Goal: Transaction & Acquisition: Obtain resource

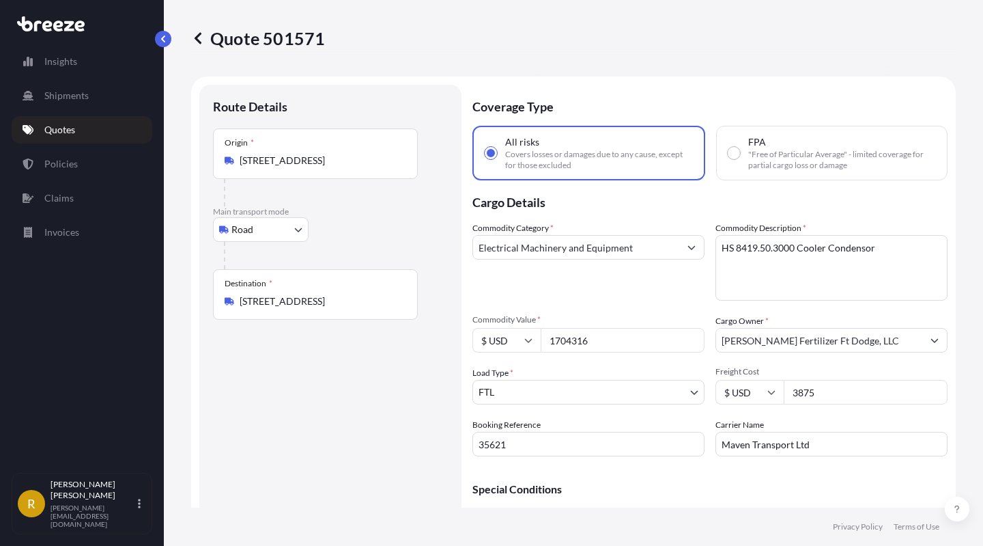
select select "Road"
select select "2"
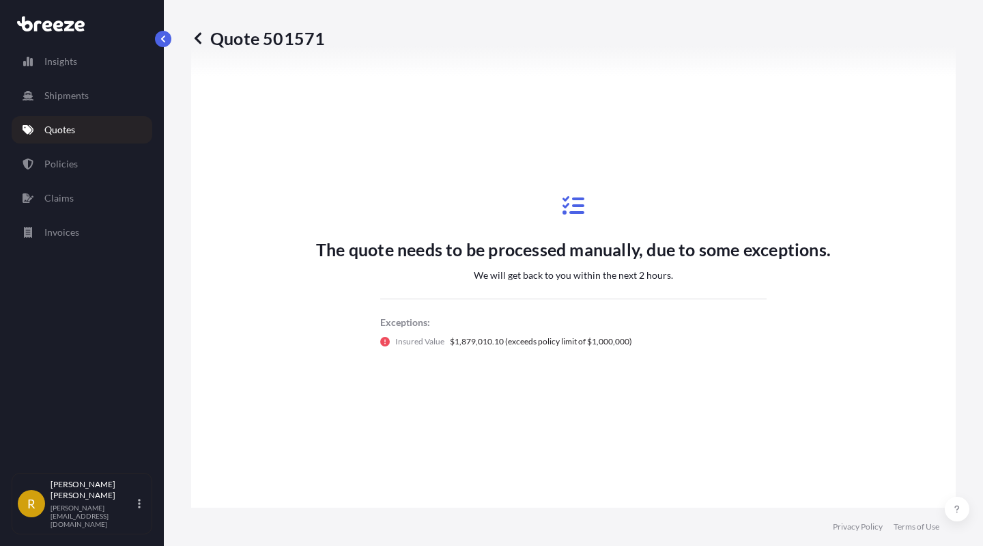
click at [108, 125] on link "Quotes" at bounding box center [82, 129] width 141 height 27
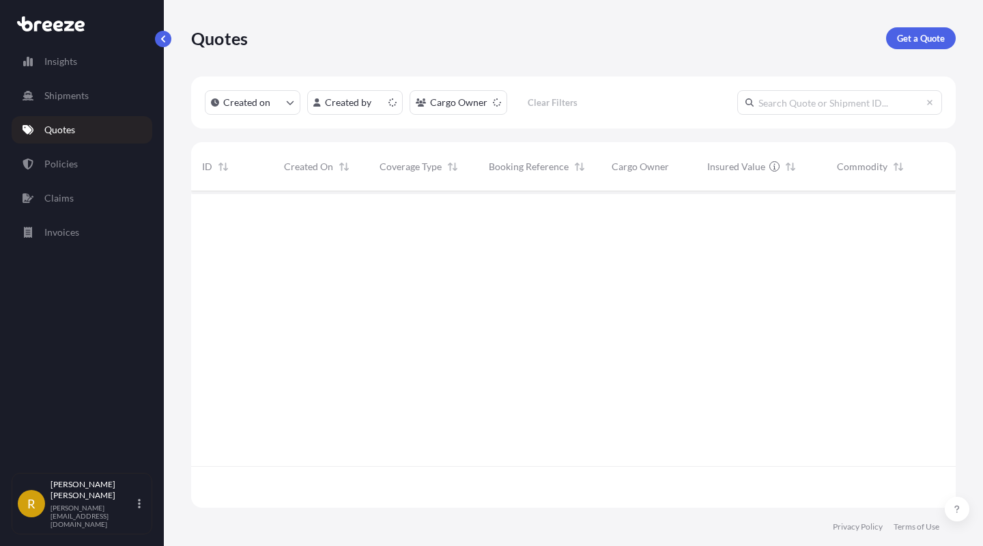
scroll to position [313, 755]
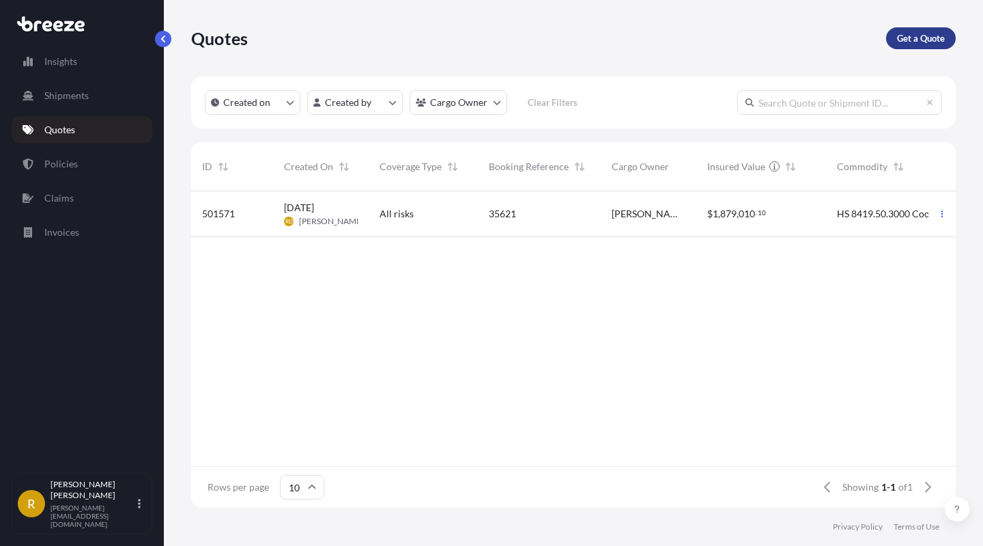
click at [921, 39] on p "Get a Quote" at bounding box center [921, 38] width 48 height 14
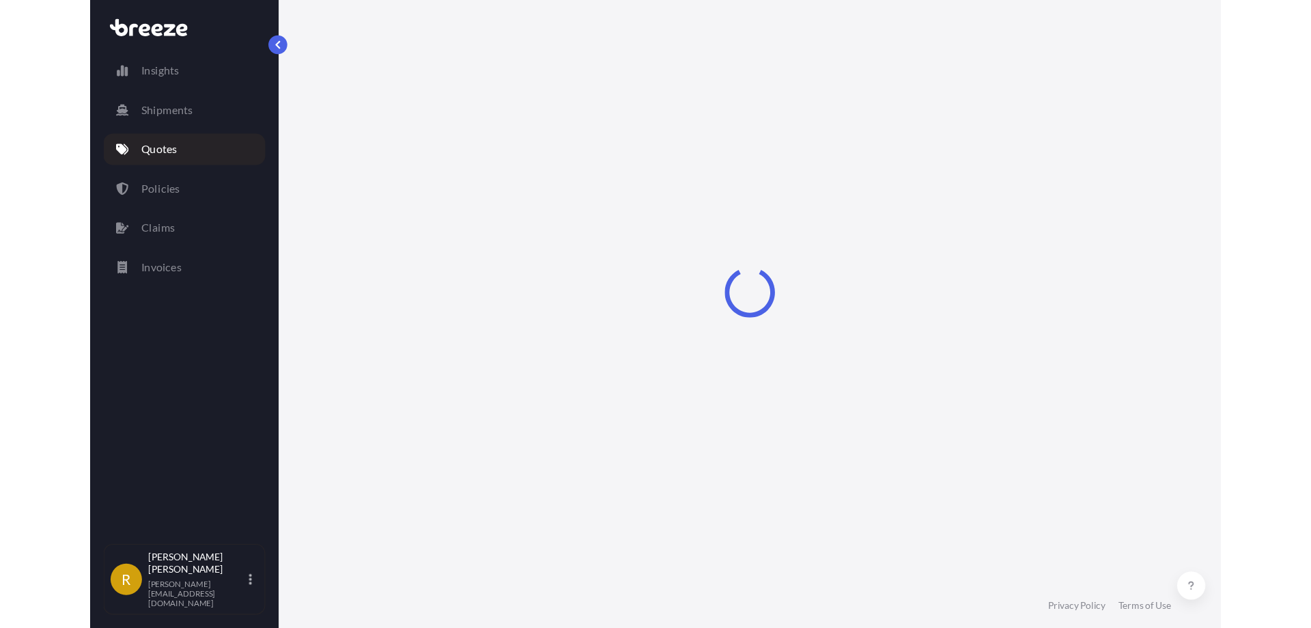
scroll to position [22, 0]
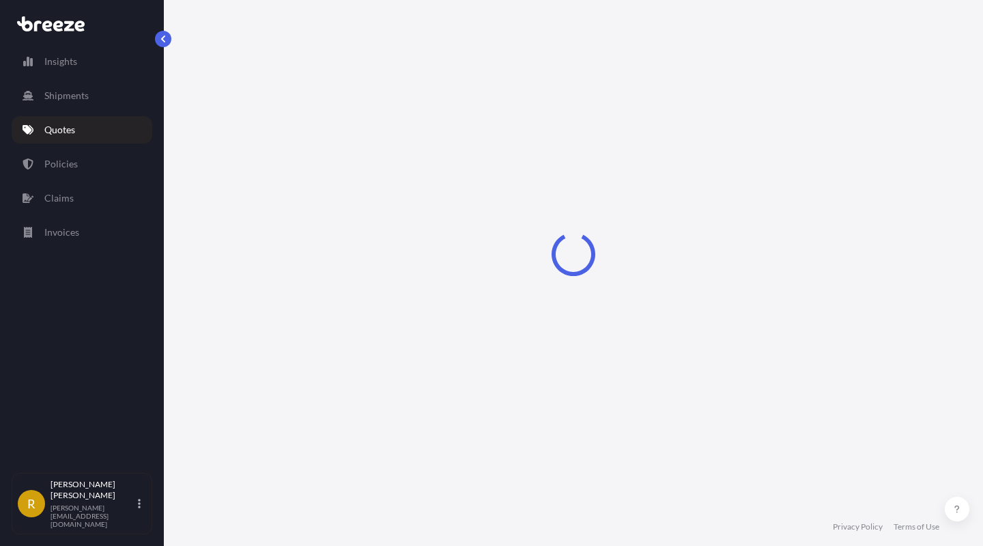
select select "Sea"
select select "1"
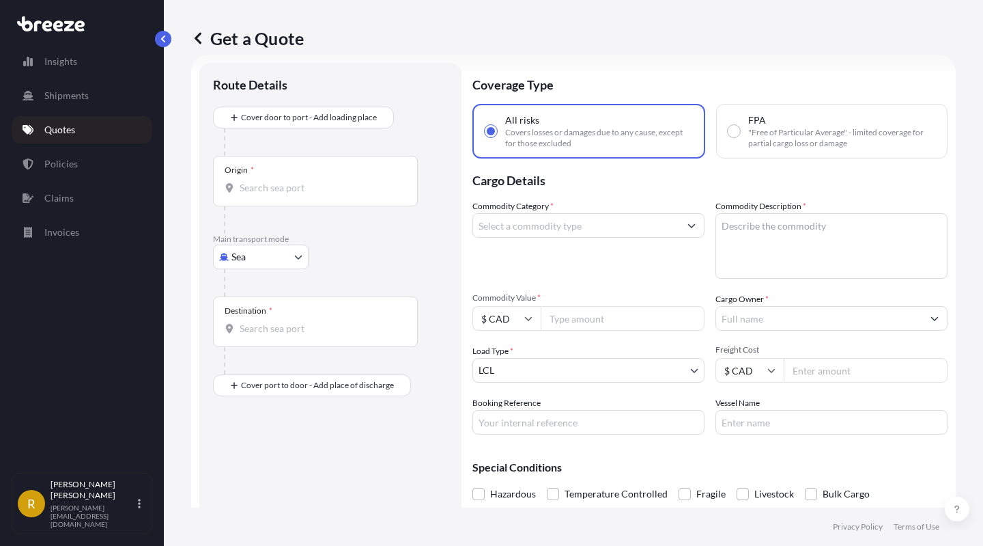
click at [263, 250] on body "Insights Shipments Quotes Policies Claims Invoices R [PERSON_NAME] [PERSON_NAME…" at bounding box center [491, 324] width 983 height 648
click at [251, 332] on div "Road" at bounding box center [261, 341] width 85 height 25
select select "Road"
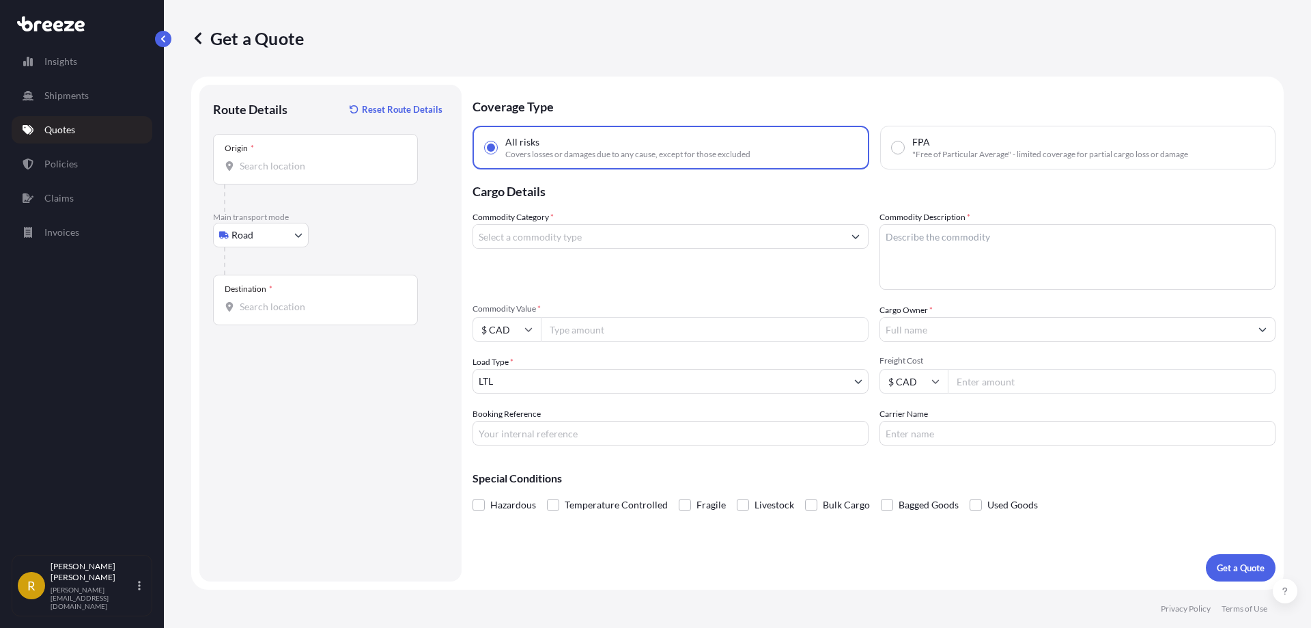
scroll to position [0, 0]
click at [57, 124] on p "Quotes" at bounding box center [59, 130] width 31 height 14
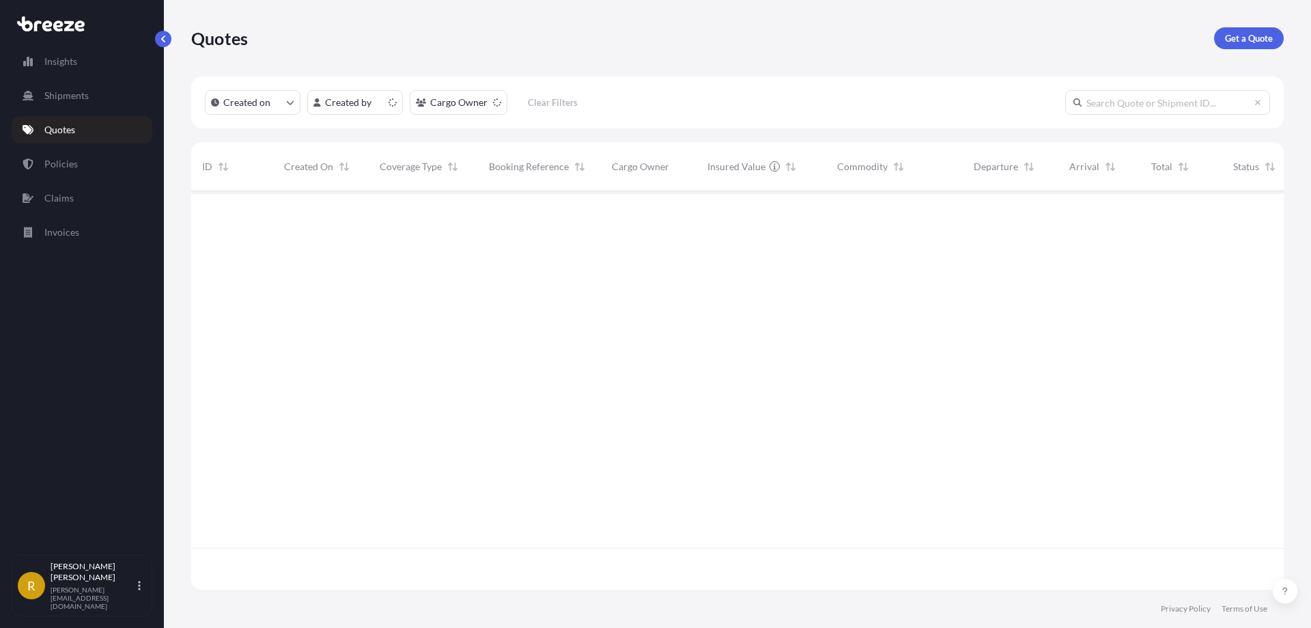
scroll to position [395, 1082]
click at [481, 216] on div "35621" at bounding box center [539, 214] width 123 height 46
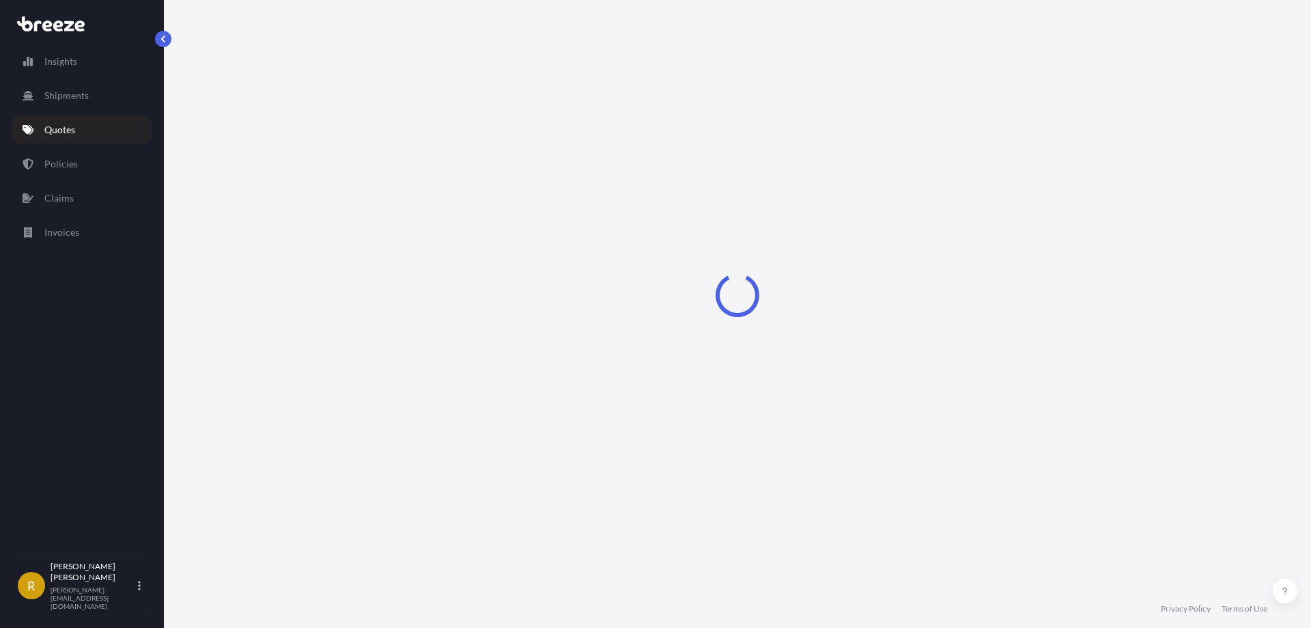
select select "Road"
select select "2"
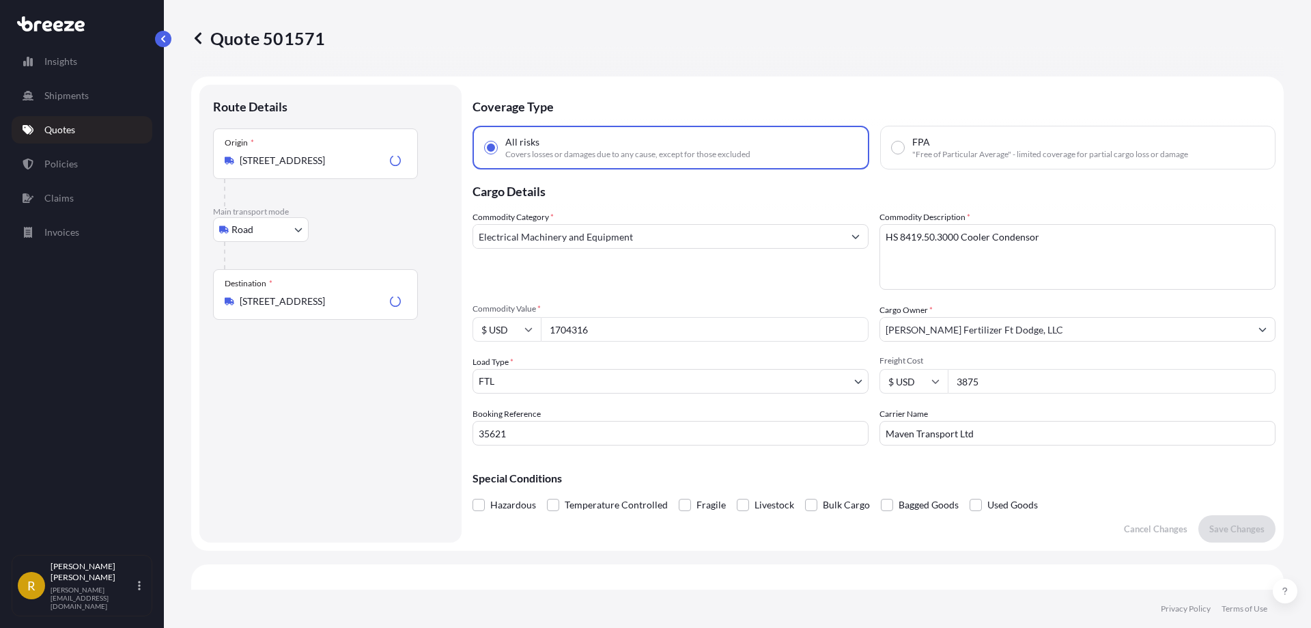
scroll to position [496, 0]
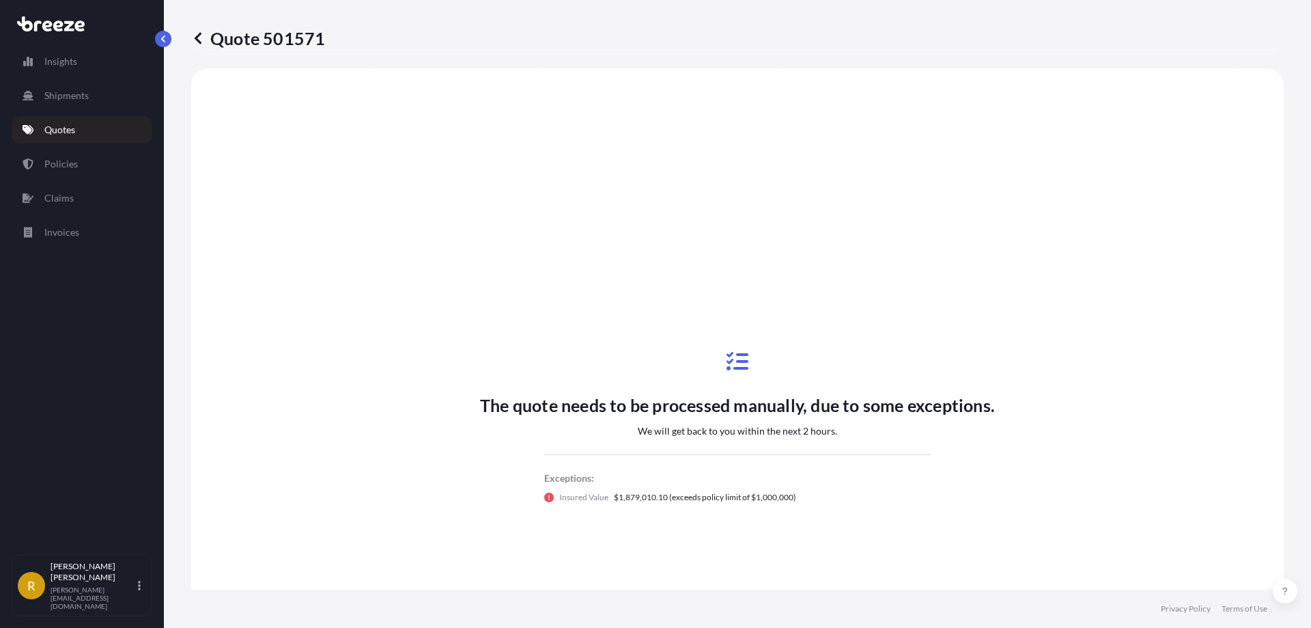
click at [173, 39] on div "Quote 501571 Route Details Place of loading Road Road Rail Origin * [STREET_ADD…" at bounding box center [737, 294] width 1147 height 589
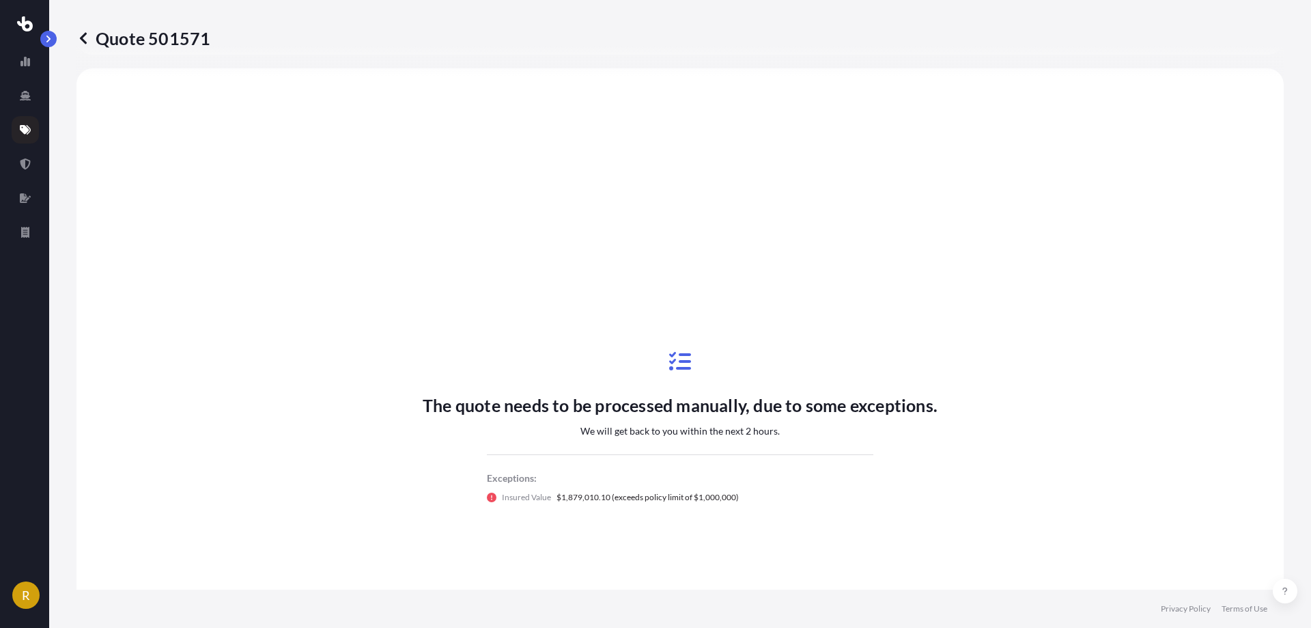
click at [57, 41] on div "Quote 501571 Route Details Place of loading Road Road Rail Origin * [STREET_ADD…" at bounding box center [680, 294] width 1262 height 589
click at [53, 40] on button "button" at bounding box center [48, 39] width 16 height 16
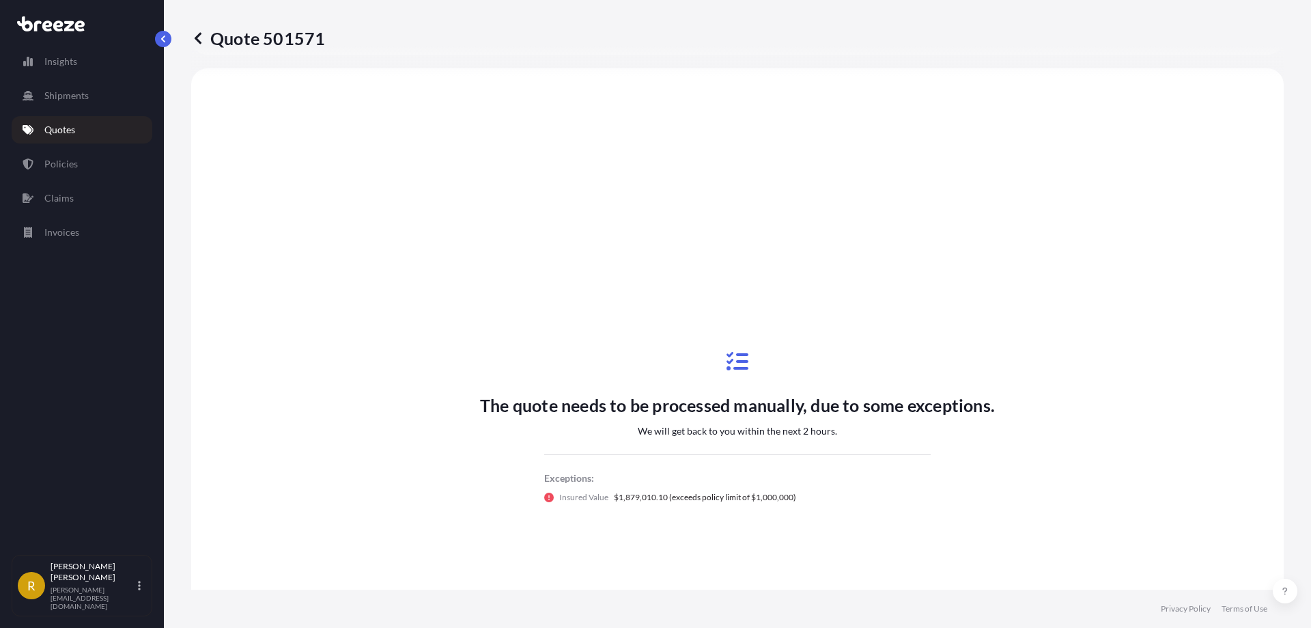
click at [77, 128] on link "Quotes" at bounding box center [82, 129] width 141 height 27
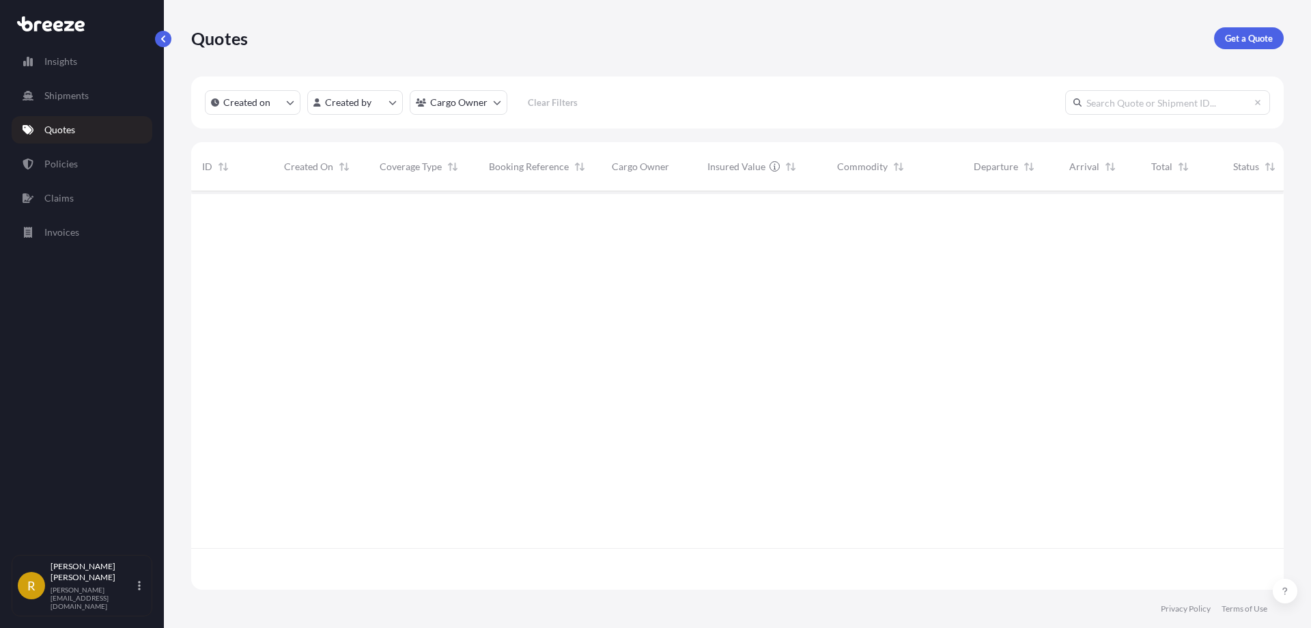
scroll to position [395, 1082]
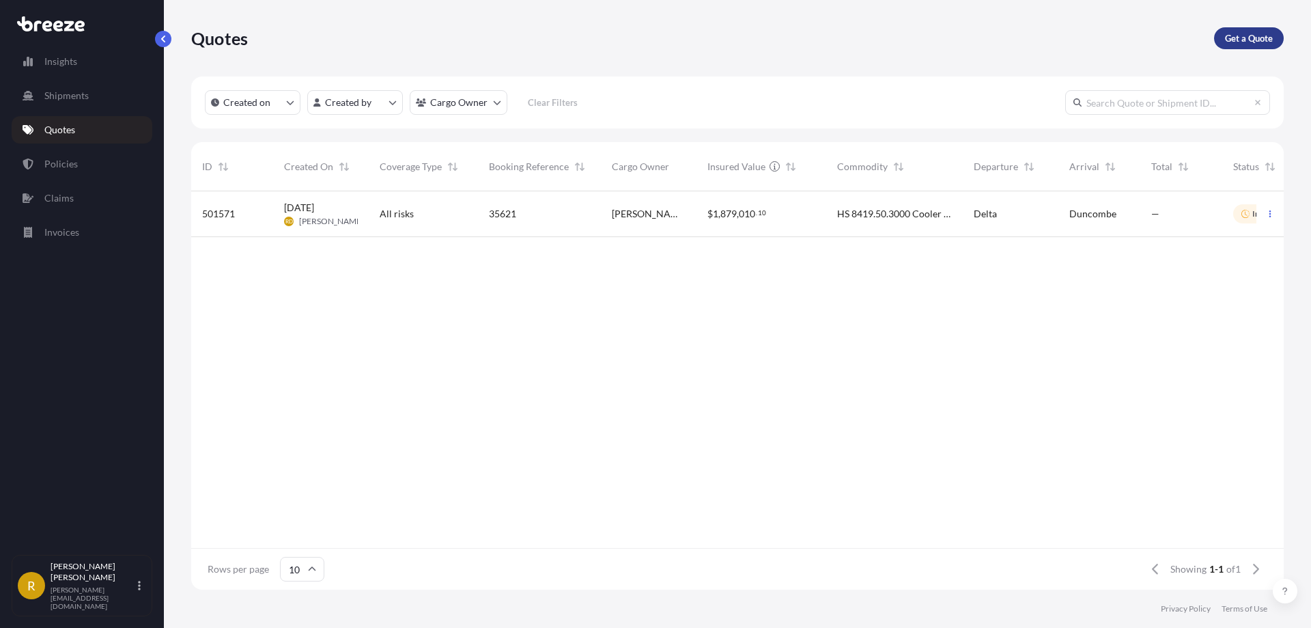
click at [983, 31] on link "Get a Quote" at bounding box center [1249, 38] width 70 height 22
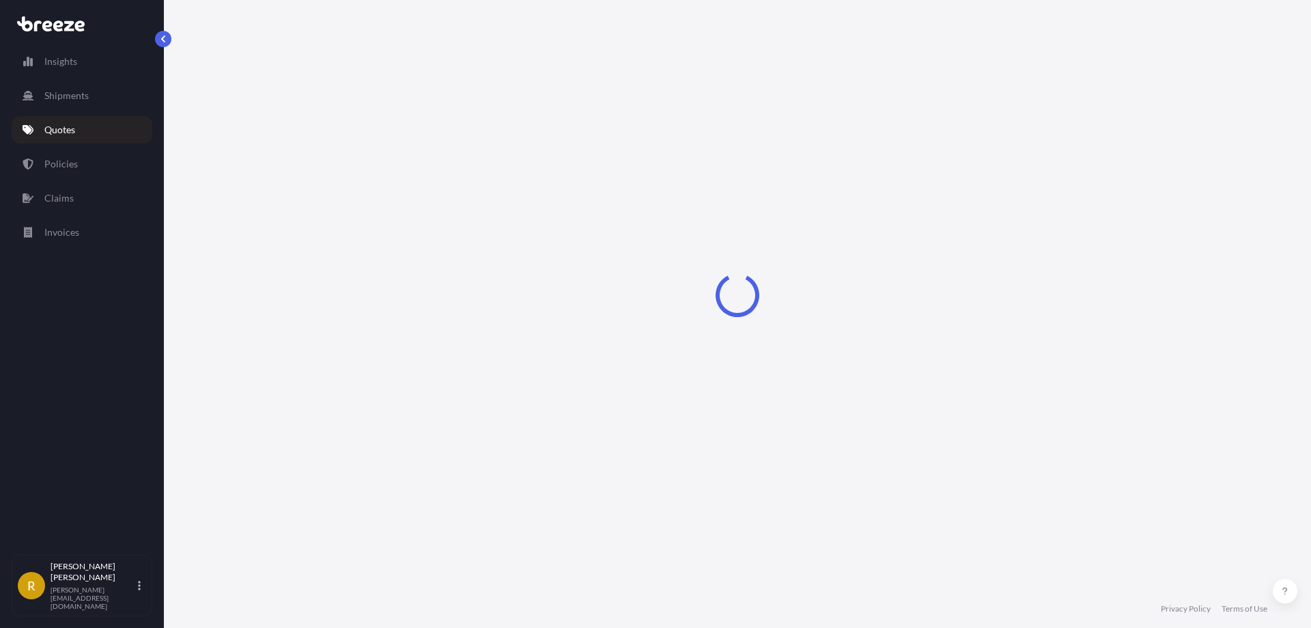
select select "Sea"
select select "1"
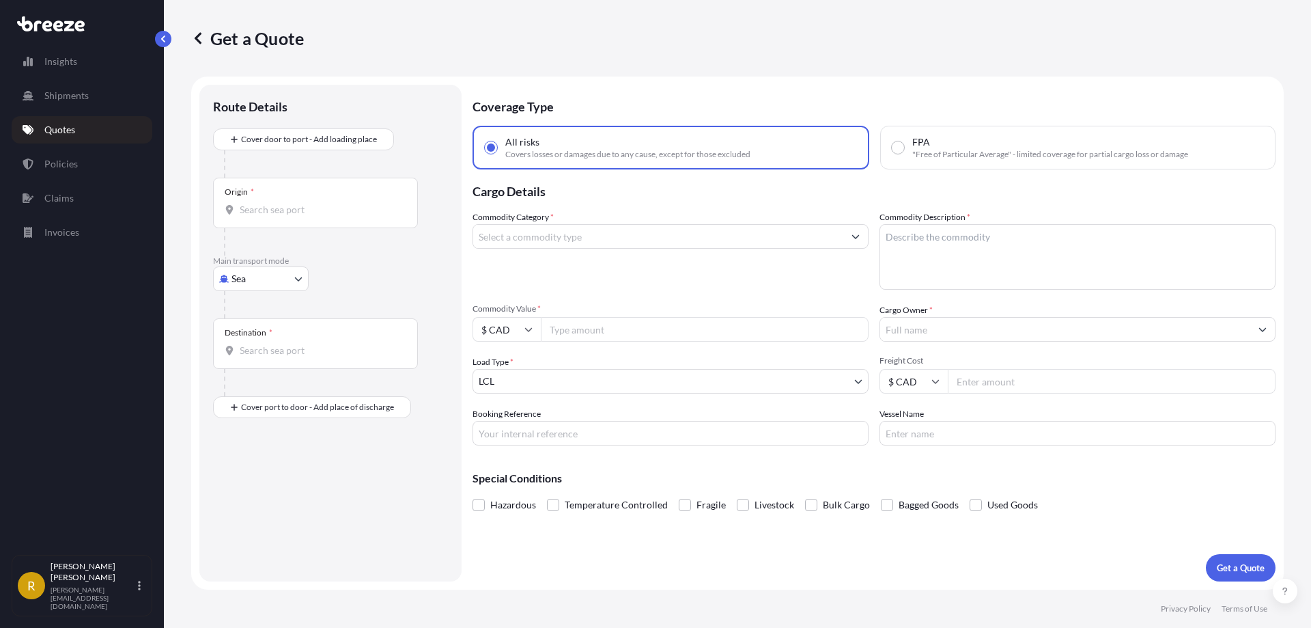
click at [251, 272] on body "Insights Shipments Quotes Policies Claims Invoices R [PERSON_NAME] [PERSON_NAME…" at bounding box center [655, 365] width 1311 height 730
click at [250, 361] on span "Road" at bounding box center [250, 363] width 22 height 14
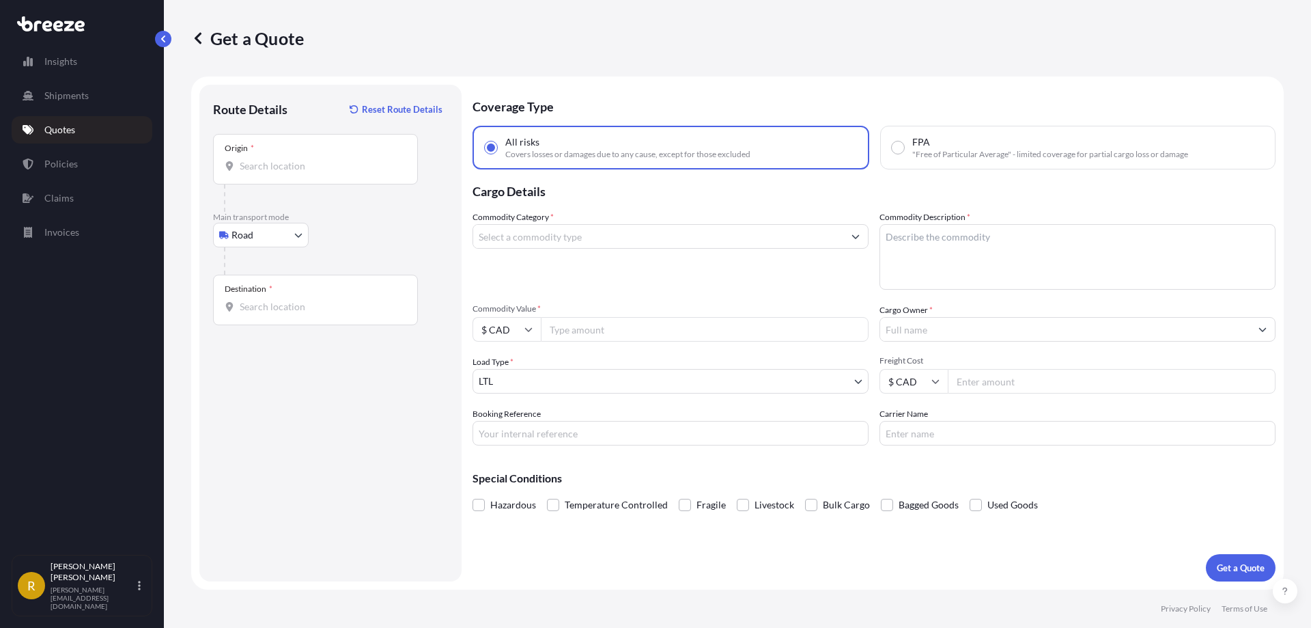
click at [281, 173] on div "Origin *" at bounding box center [315, 159] width 205 height 51
click at [281, 173] on input "Origin *" at bounding box center [320, 166] width 161 height 14
click at [298, 166] on input "Origin * Please select an origin" at bounding box center [320, 166] width 161 height 14
paste input "[GEOGRAPHIC_DATA]"
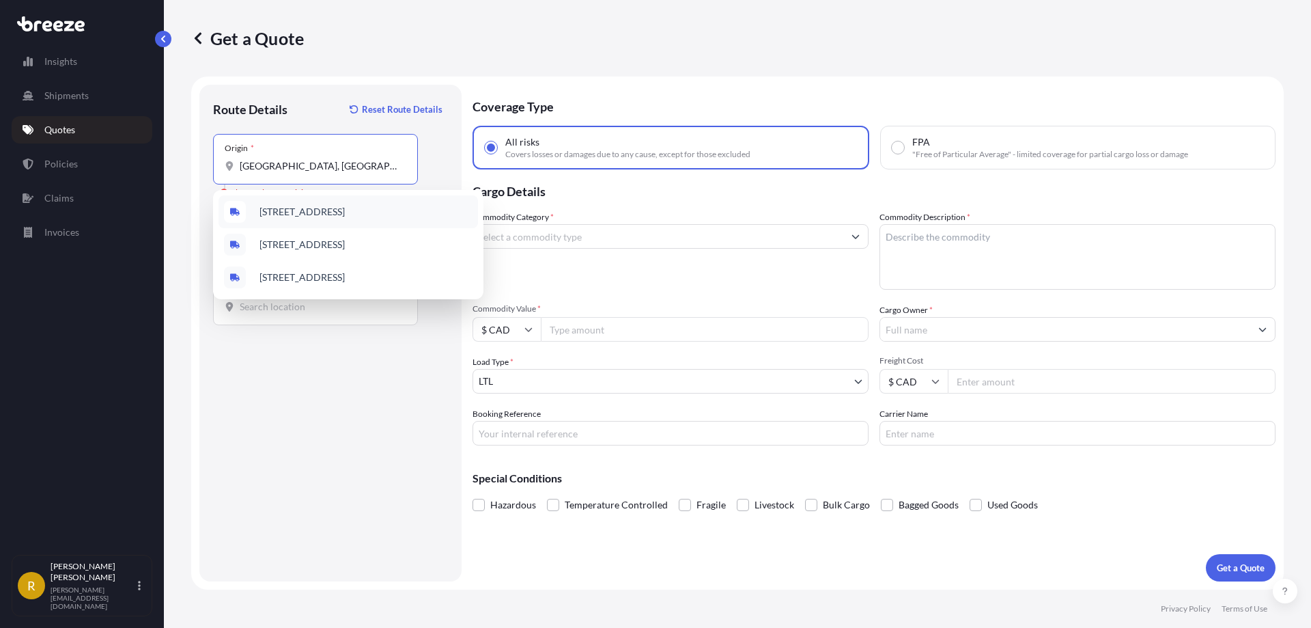
click at [323, 209] on span "[STREET_ADDRESS]" at bounding box center [302, 212] width 85 height 14
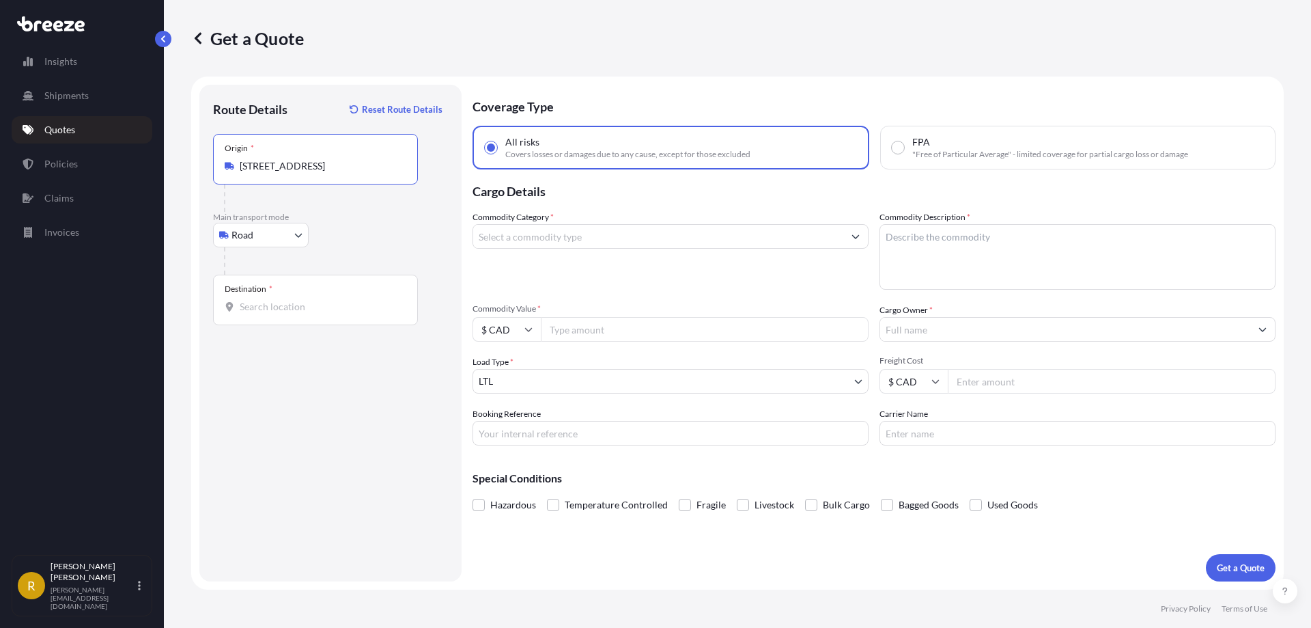
type input "[STREET_ADDRESS]"
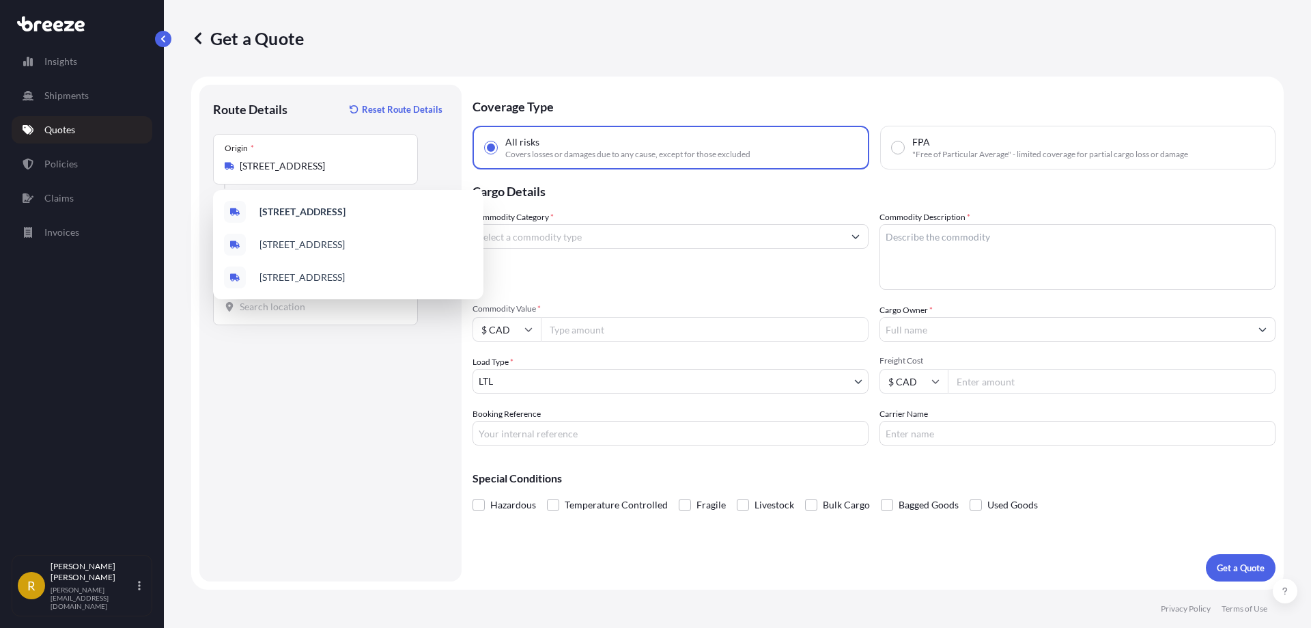
click at [240, 297] on body "0 options available. 3 options available. 3 options available. Insights Shipmen…" at bounding box center [655, 365] width 1311 height 730
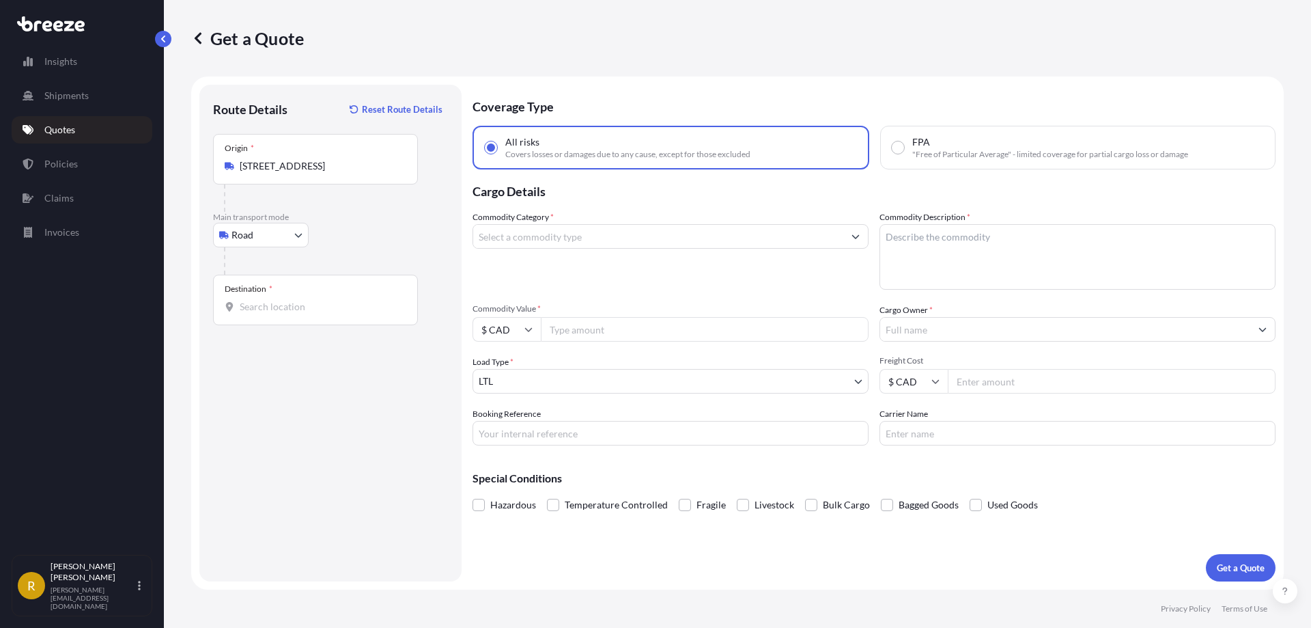
click at [249, 302] on input "Destination *" at bounding box center [320, 307] width 161 height 14
paste input "[STREET_ADDRESS]"
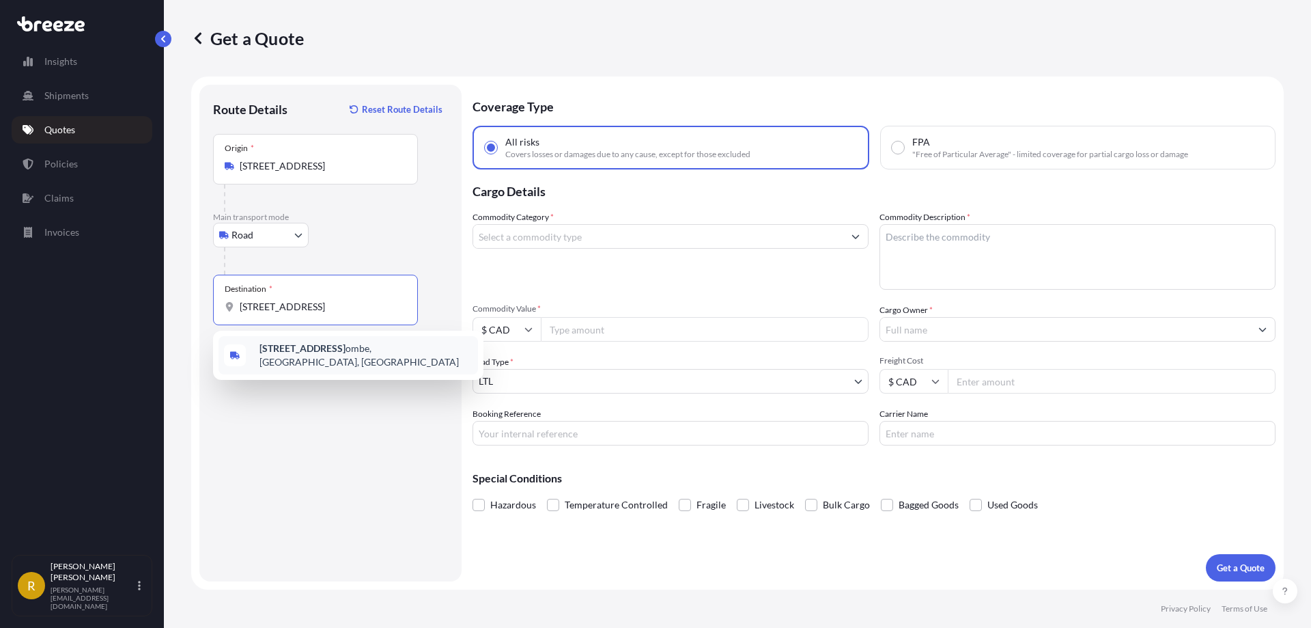
click at [344, 354] on b "[STREET_ADDRESS]" at bounding box center [303, 348] width 86 height 12
type input "[STREET_ADDRESS]"
click at [614, 236] on input "Commodity Category *" at bounding box center [658, 236] width 370 height 25
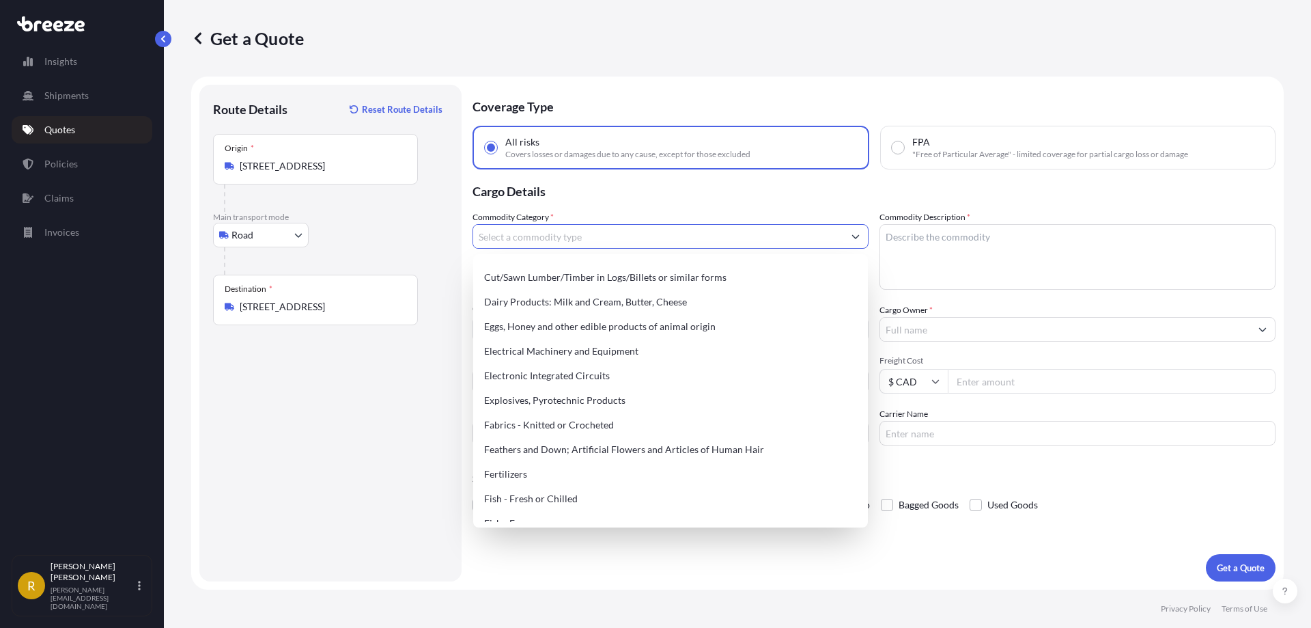
scroll to position [742, 0]
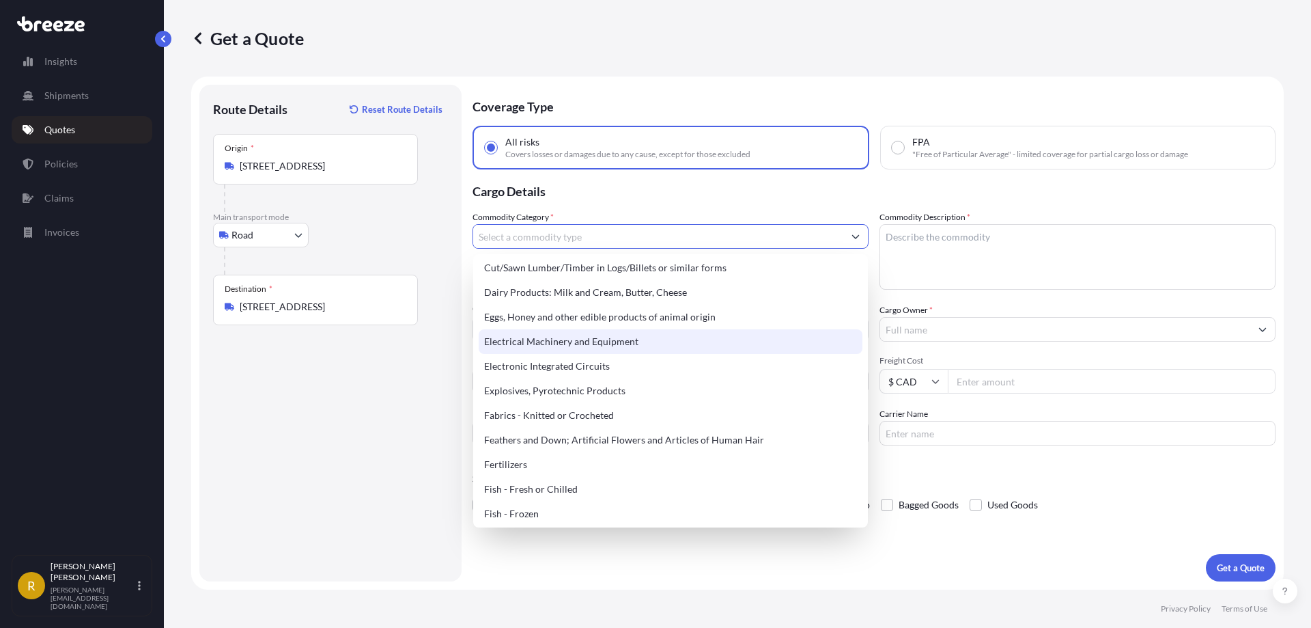
click at [578, 348] on div "Electrical Machinery and Equipment" at bounding box center [671, 341] width 384 height 25
type input "Electrical Machinery and Equipment"
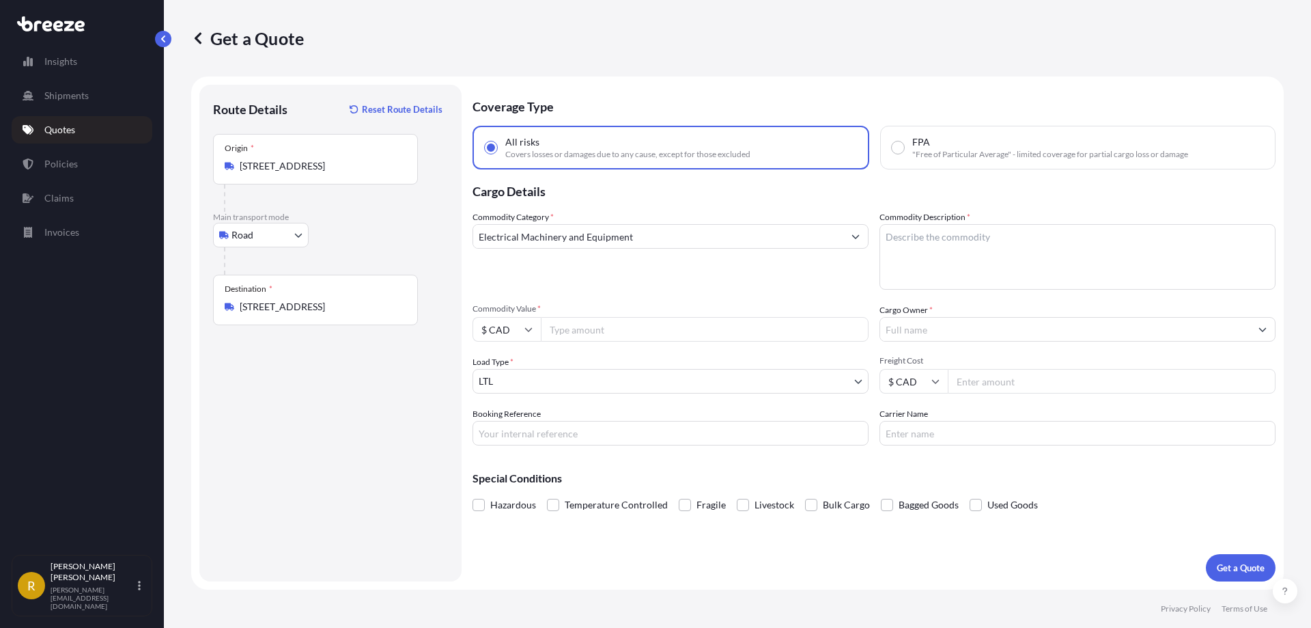
click at [982, 236] on textarea "Commodity Description *" at bounding box center [1078, 257] width 396 height 66
type textarea "HS 8419.50.3000 Cooler Condensor"
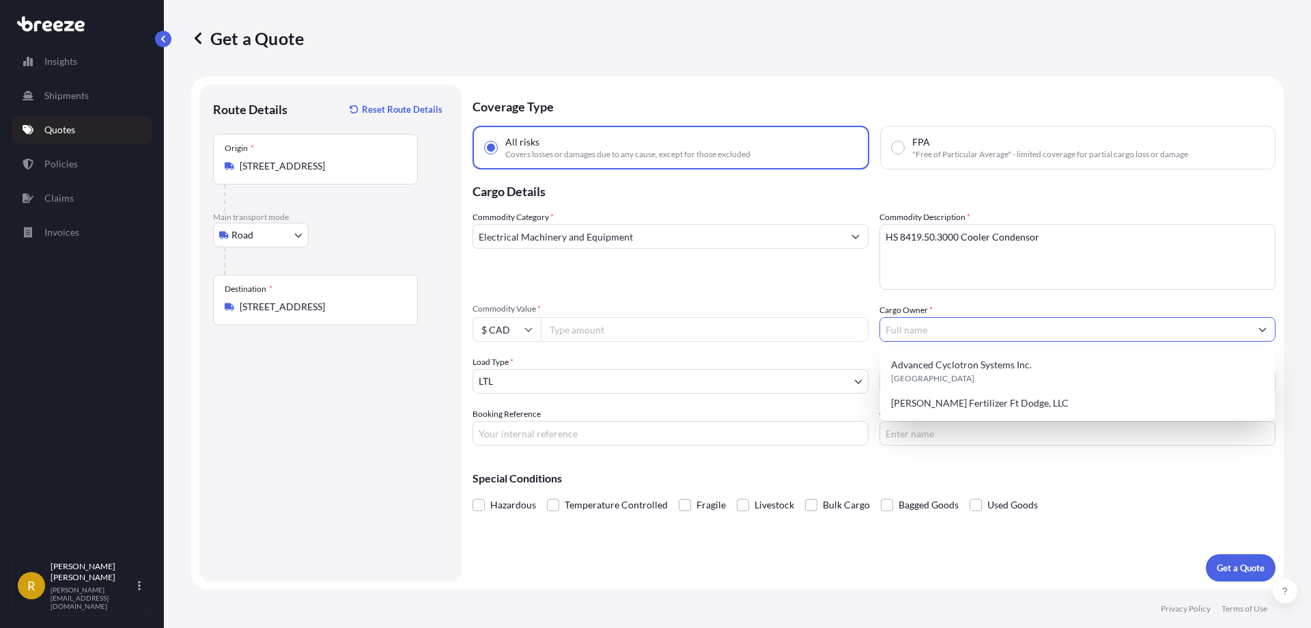
click at [948, 322] on input "Cargo Owner *" at bounding box center [1065, 329] width 370 height 25
click at [941, 397] on span "[PERSON_NAME] Fertilizer Ft Dodge, LLC" at bounding box center [980, 403] width 178 height 14
type input "[PERSON_NAME] Fertilizer Ft Dodge, LLC"
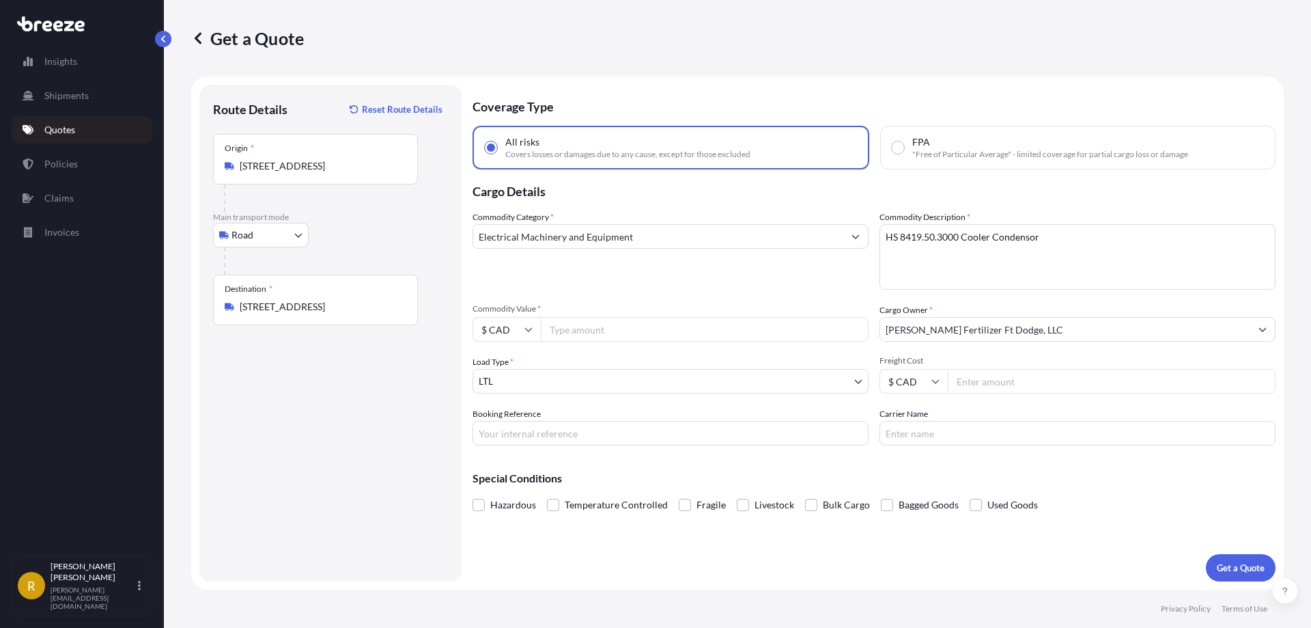
click at [649, 329] on input "Commodity Value *" at bounding box center [705, 329] width 328 height 25
click at [500, 331] on input "$ CAD" at bounding box center [507, 329] width 68 height 25
click at [595, 342] on div "Commodity Category * Electrical Machinery and Equipment Commodity Description *…" at bounding box center [874, 327] width 803 height 235
click at [595, 334] on input "Commodity Value *" at bounding box center [705, 329] width 328 height 25
type input "1000000"
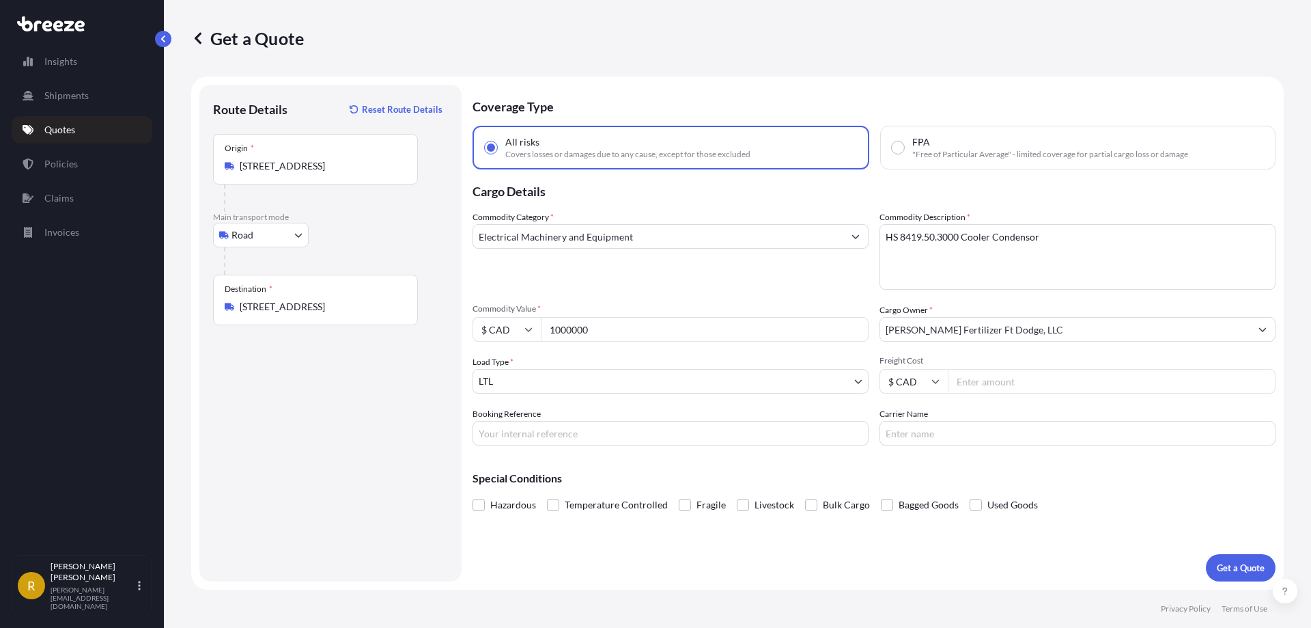
click at [560, 410] on div "Booking Reference" at bounding box center [671, 426] width 396 height 38
click at [554, 427] on input "Booking Reference" at bounding box center [671, 433] width 396 height 25
click at [620, 382] on body "Insights Shipments Quotes Policies Claims Invoices R [PERSON_NAME] [PERSON_NAME…" at bounding box center [655, 365] width 1311 height 730
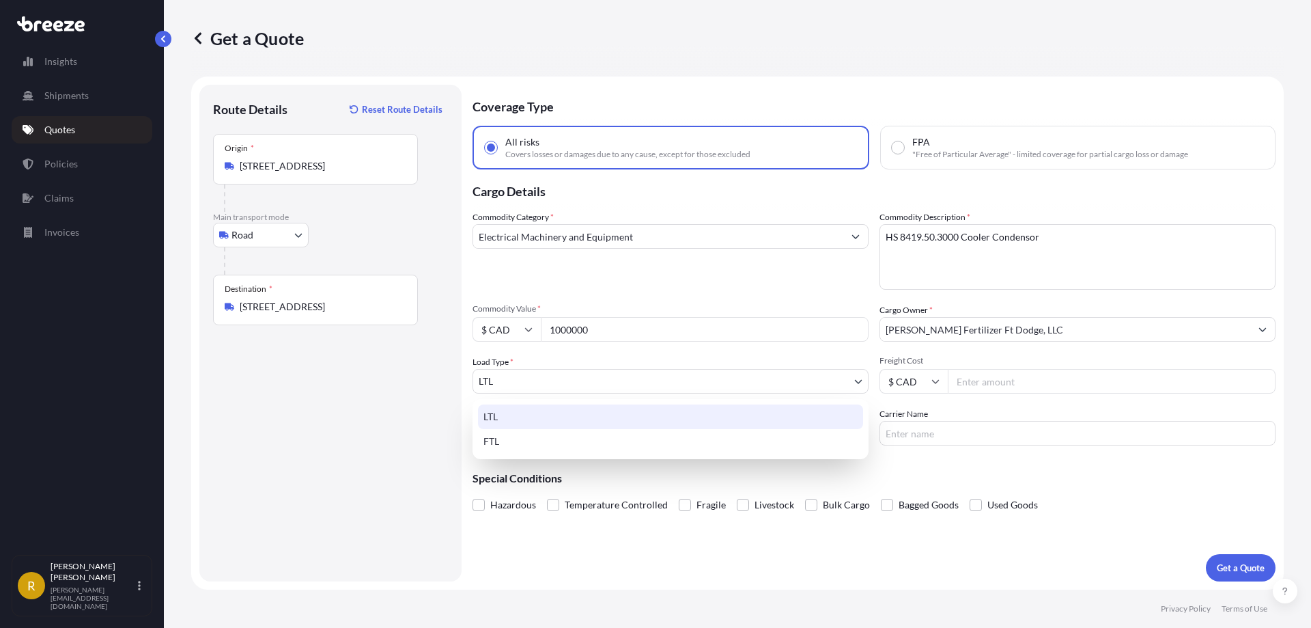
click at [514, 421] on div "LTL" at bounding box center [670, 416] width 385 height 25
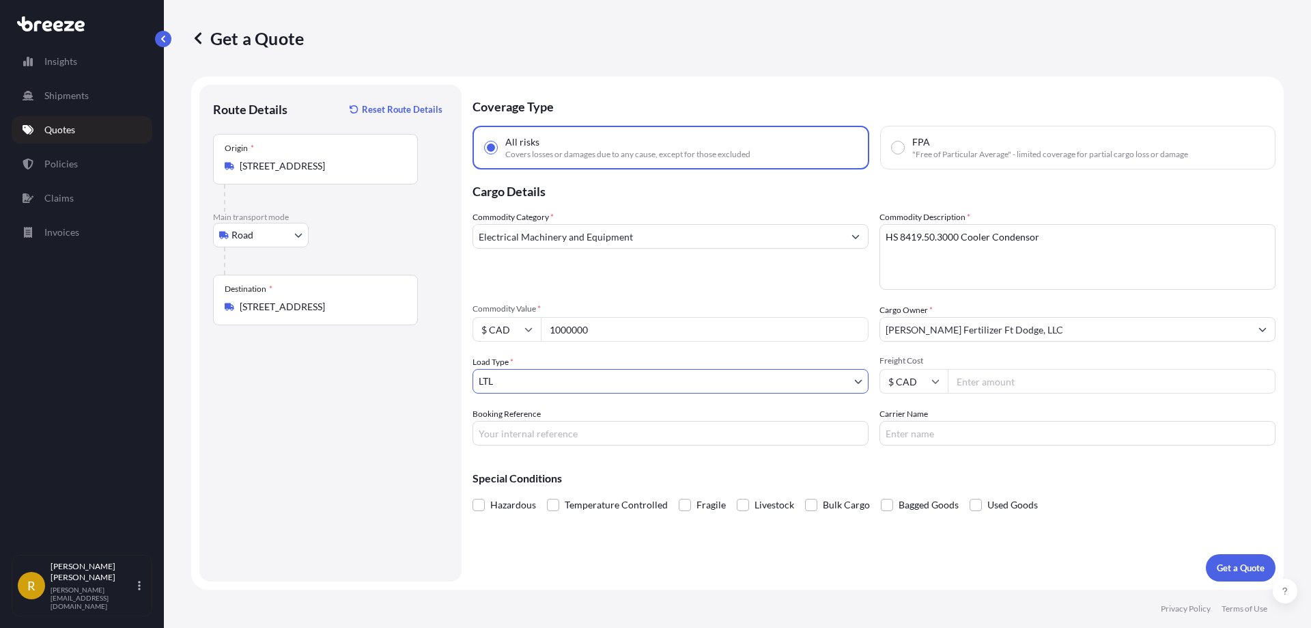
click at [519, 376] on body "Insights Shipments Quotes Policies Claims Invoices R [PERSON_NAME] [PERSON_NAME…" at bounding box center [655, 365] width 1311 height 730
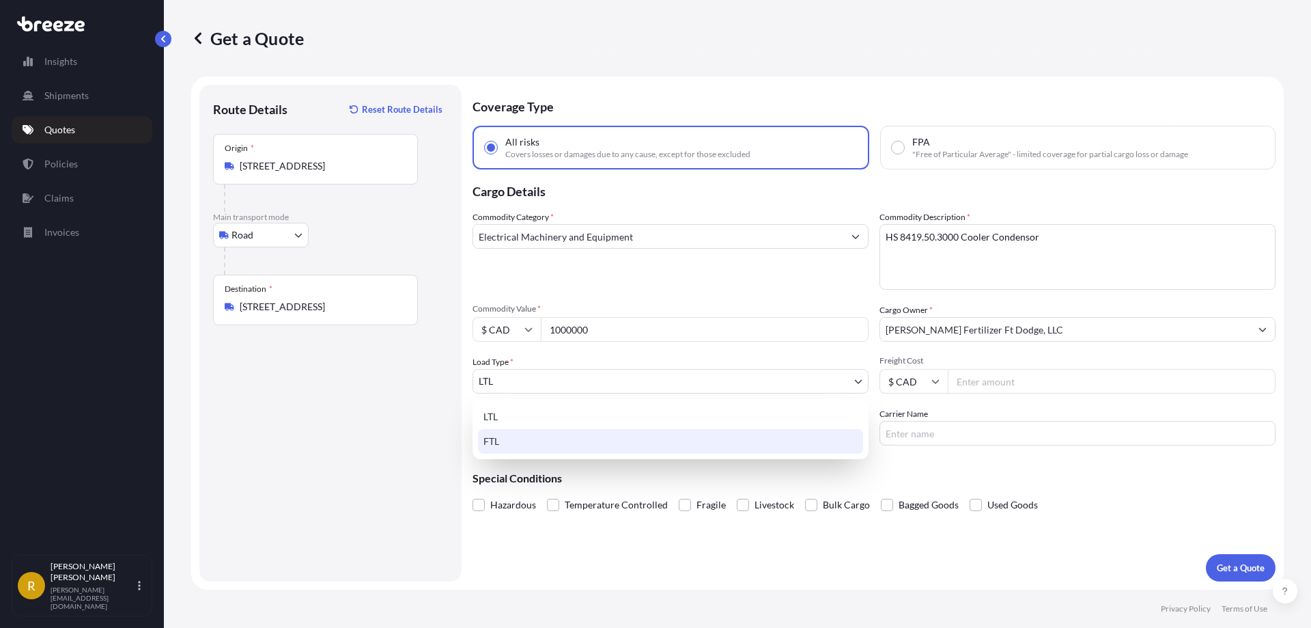
click at [506, 437] on div "FTL" at bounding box center [670, 441] width 385 height 25
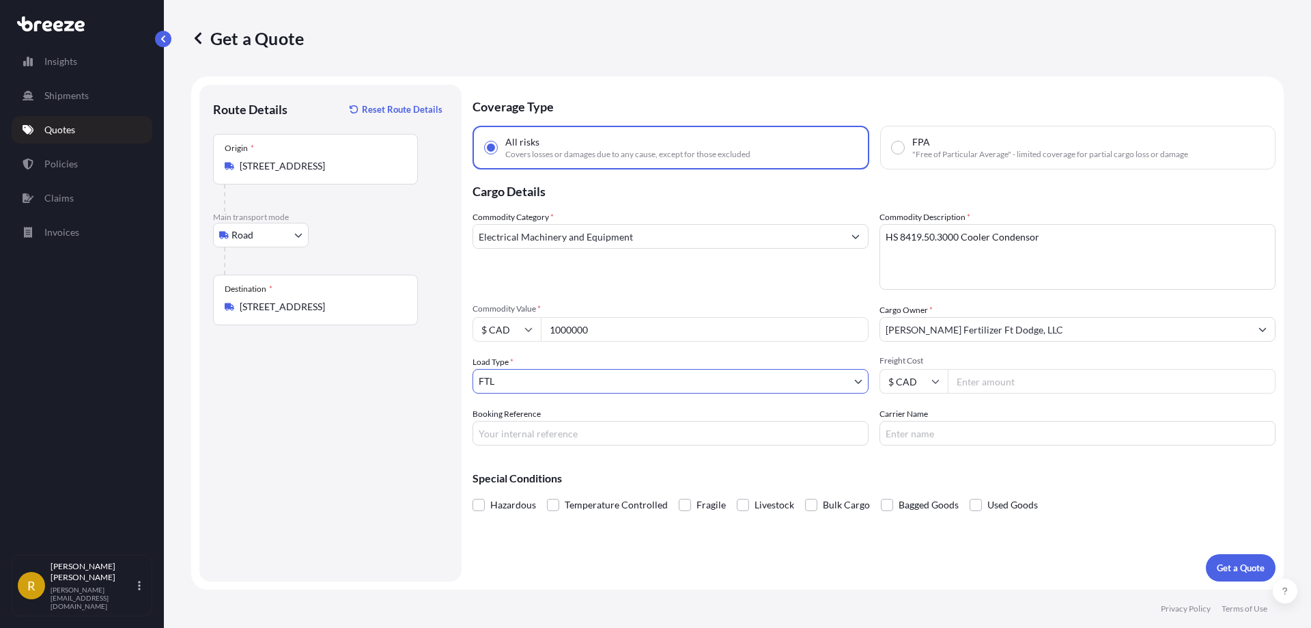
click at [983, 387] on input "Freight Cost" at bounding box center [1112, 381] width 328 height 25
click at [979, 434] on input "Carrier Name" at bounding box center [1078, 433] width 396 height 25
type input "Maven Transport Ltd"
click at [628, 422] on input "Booking Reference" at bounding box center [671, 433] width 396 height 25
type input "35621"
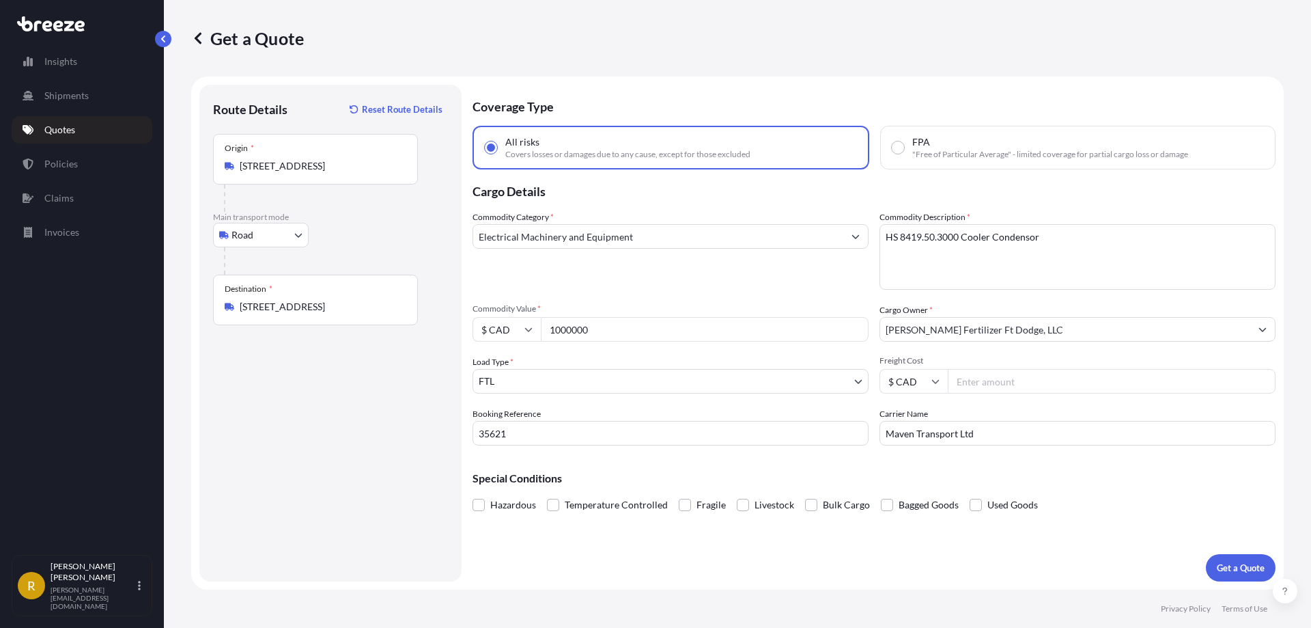
drag, startPoint x: 614, startPoint y: 324, endPoint x: 403, endPoint y: 295, distance: 213.0
click at [403, 295] on form "Route Details Reset Route Details Place of loading Road Road Rail Origin * [STR…" at bounding box center [737, 332] width 1093 height 513
type input "999999.99"
click at [983, 376] on input "Freight Cost" at bounding box center [1112, 381] width 328 height 25
click at [983, 545] on p "Get a Quote" at bounding box center [1241, 568] width 48 height 14
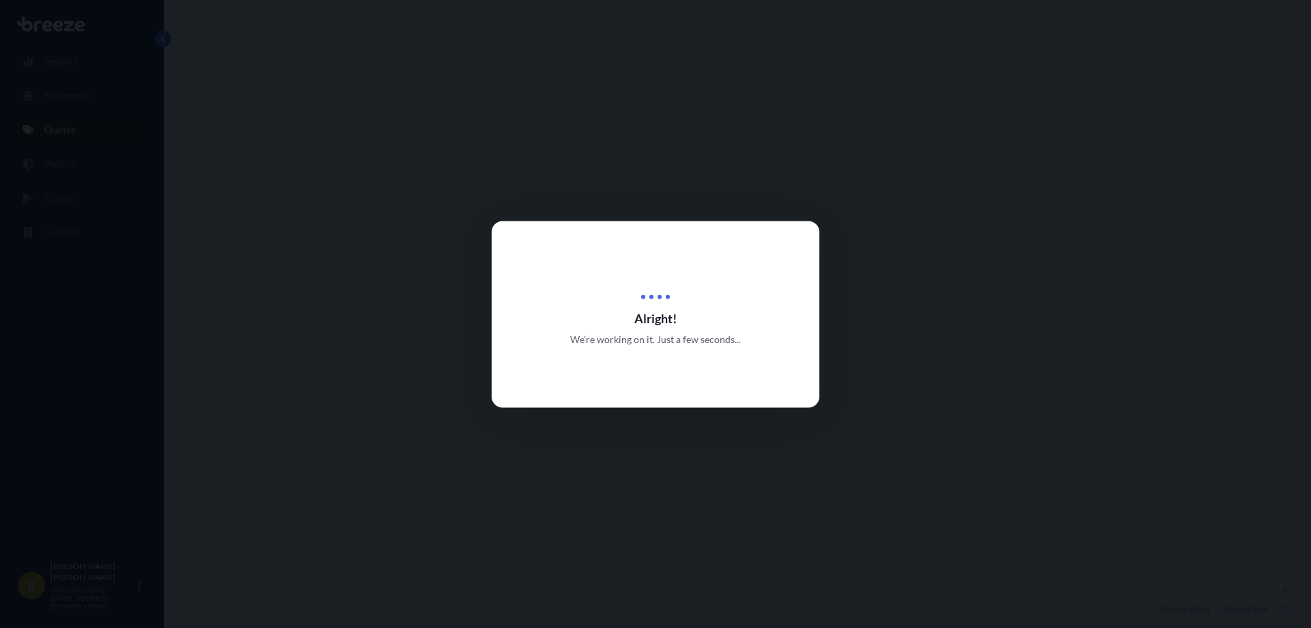
select select "Road"
select select "2"
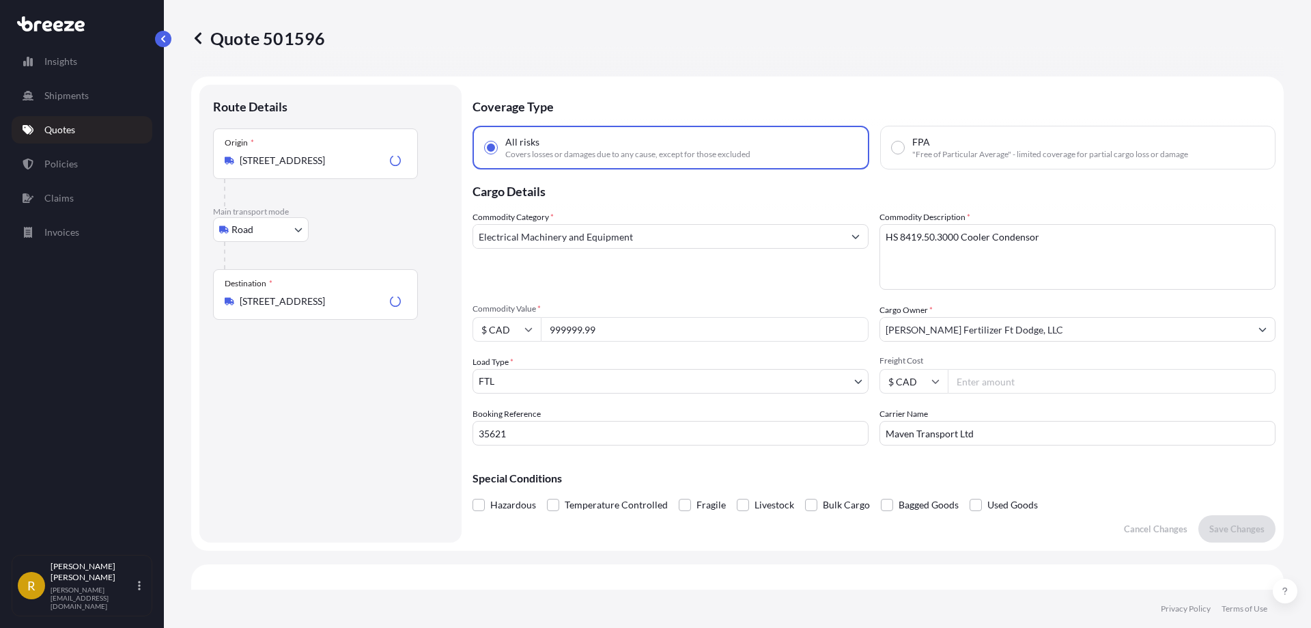
scroll to position [496, 0]
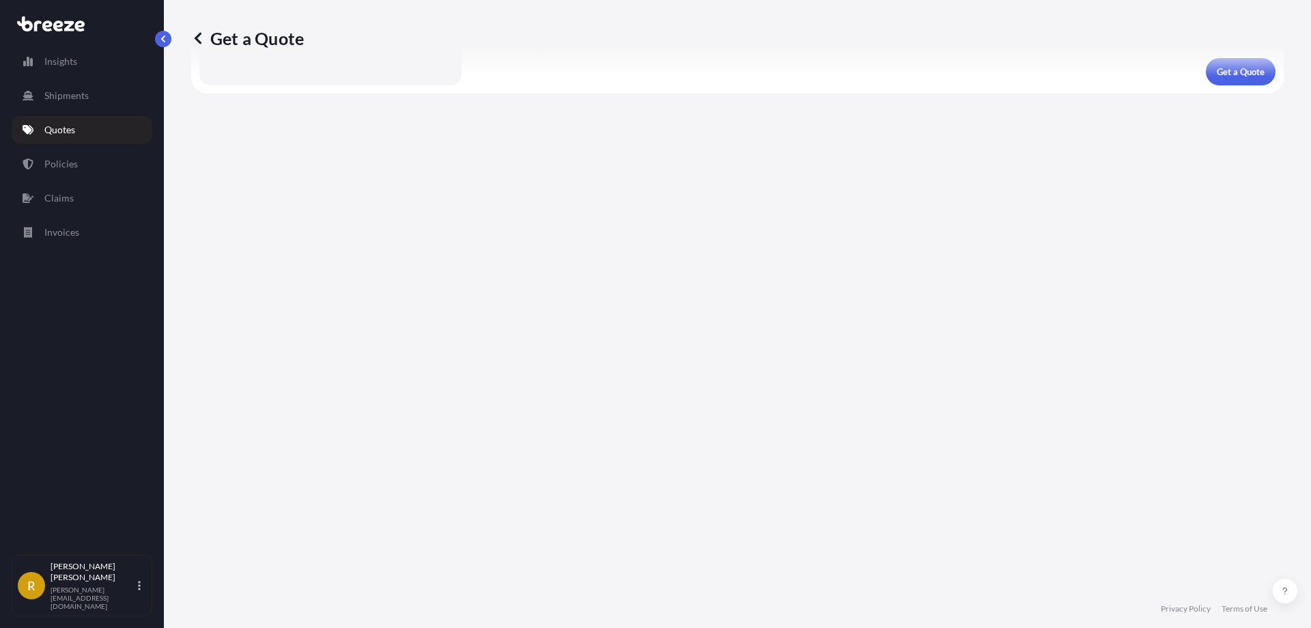
scroll to position [513, 0]
click at [87, 136] on link "Quotes" at bounding box center [82, 129] width 141 height 27
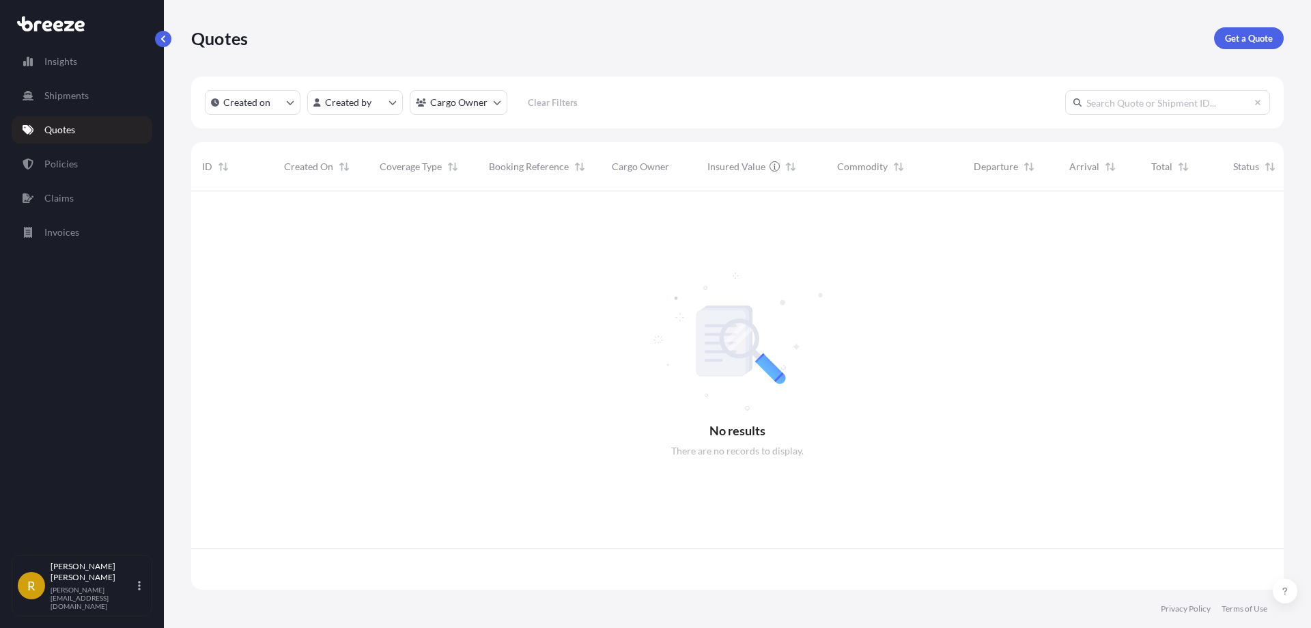
scroll to position [395, 1082]
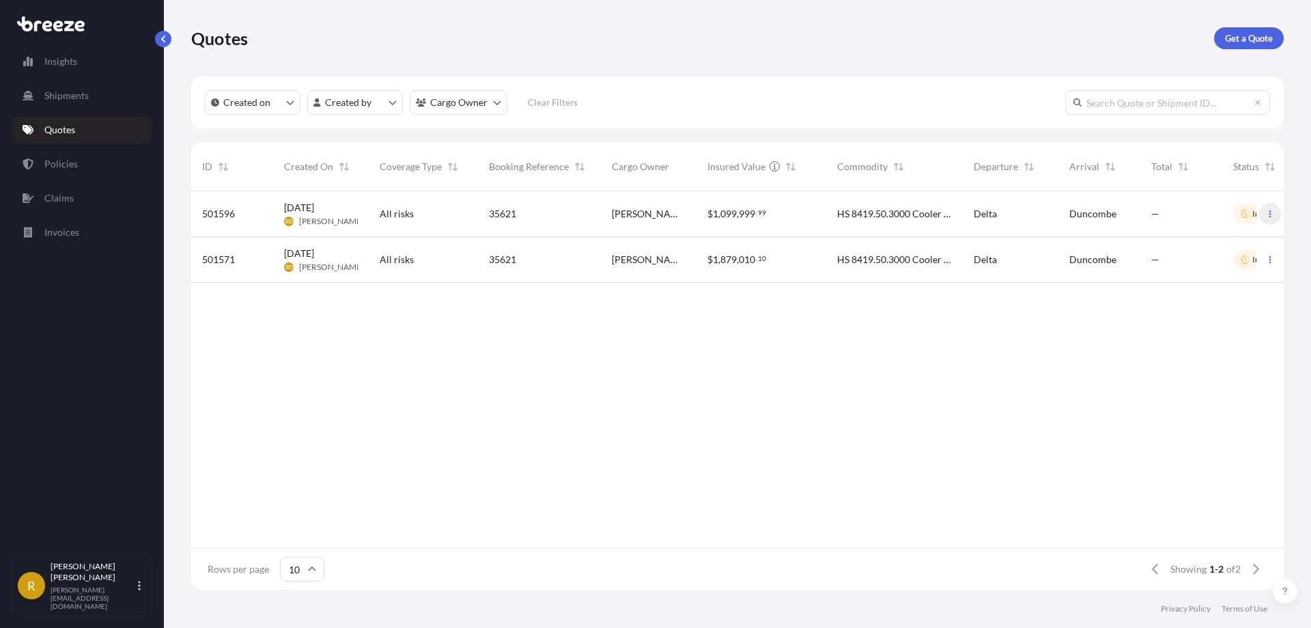
click at [983, 215] on icon "button" at bounding box center [1270, 214] width 8 height 8
click at [983, 221] on link "Edit quote" at bounding box center [1210, 217] width 104 height 22
select select "Road"
select select "2"
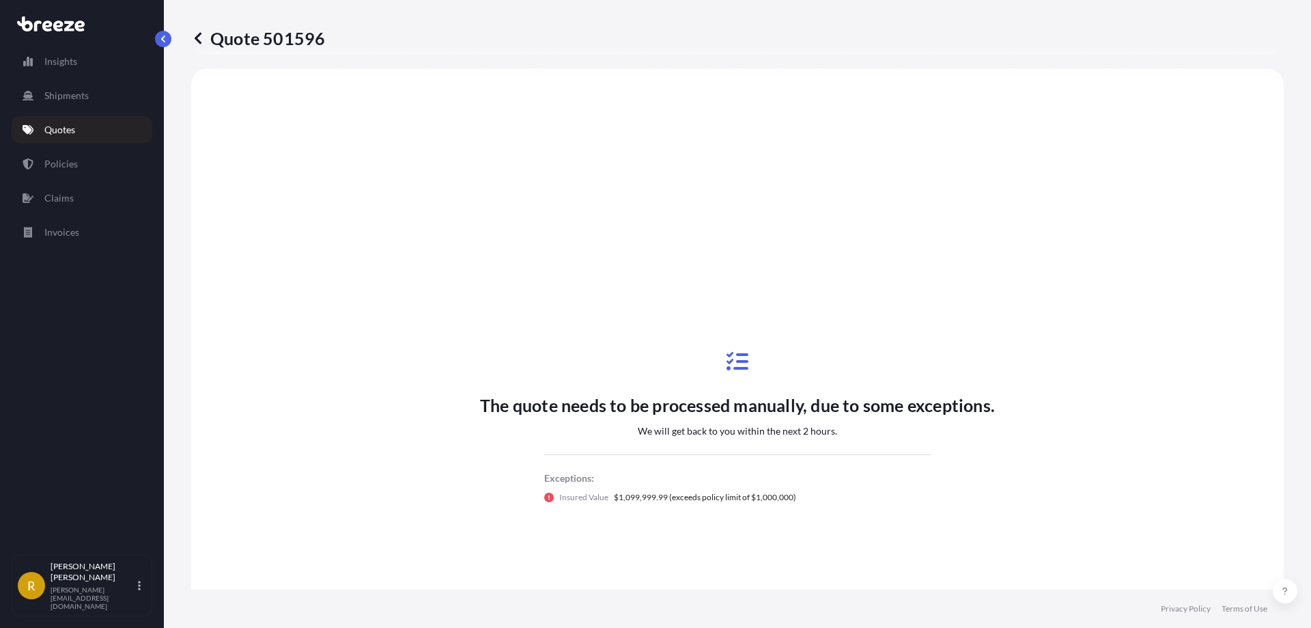
click at [723, 464] on div "Exceptions: Insured Value $1,099,999.99 (exceeds policy limit of $1,000,000)" at bounding box center [737, 479] width 387 height 50
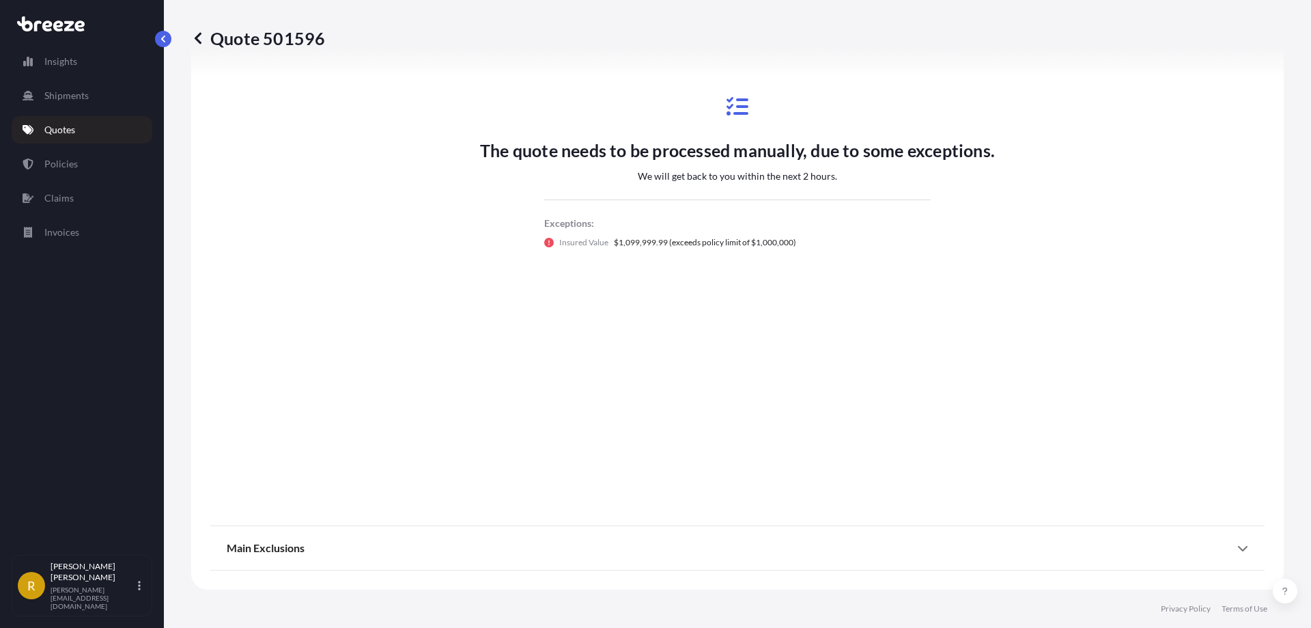
click at [305, 530] on div "Main Exclusions For full details of your coverage, please review your policy do…" at bounding box center [737, 548] width 1054 height 44
click at [292, 545] on span "Main Exclusions" at bounding box center [266, 548] width 78 height 14
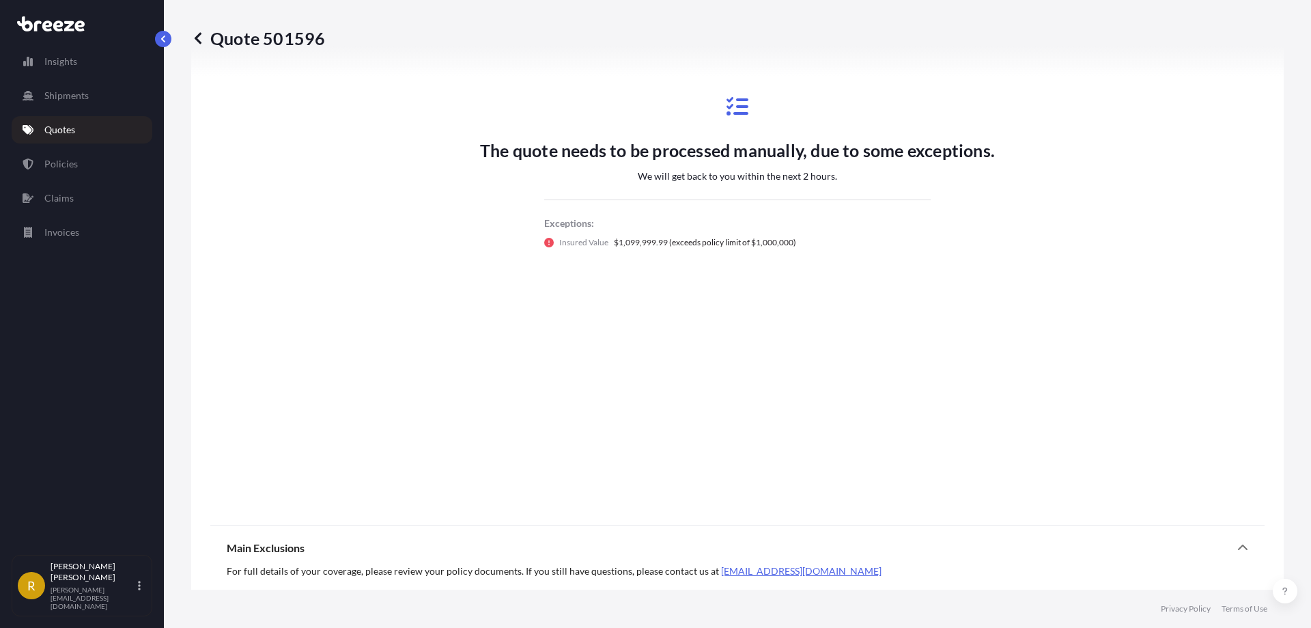
click at [292, 545] on span "Main Exclusions" at bounding box center [266, 548] width 78 height 14
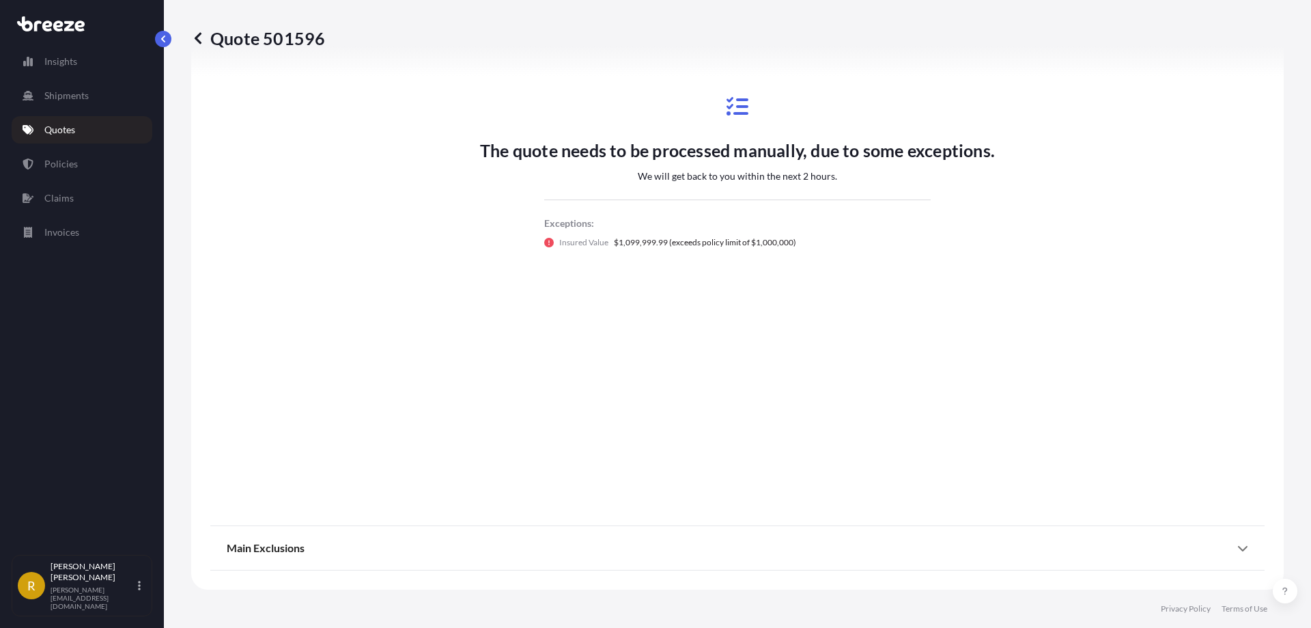
click at [292, 545] on span "Main Exclusions" at bounding box center [266, 548] width 78 height 14
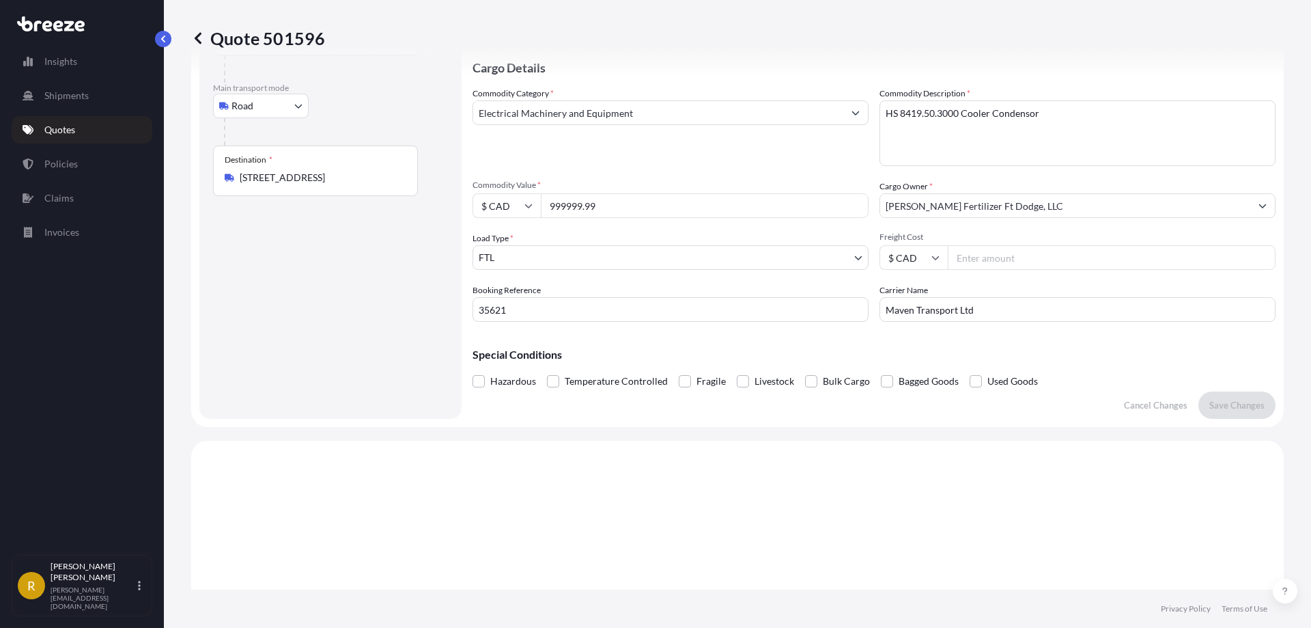
scroll to position [0, 0]
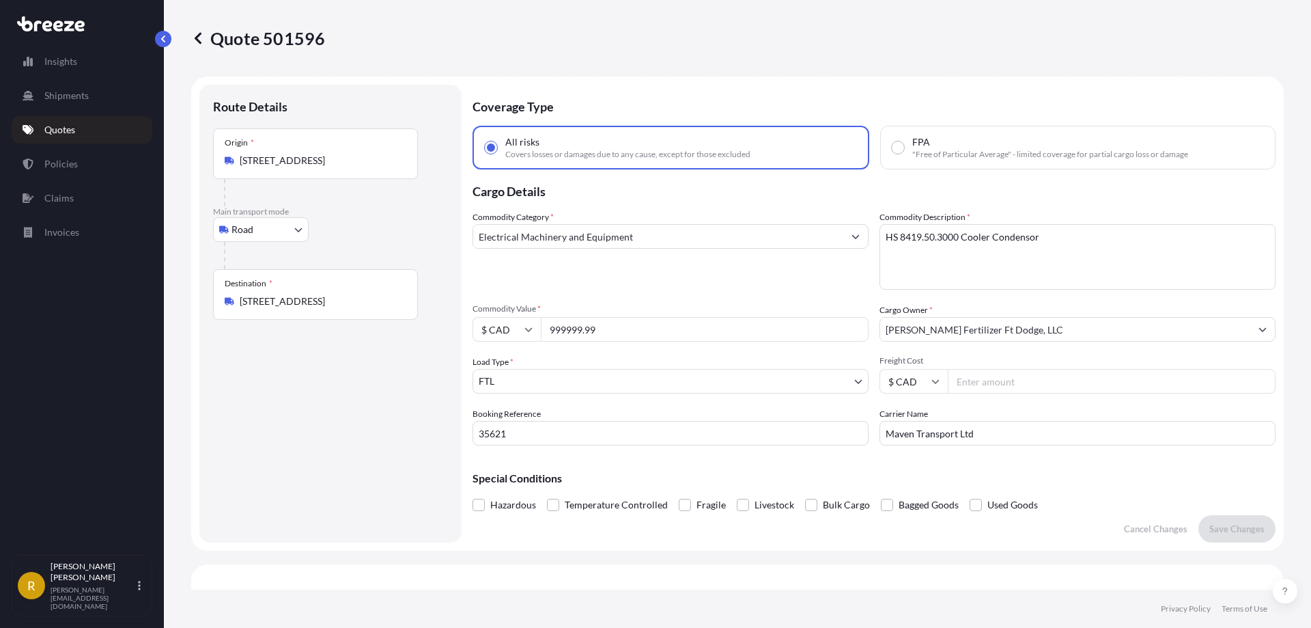
click at [566, 329] on input "999999.99" at bounding box center [705, 329] width 328 height 25
click at [631, 337] on input "999999.99" at bounding box center [705, 329] width 328 height 25
type input "999999"
click at [983, 385] on input "Freight Cost" at bounding box center [1112, 381] width 328 height 25
click at [983, 529] on p "Save Changes" at bounding box center [1237, 529] width 55 height 14
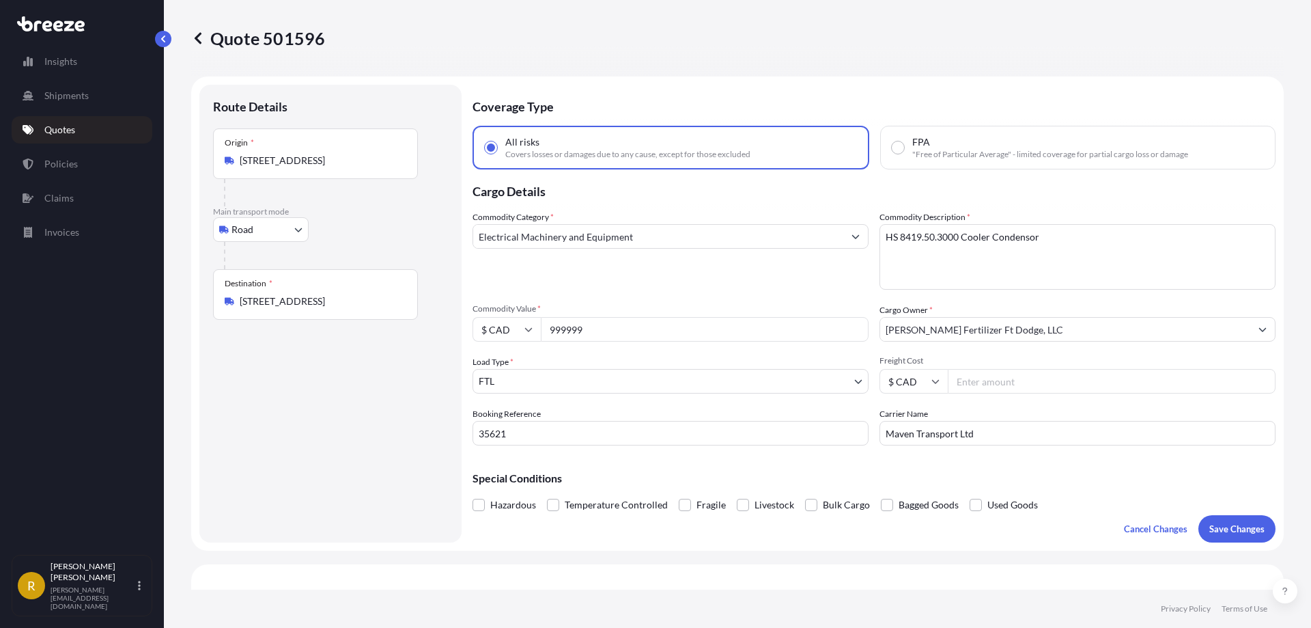
scroll to position [496, 0]
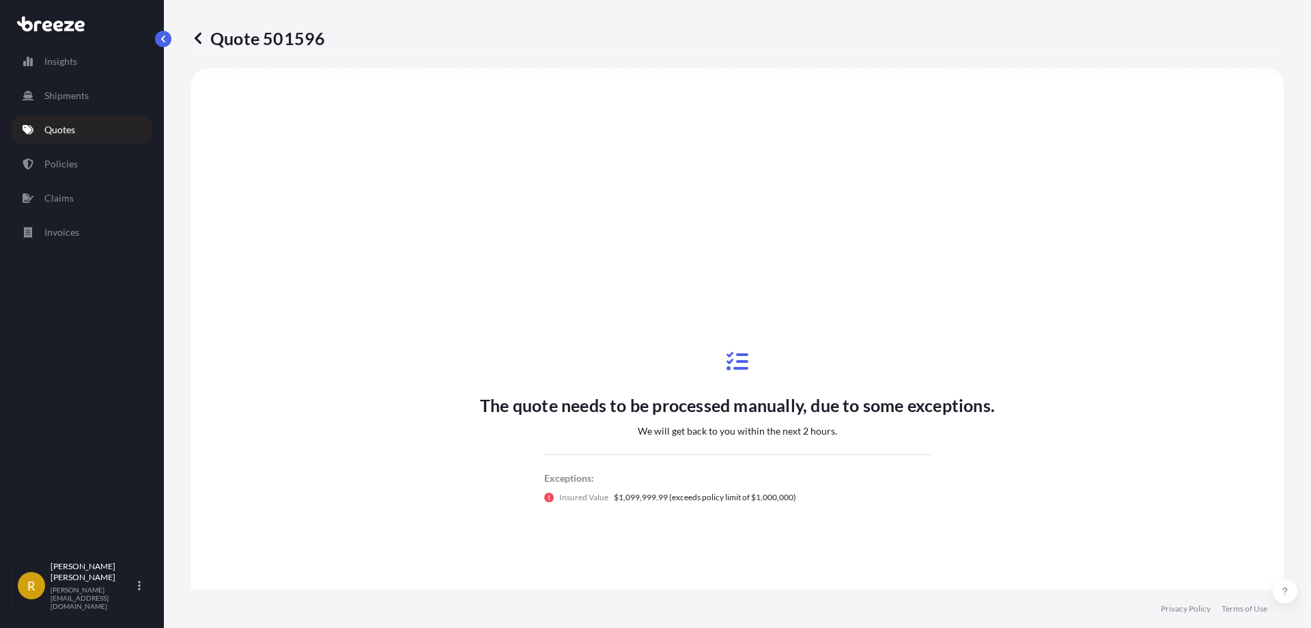
select select "Road"
select select "2"
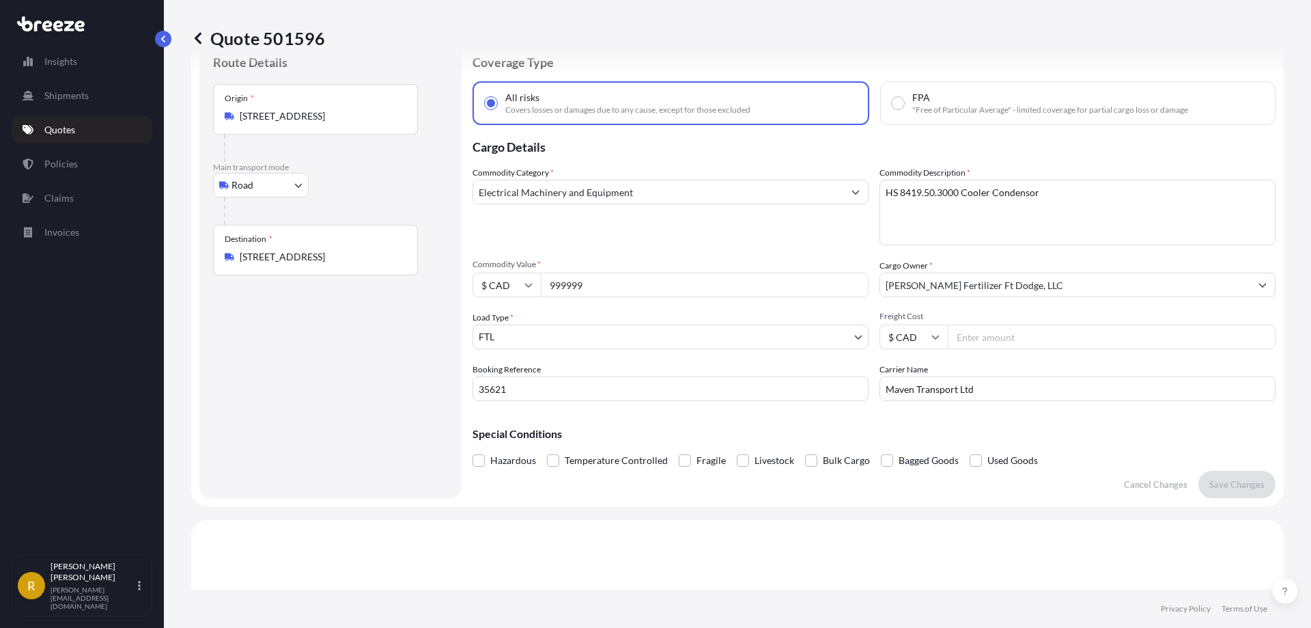
scroll to position [0, 0]
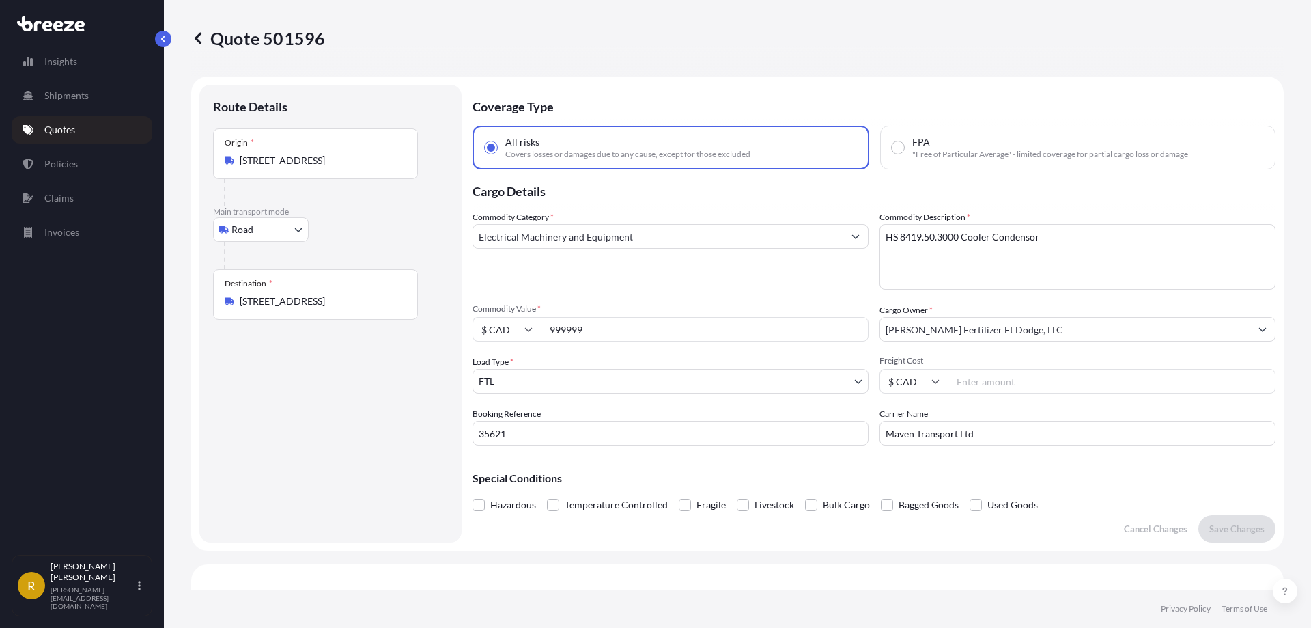
click at [548, 333] on input "999999" at bounding box center [705, 329] width 328 height 25
click at [983, 266] on textarea "HS 8419.50.3000 Cooler Condensor" at bounding box center [1078, 257] width 396 height 66
click at [601, 331] on input "999999" at bounding box center [705, 329] width 328 height 25
drag, startPoint x: 601, startPoint y: 331, endPoint x: 458, endPoint y: 317, distance: 144.1
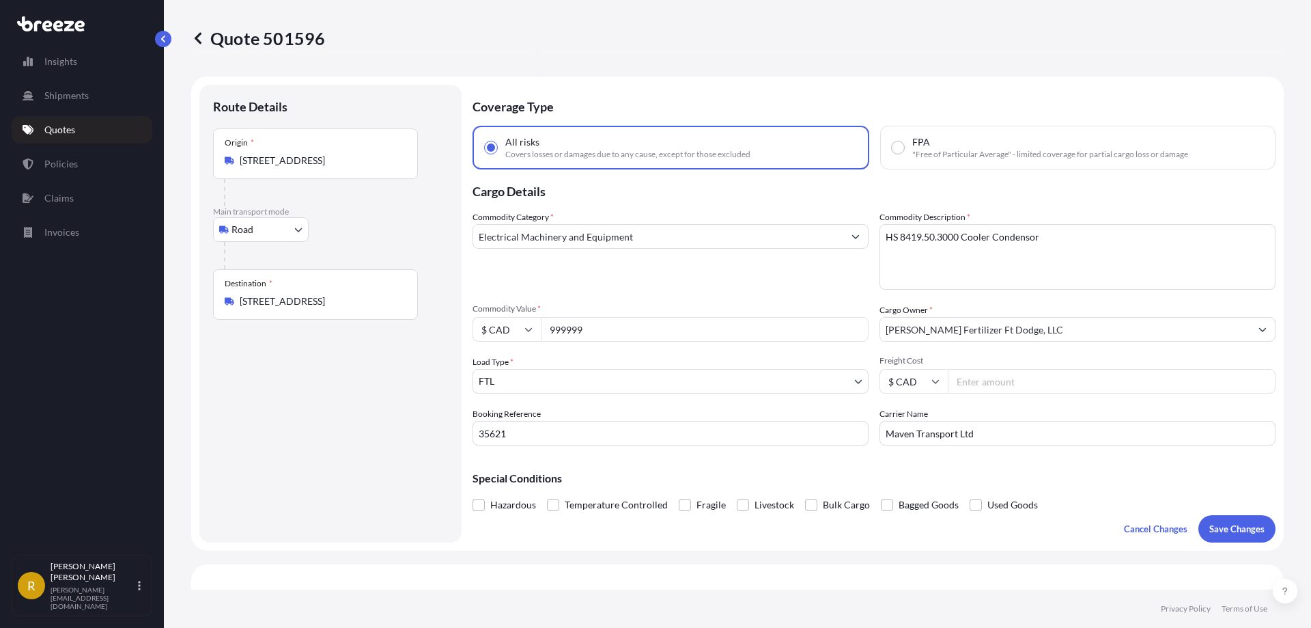
click at [458, 317] on form "Route Details Place of loading Road Road Rail Origin * [STREET_ADDRESS] Main tr…" at bounding box center [737, 313] width 1093 height 474
click at [983, 254] on textarea "HS 8419.50.3000 Cooler Condensor" at bounding box center [1078, 257] width 396 height 66
click at [627, 324] on input "Commodity Value *" at bounding box center [705, 329] width 328 height 25
type input "9"
type input "999999"
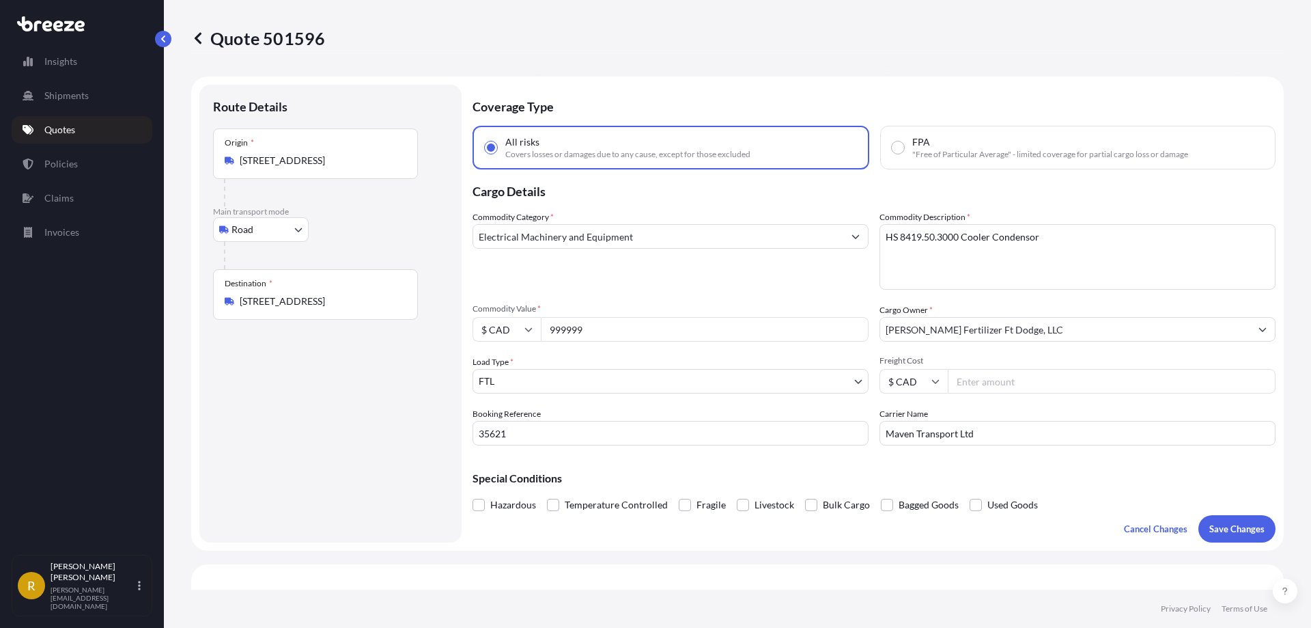
click at [983, 380] on input "Freight Cost" at bounding box center [1112, 381] width 328 height 25
type input "1"
type input "4000"
click at [641, 328] on input "999999" at bounding box center [705, 329] width 328 height 25
type input "995999"
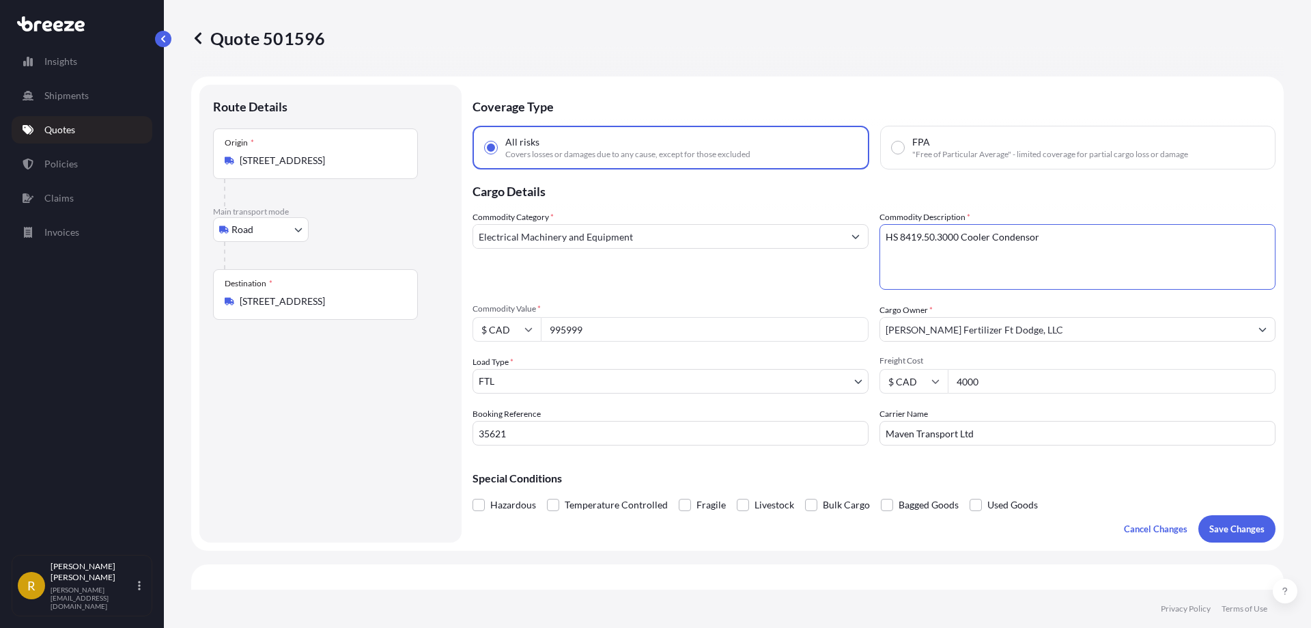
click at [983, 281] on textarea "HS 8419.50.3000 Cooler Condensor" at bounding box center [1078, 257] width 396 height 66
type textarea "HS 8419.50.3000 Cooler Condenser"
click at [983, 526] on p "Save Changes" at bounding box center [1237, 529] width 55 height 14
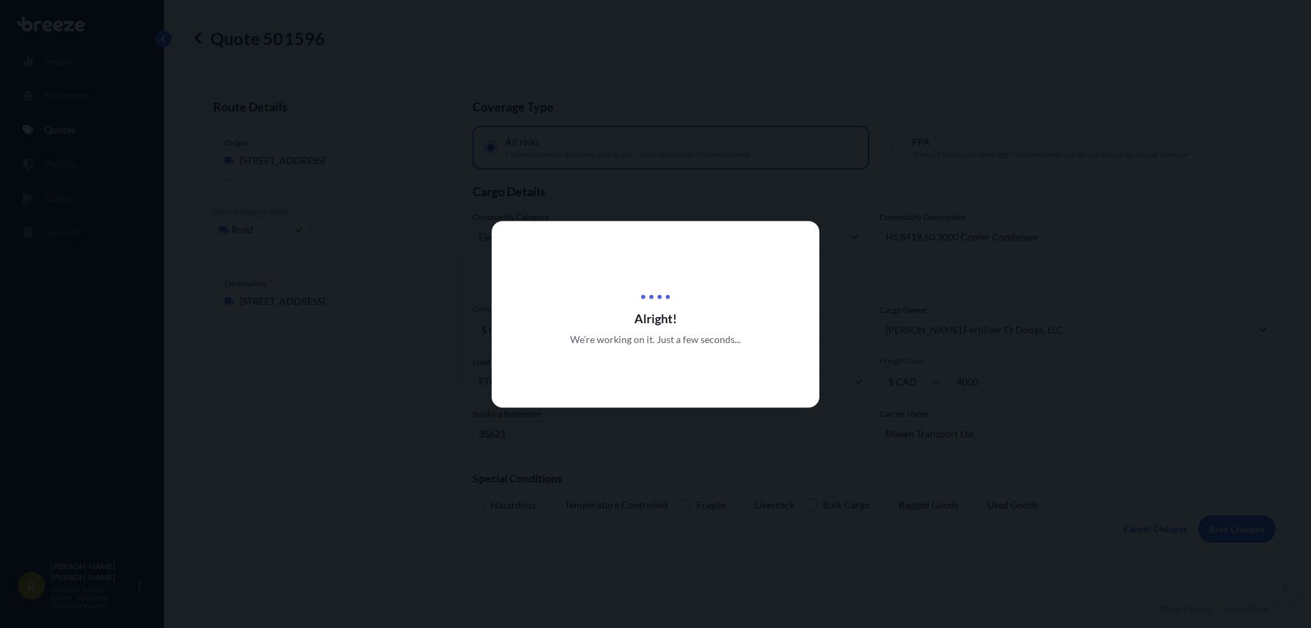
scroll to position [496, 0]
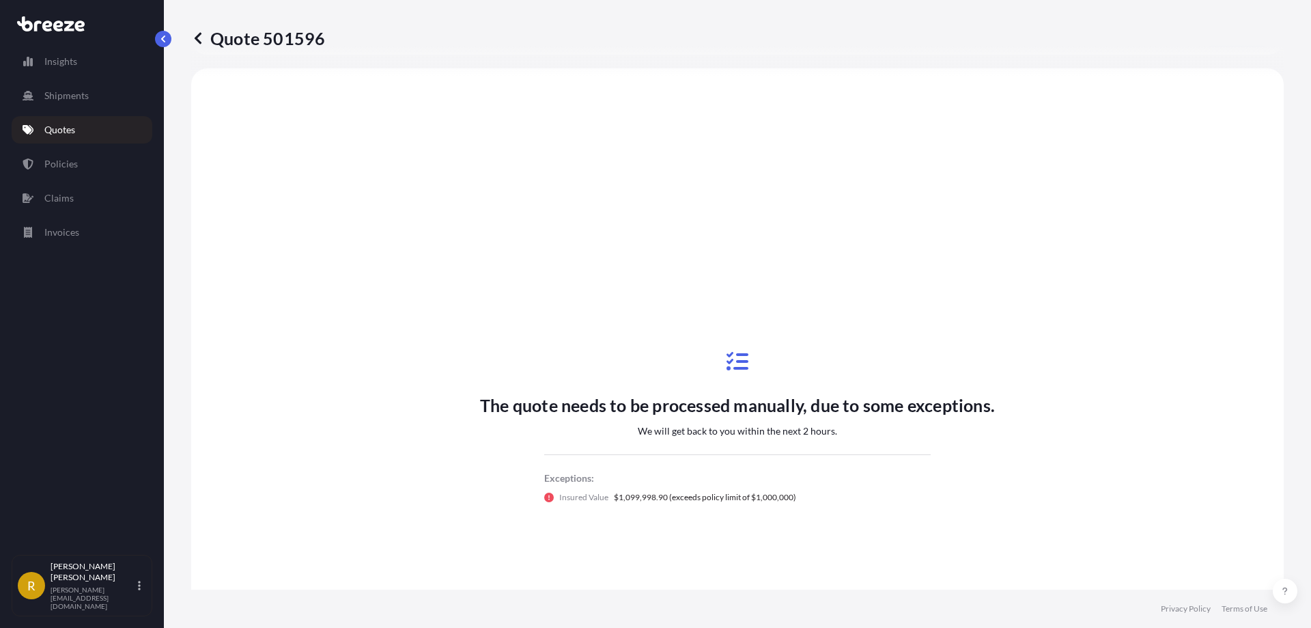
select select "Road"
select select "2"
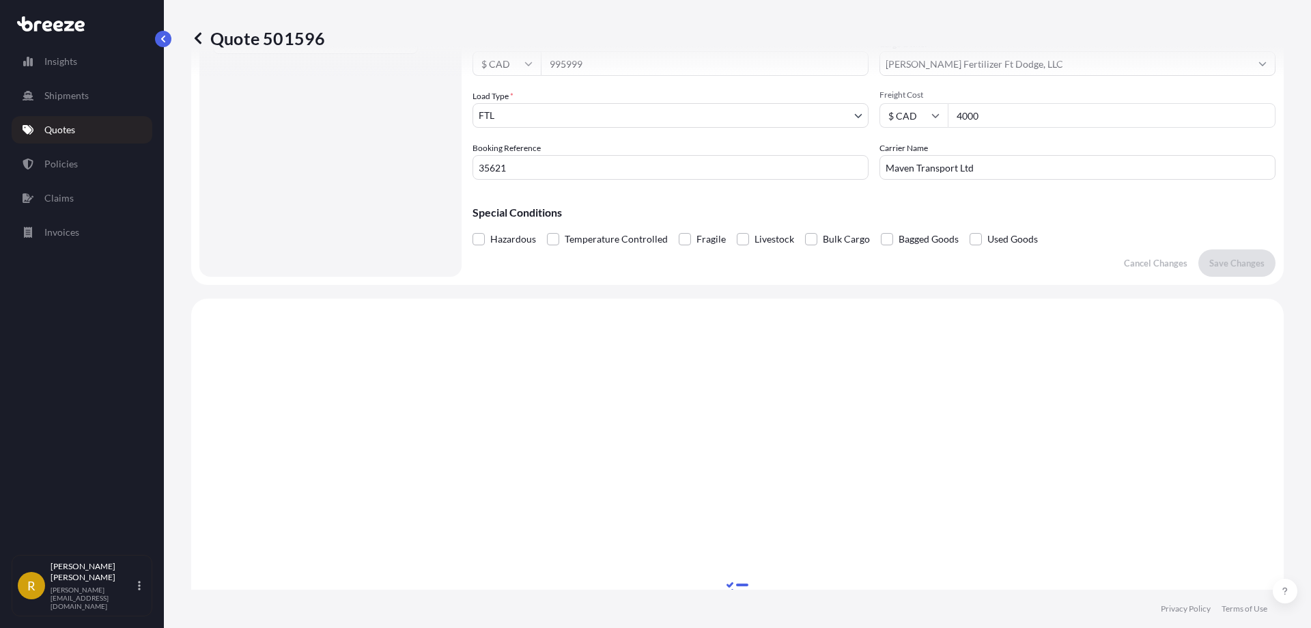
scroll to position [0, 0]
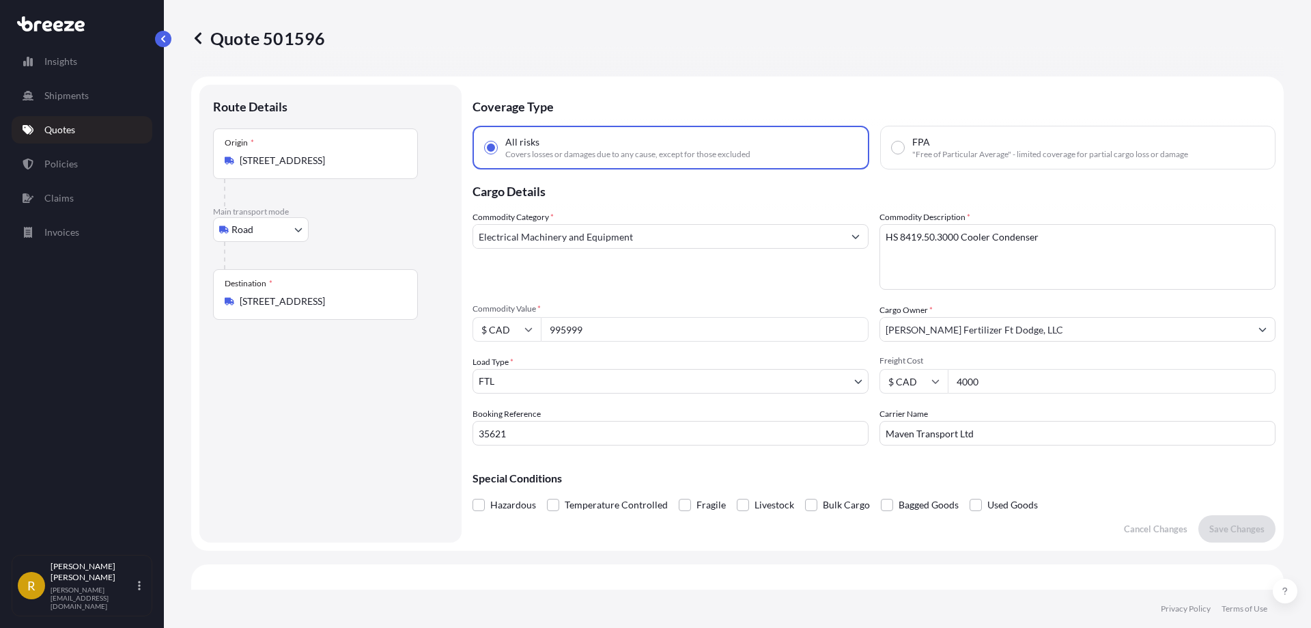
drag, startPoint x: 667, startPoint y: 331, endPoint x: 442, endPoint y: 291, distance: 228.9
click at [442, 291] on form "Route Details Place of loading Road Road Rail Origin * [STREET_ADDRESS] Main tr…" at bounding box center [737, 313] width 1093 height 474
type input "50000"
click at [983, 262] on textarea "HS 8419.50.3000 Cooler Condenser" at bounding box center [1078, 257] width 396 height 66
click at [983, 533] on p "Save Changes" at bounding box center [1237, 529] width 55 height 14
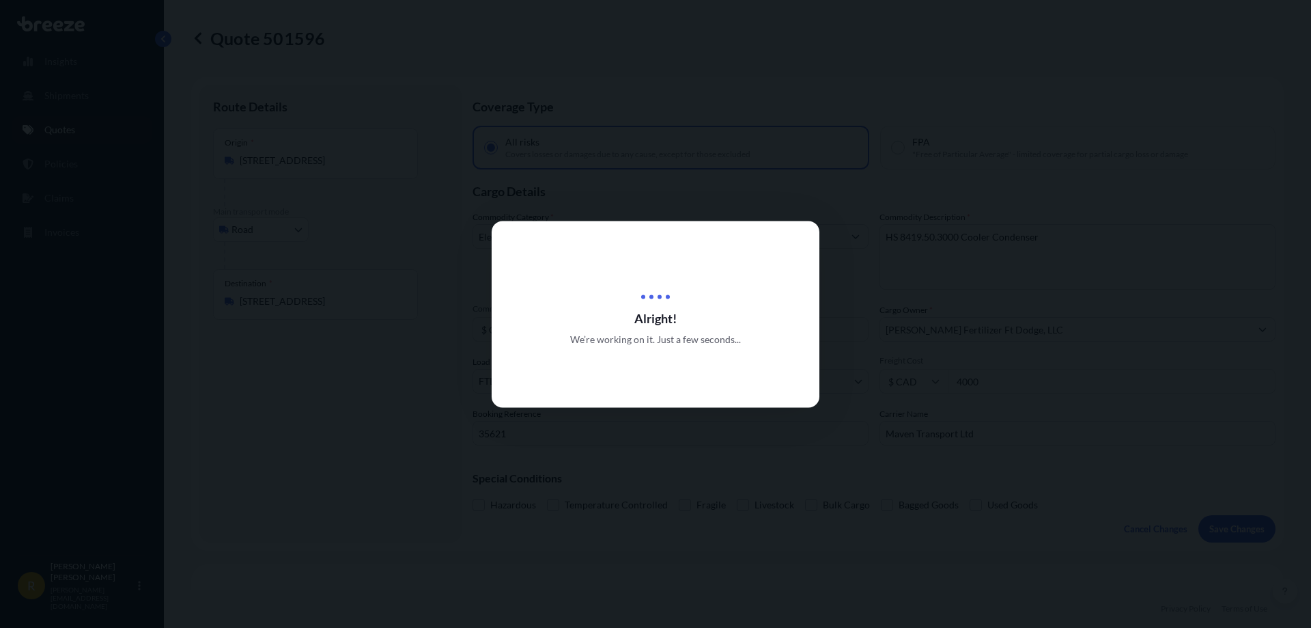
scroll to position [496, 0]
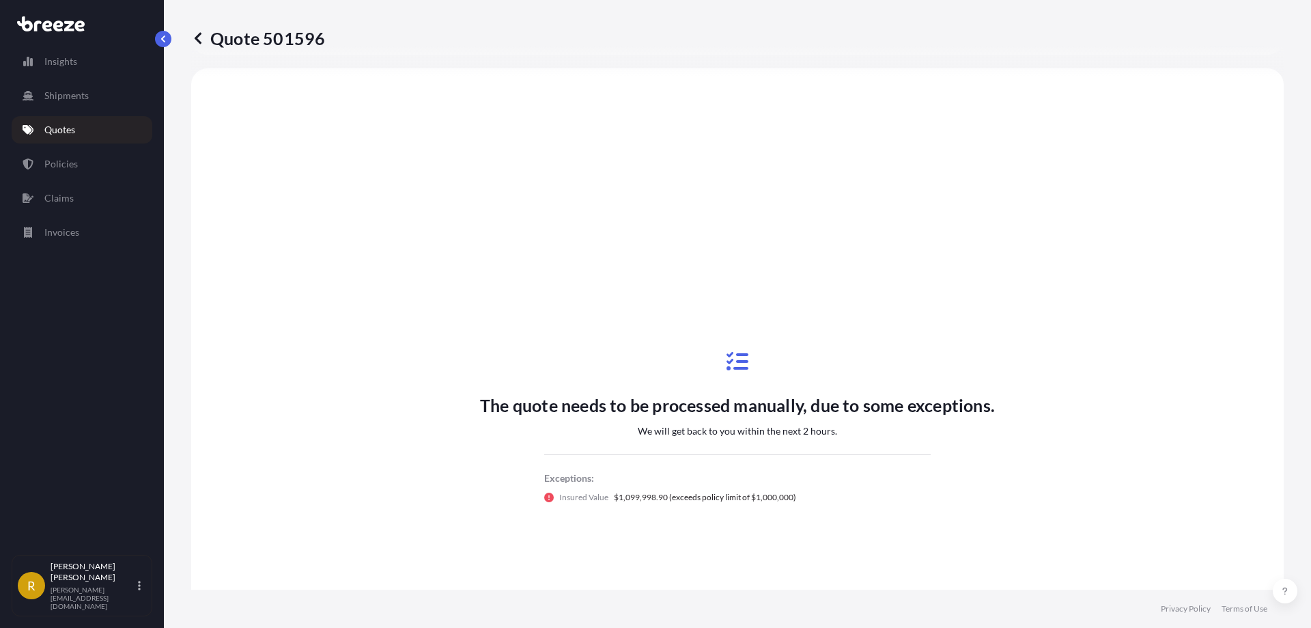
select select "Road"
select select "2"
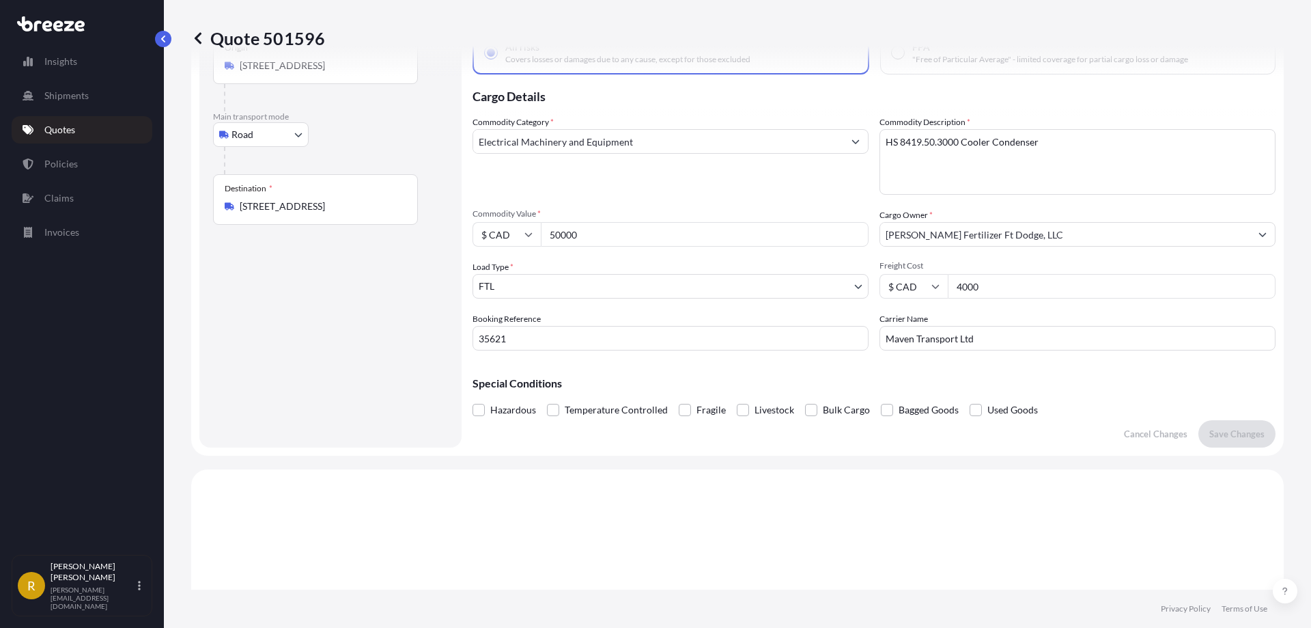
scroll to position [0, 0]
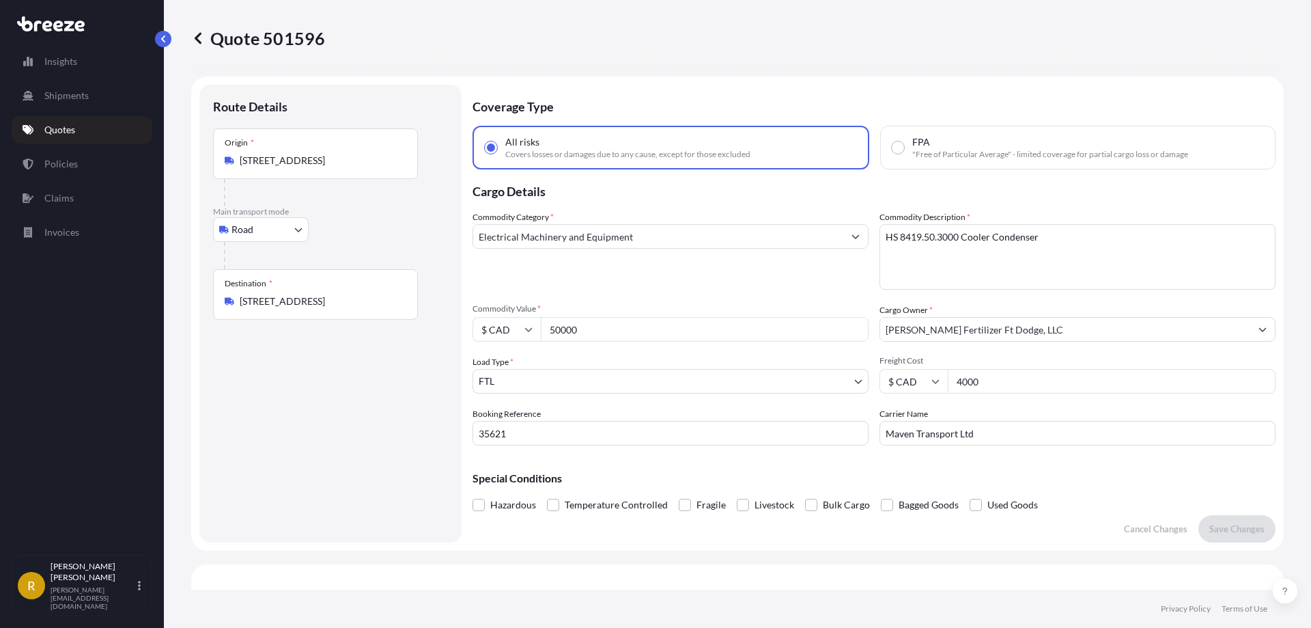
drag, startPoint x: 606, startPoint y: 331, endPoint x: 451, endPoint y: 287, distance: 161.9
click at [451, 287] on form "Route Details Place of loading Road Road Rail Origin * [STREET_ADDRESS] Main tr…" at bounding box center [737, 313] width 1093 height 474
type input "950000"
click at [983, 385] on input "4000" at bounding box center [1112, 381] width 328 height 25
click at [983, 520] on button "Save Changes" at bounding box center [1237, 528] width 77 height 27
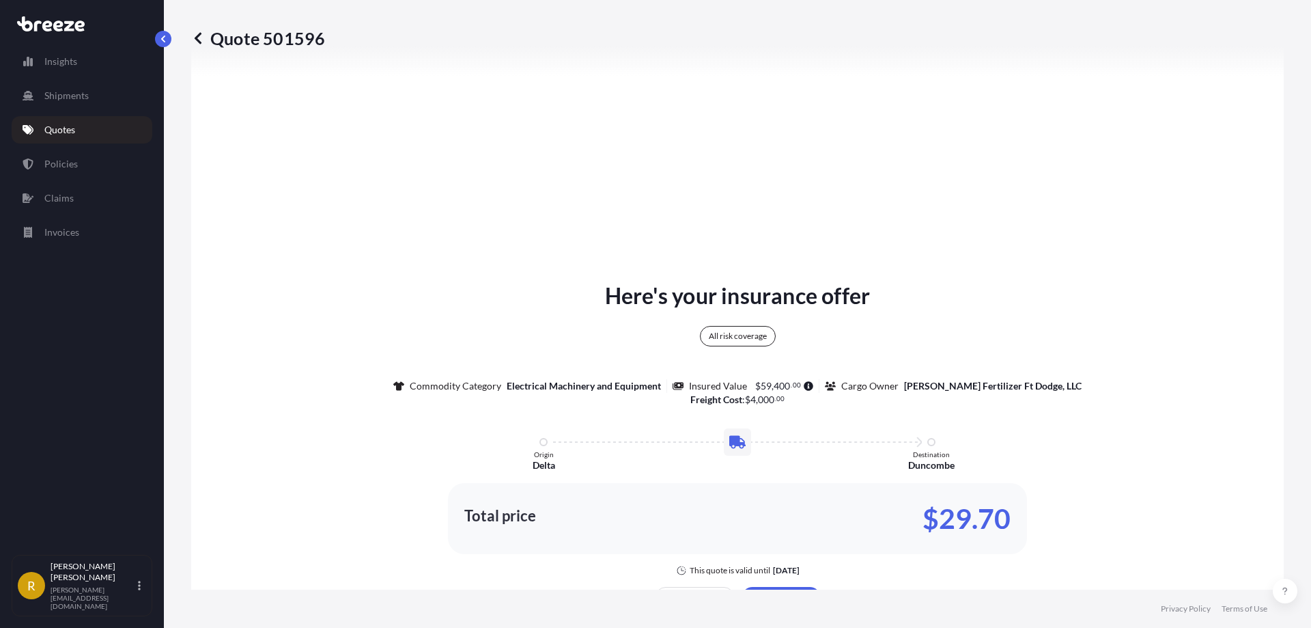
scroll to position [528, 0]
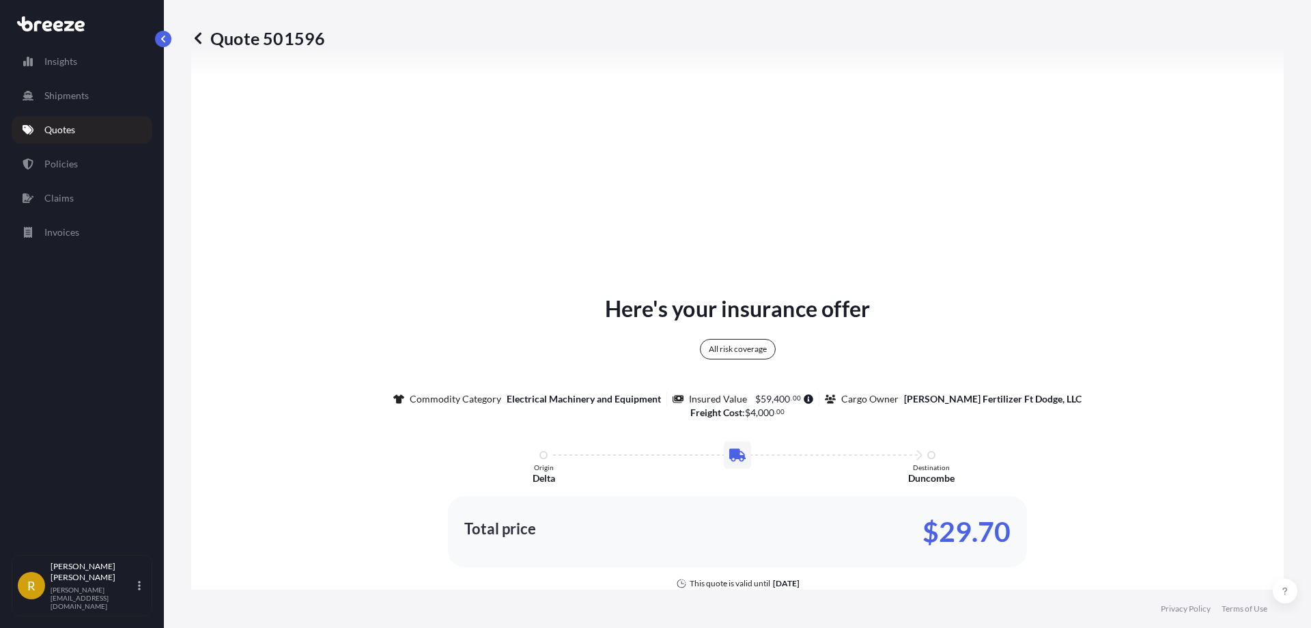
select select "Road"
select select "2"
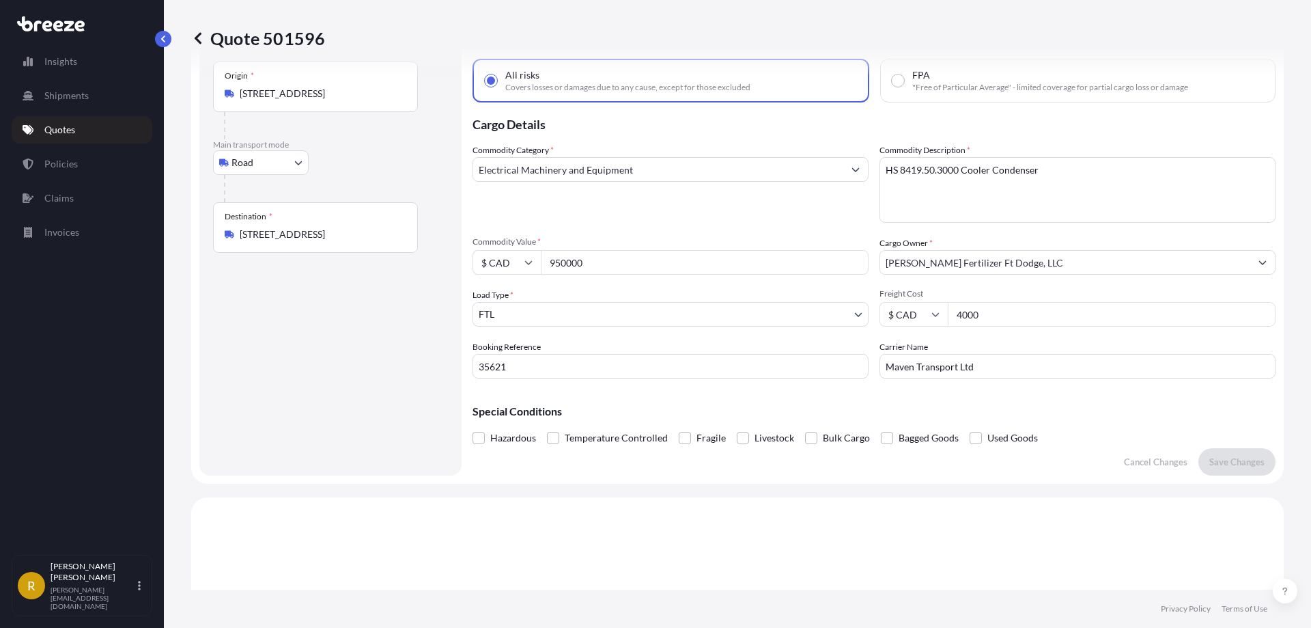
scroll to position [0, 0]
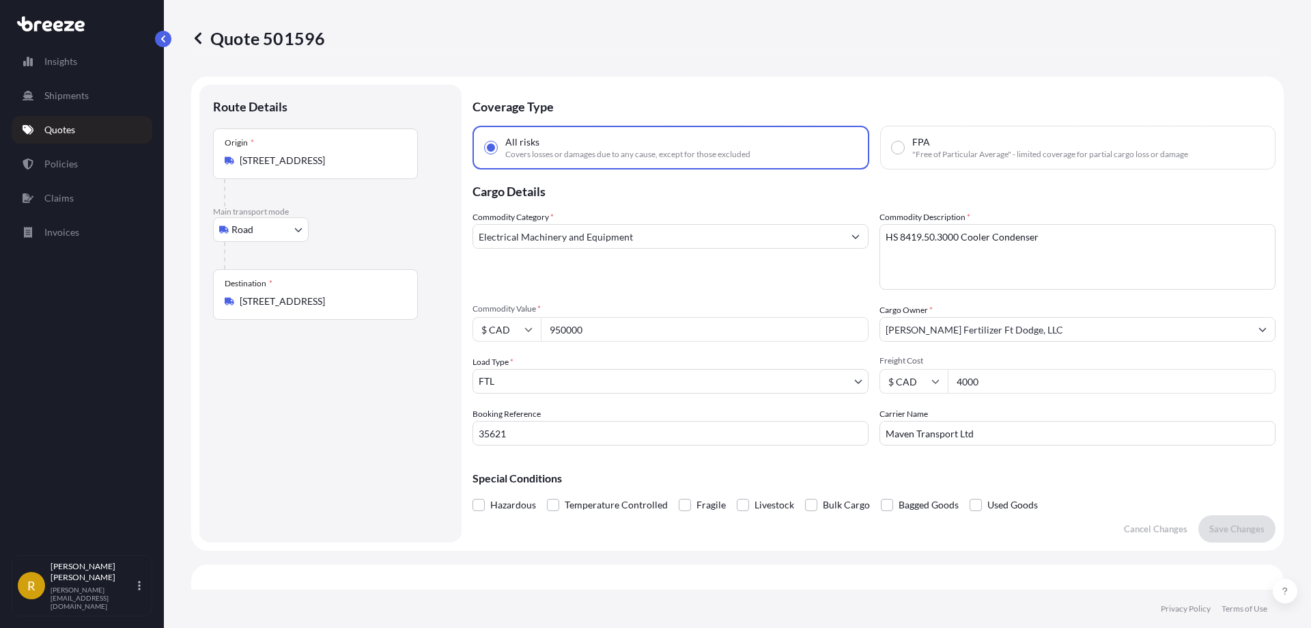
click at [558, 326] on input "950000" at bounding box center [705, 329] width 328 height 25
type input "50000"
type input "900000"
click at [983, 386] on input "4000" at bounding box center [1112, 381] width 328 height 25
click at [983, 524] on p "Save Changes" at bounding box center [1237, 529] width 55 height 14
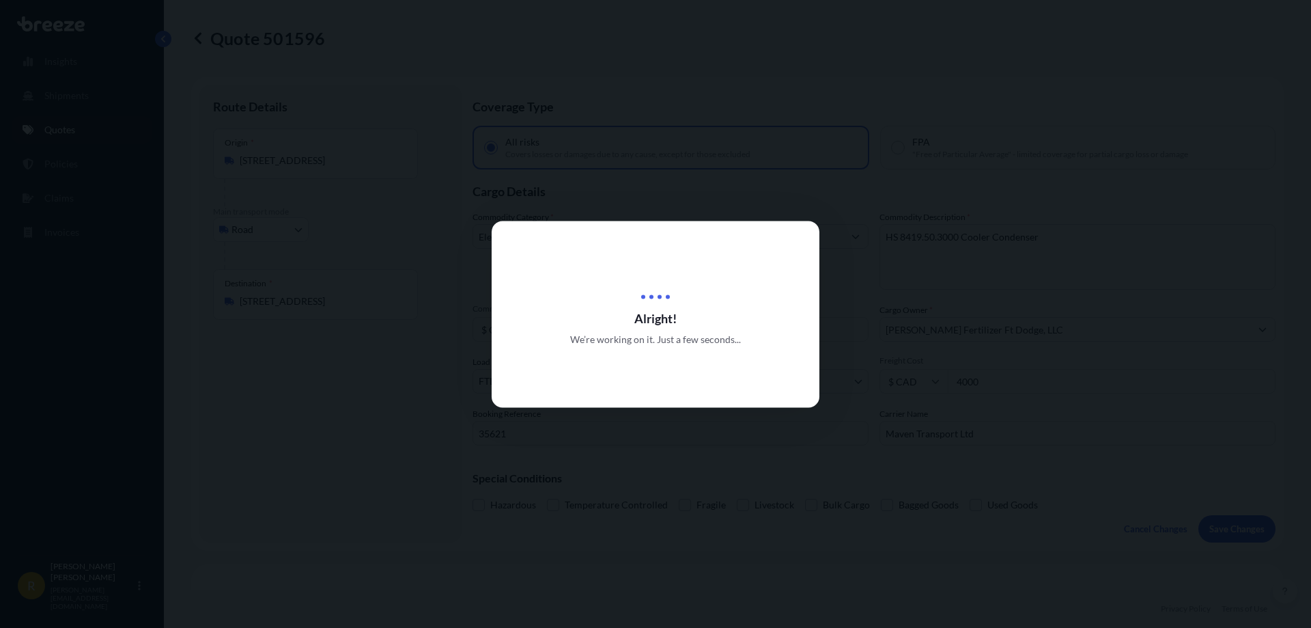
scroll to position [496, 0]
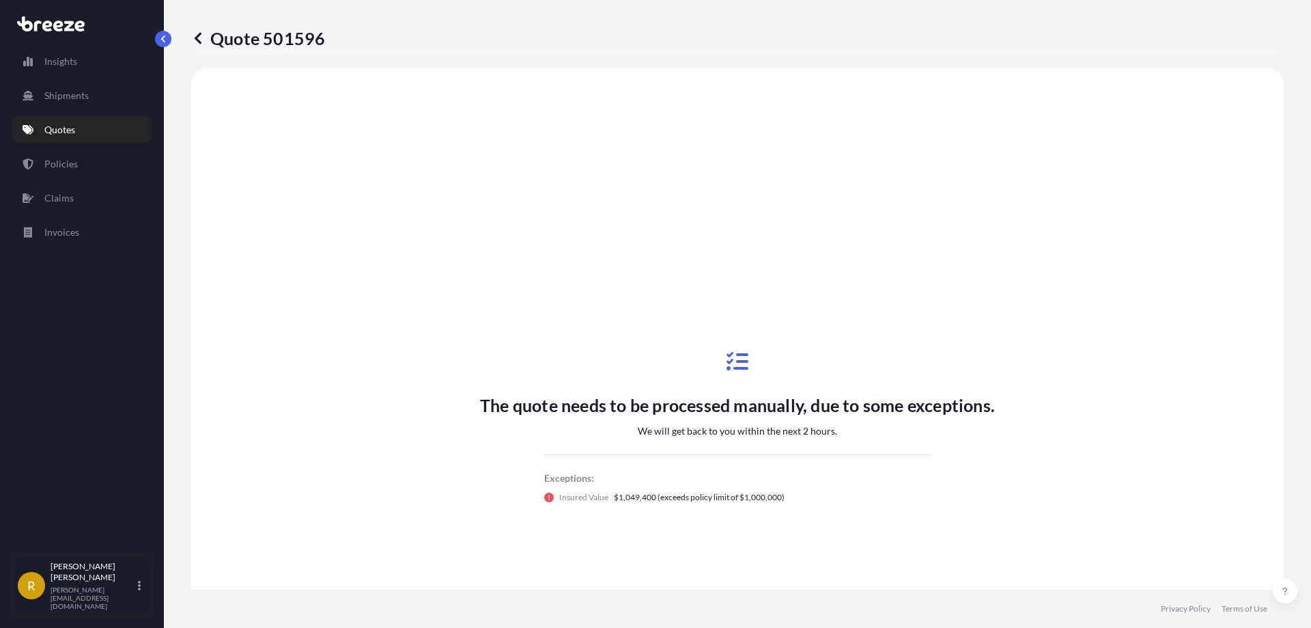
select select "Road"
select select "2"
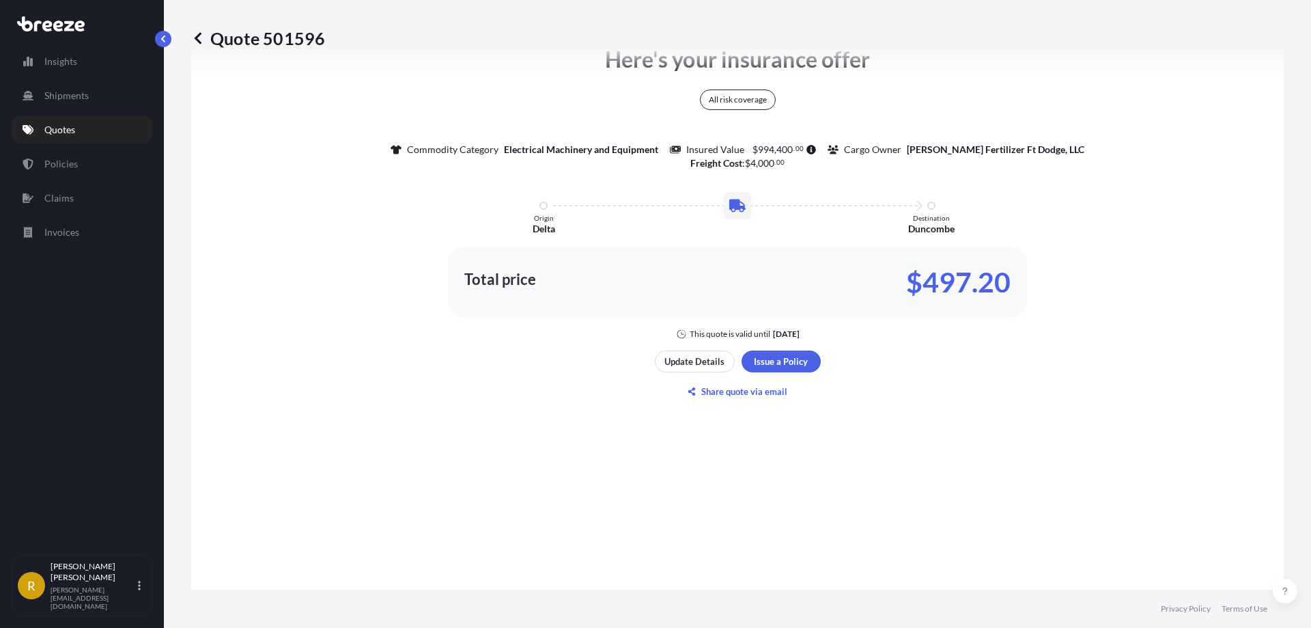
scroll to position [777, 0]
click at [698, 363] on p "Update Details" at bounding box center [695, 362] width 60 height 14
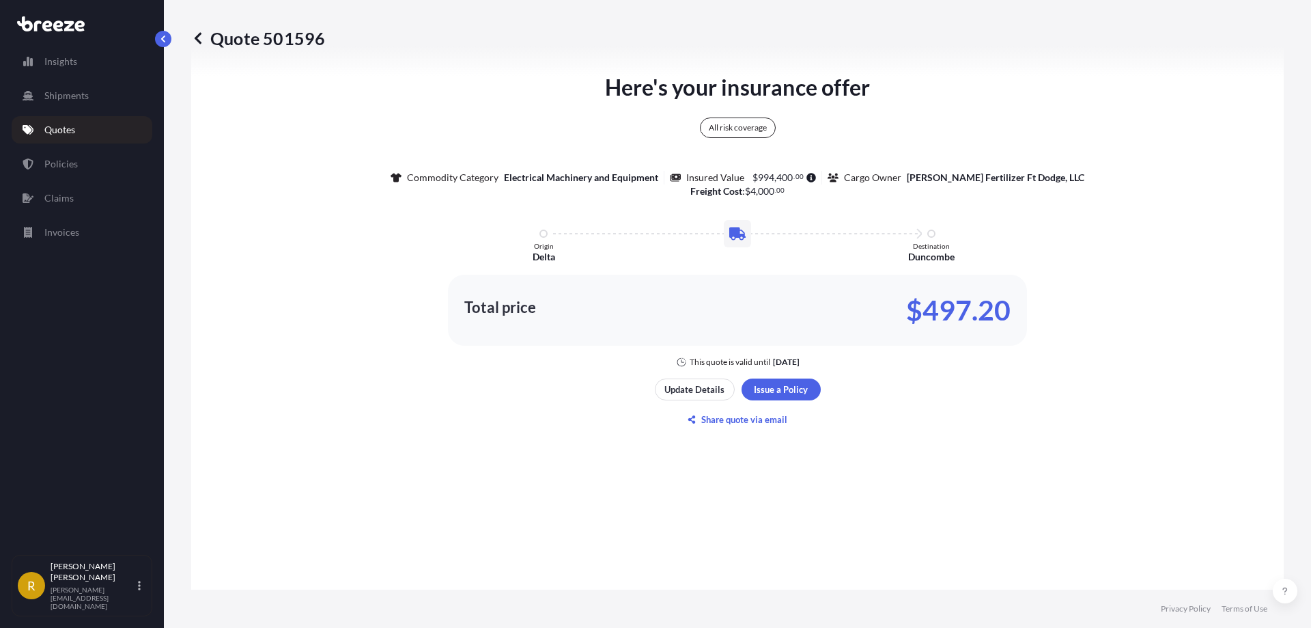
scroll to position [748, 0]
click at [202, 42] on icon at bounding box center [198, 38] width 14 height 14
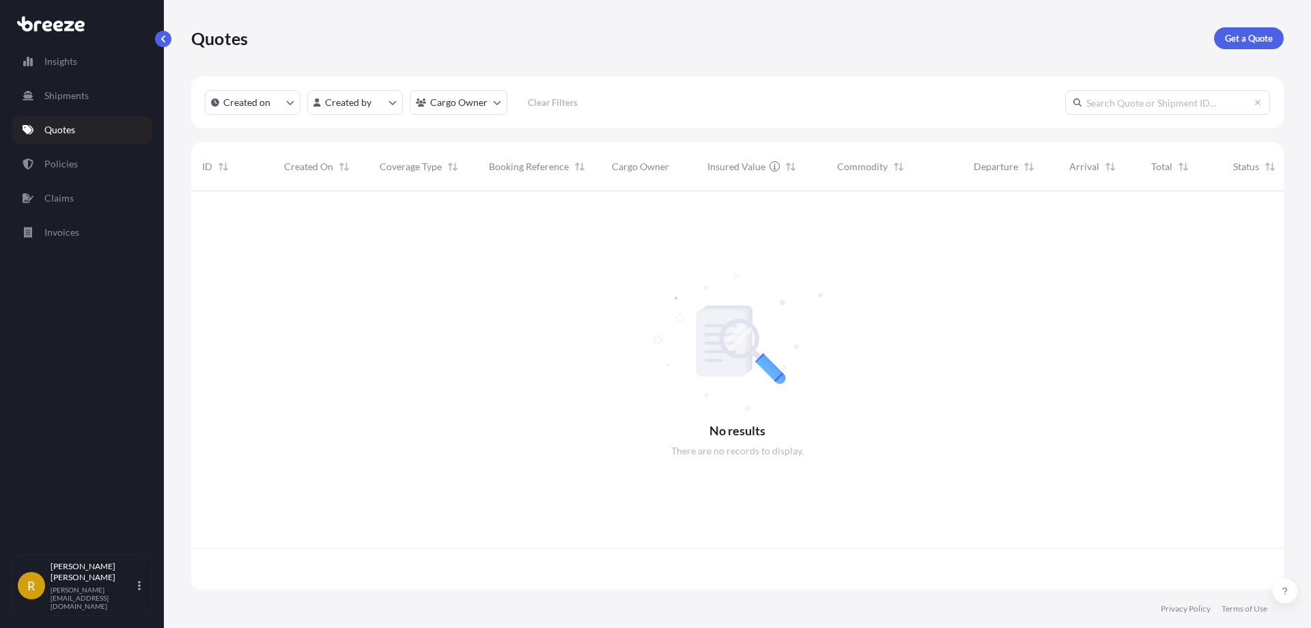
scroll to position [395, 1082]
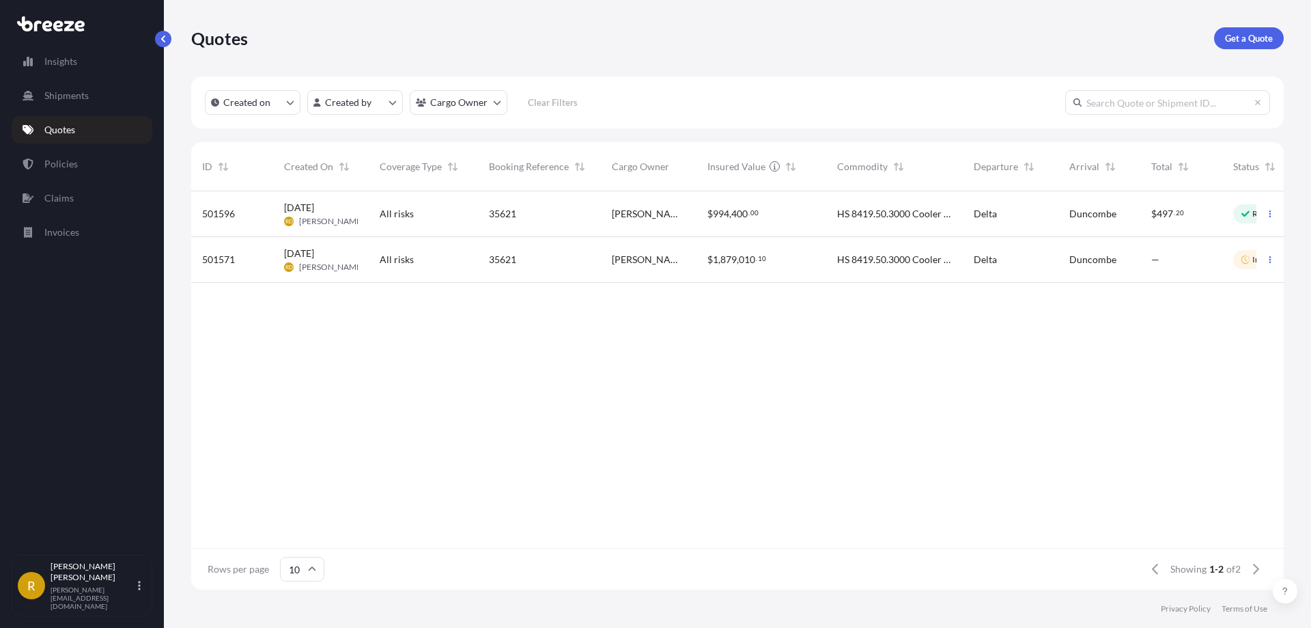
click at [74, 121] on link "Quotes" at bounding box center [82, 129] width 141 height 27
click at [783, 209] on div "$ 994 , 400 . 00" at bounding box center [762, 214] width 108 height 14
select select "Road"
select select "2"
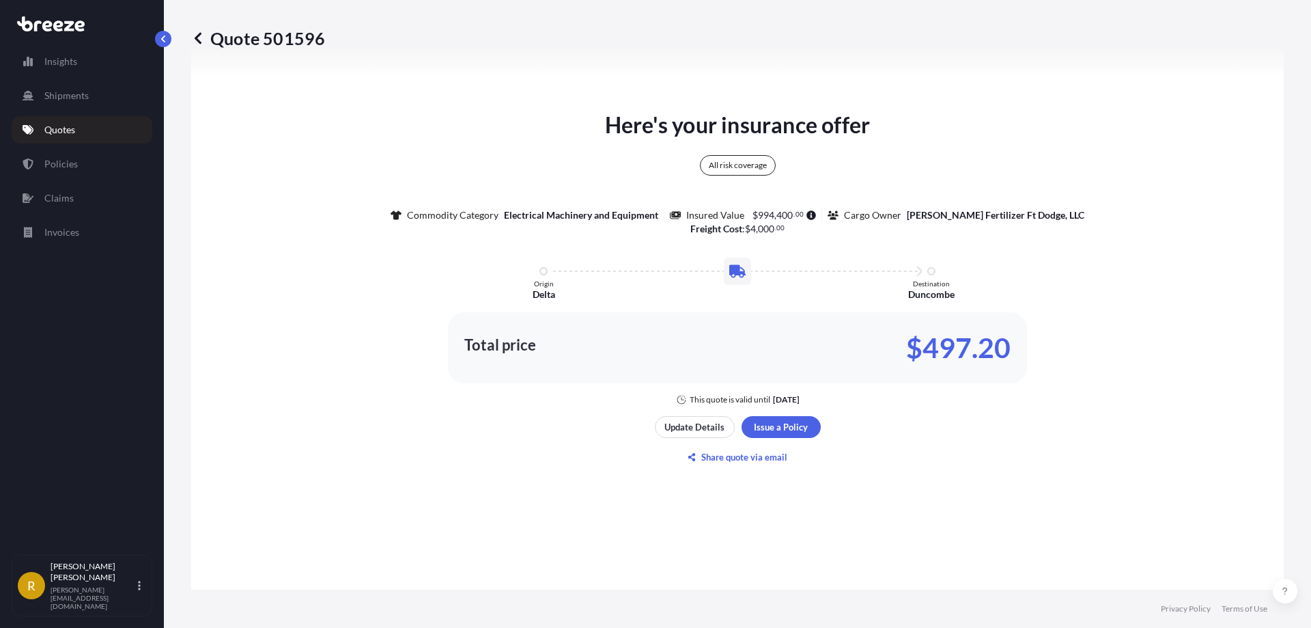
scroll to position [729, 0]
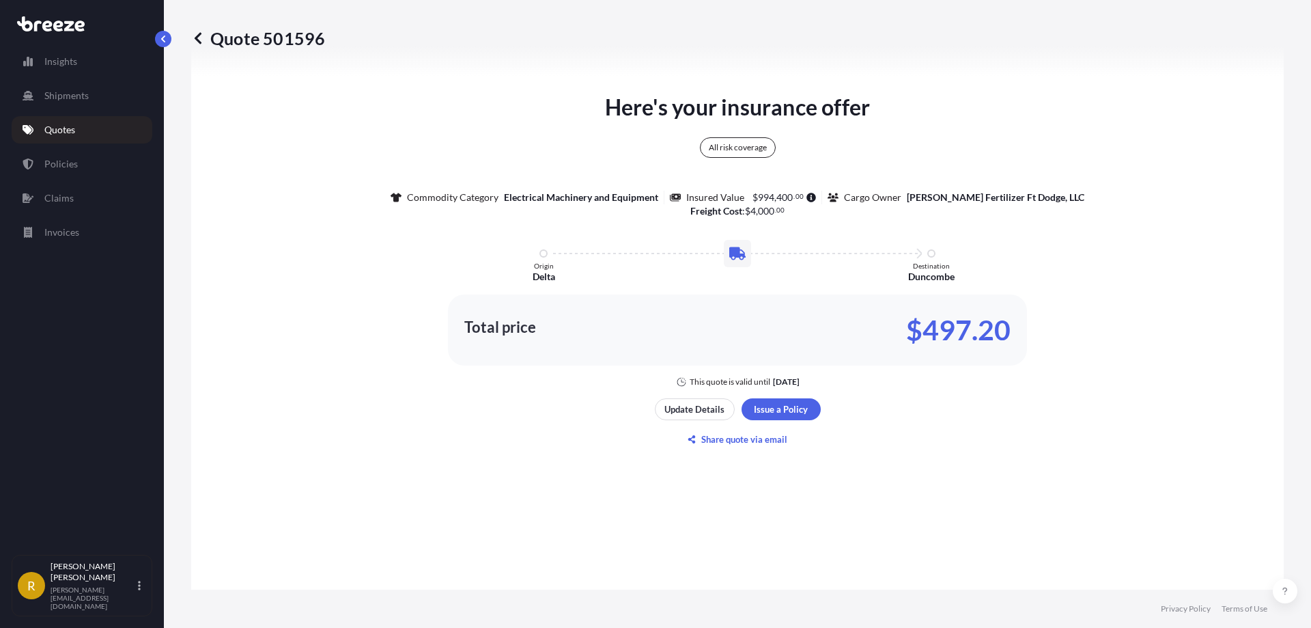
click at [726, 150] on div "All risk coverage" at bounding box center [738, 147] width 76 height 20
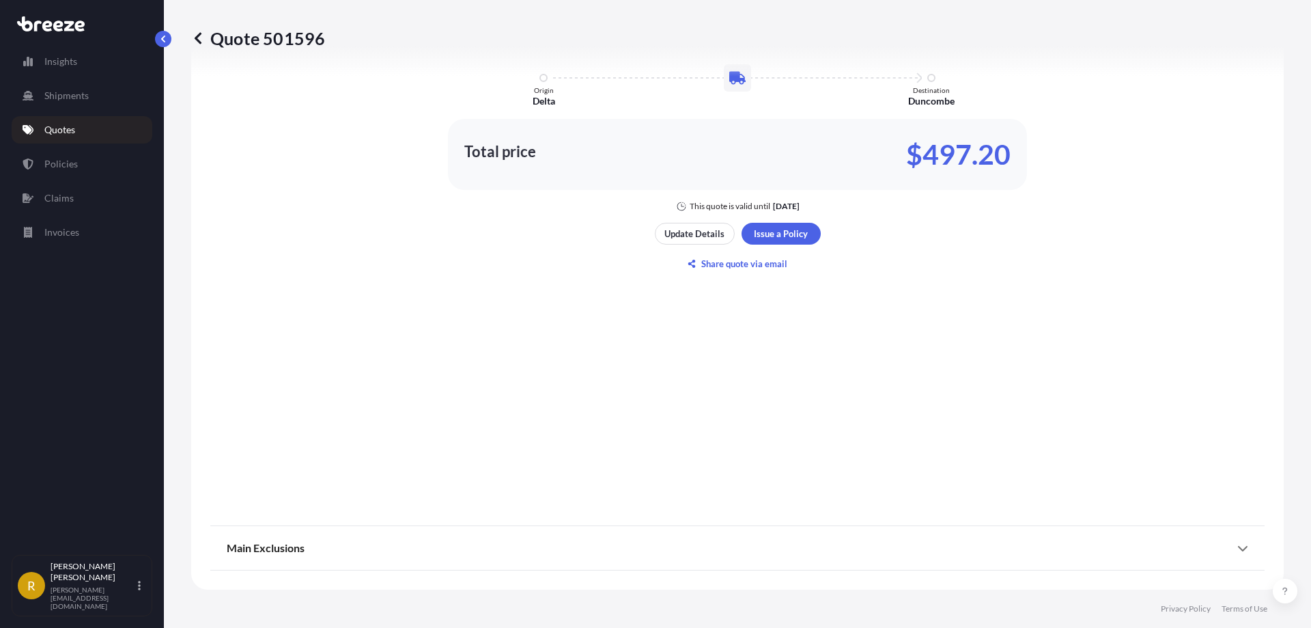
click at [983, 545] on icon at bounding box center [1243, 547] width 11 height 11
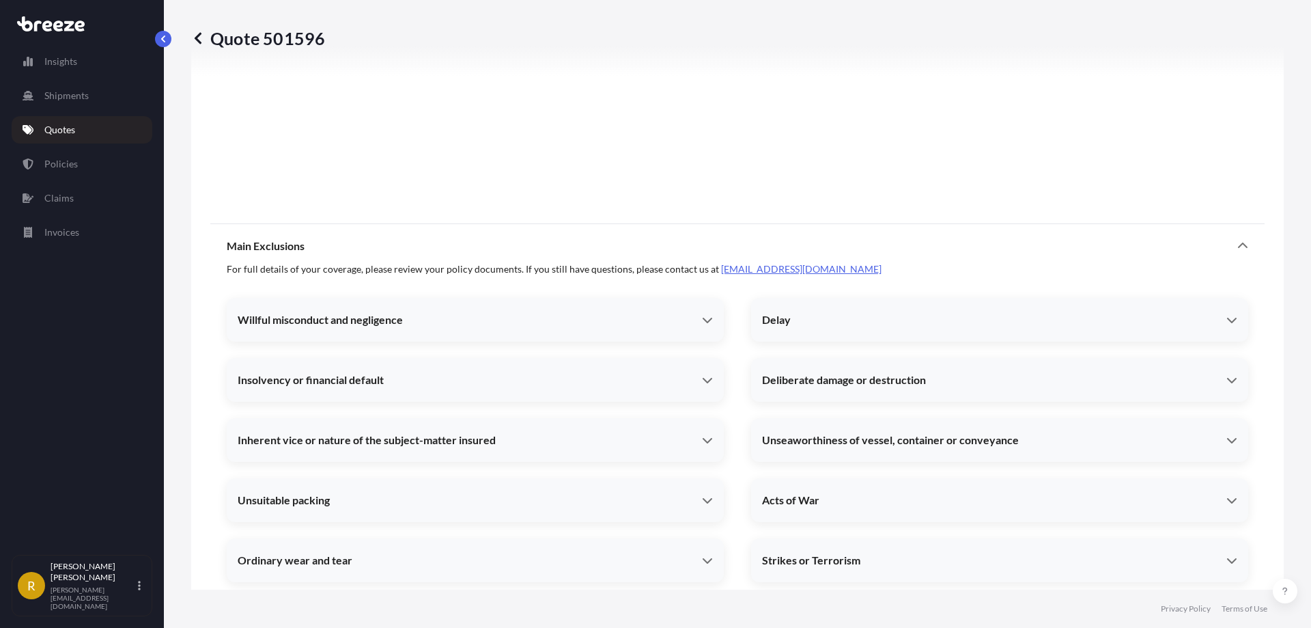
scroll to position [1241, 0]
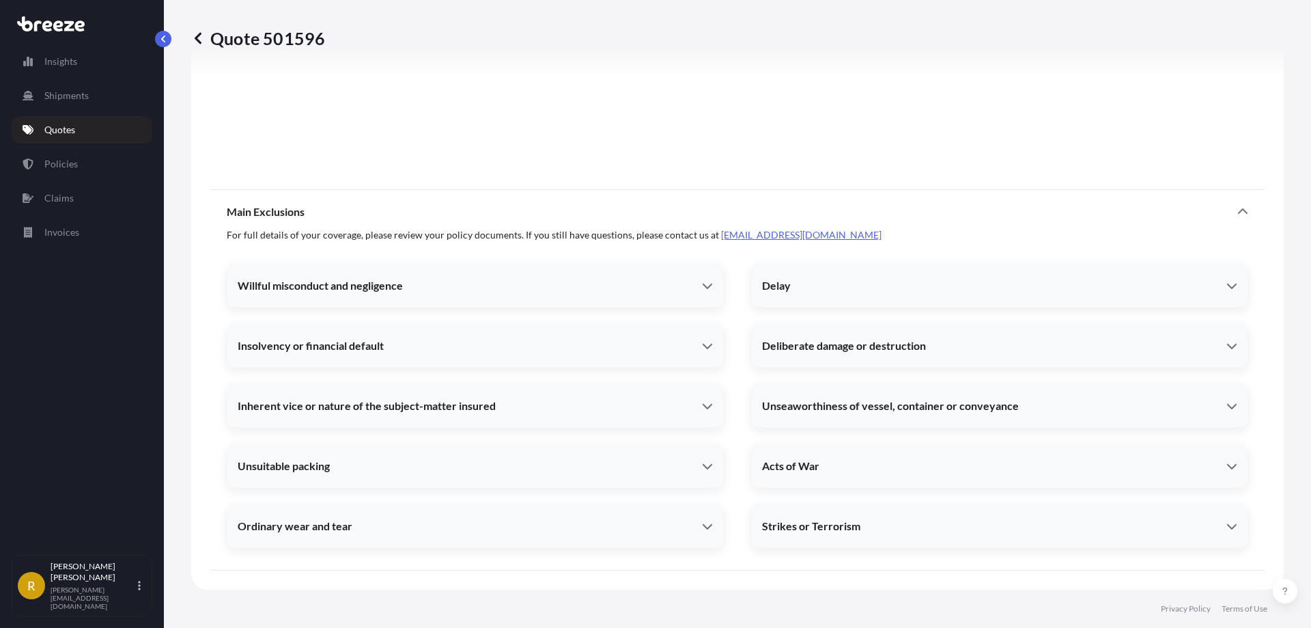
click at [793, 343] on span "Deliberate damage or destruction" at bounding box center [844, 346] width 164 height 14
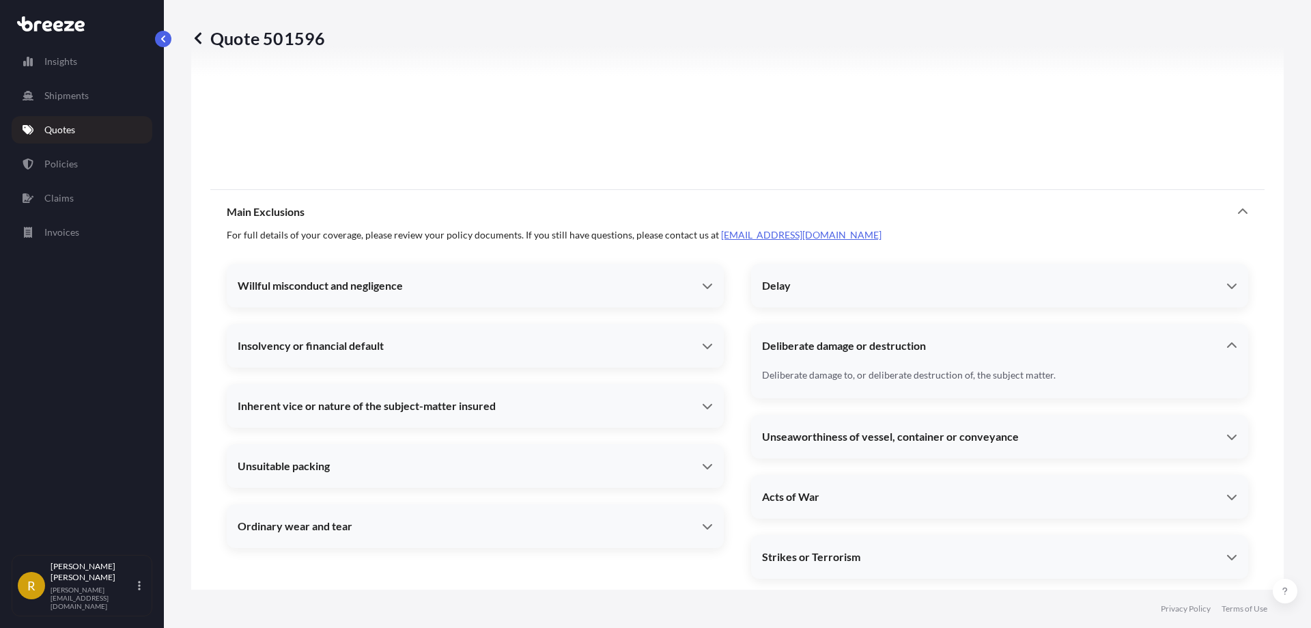
click at [619, 324] on div "Insolvency or financial default Loss damage or expense caused by insolvency or …" at bounding box center [475, 346] width 497 height 44
click at [572, 288] on div "Willful misconduct and negligence" at bounding box center [470, 286] width 464 height 14
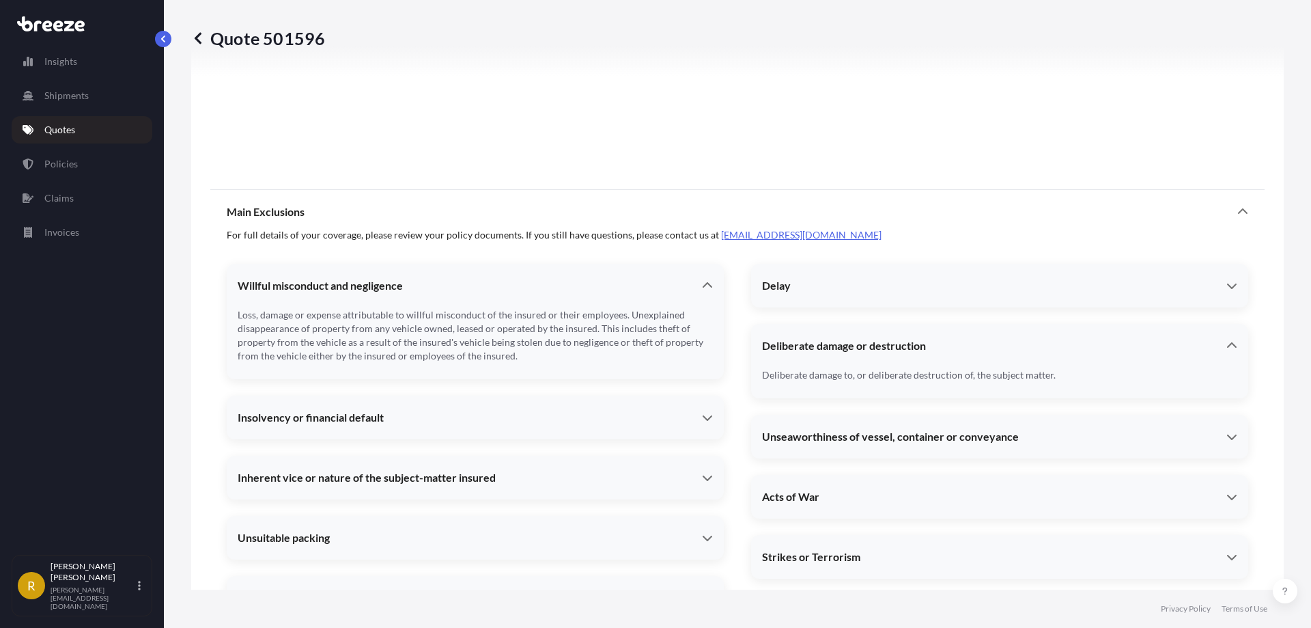
click at [710, 283] on div "Willful misconduct and negligence" at bounding box center [475, 285] width 497 height 33
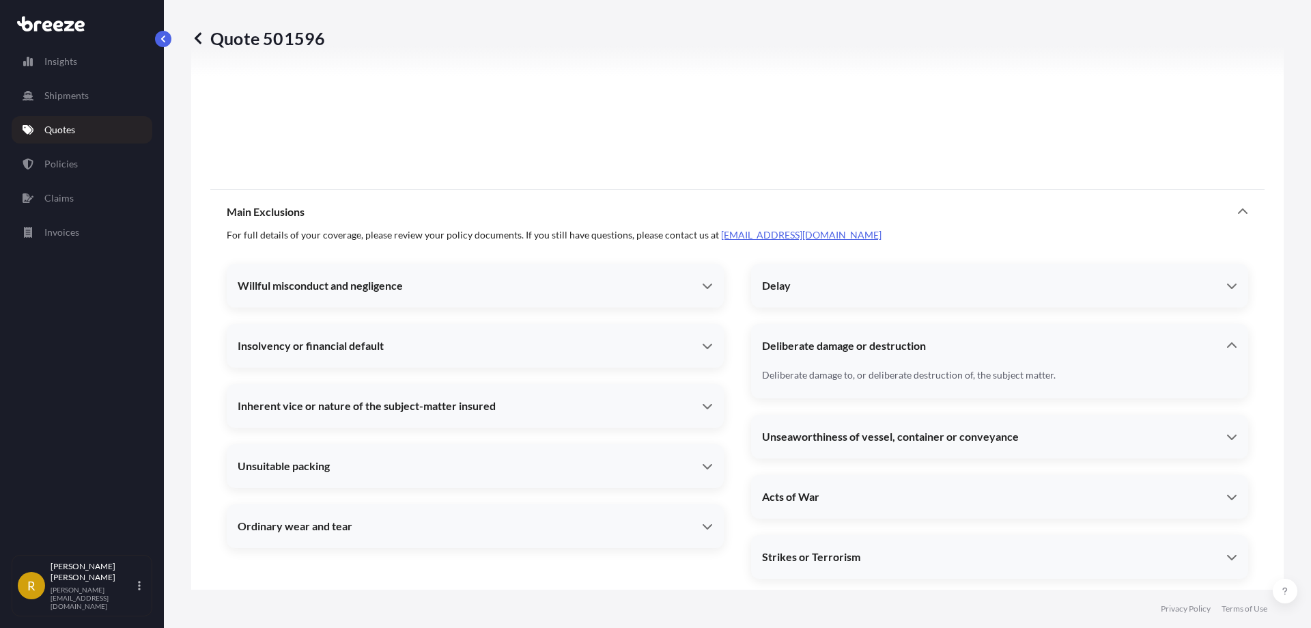
click at [862, 352] on span "Deliberate damage or destruction" at bounding box center [844, 346] width 164 height 14
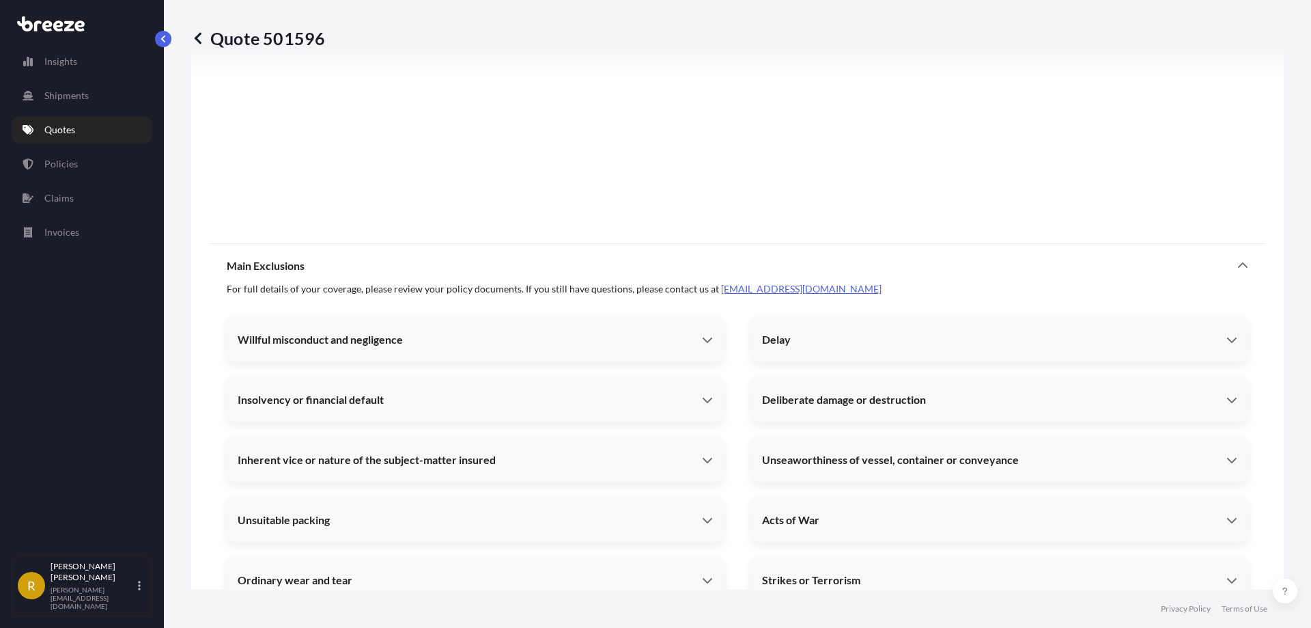
scroll to position [1188, 0]
click at [493, 330] on div "Willful misconduct and negligence" at bounding box center [475, 338] width 497 height 33
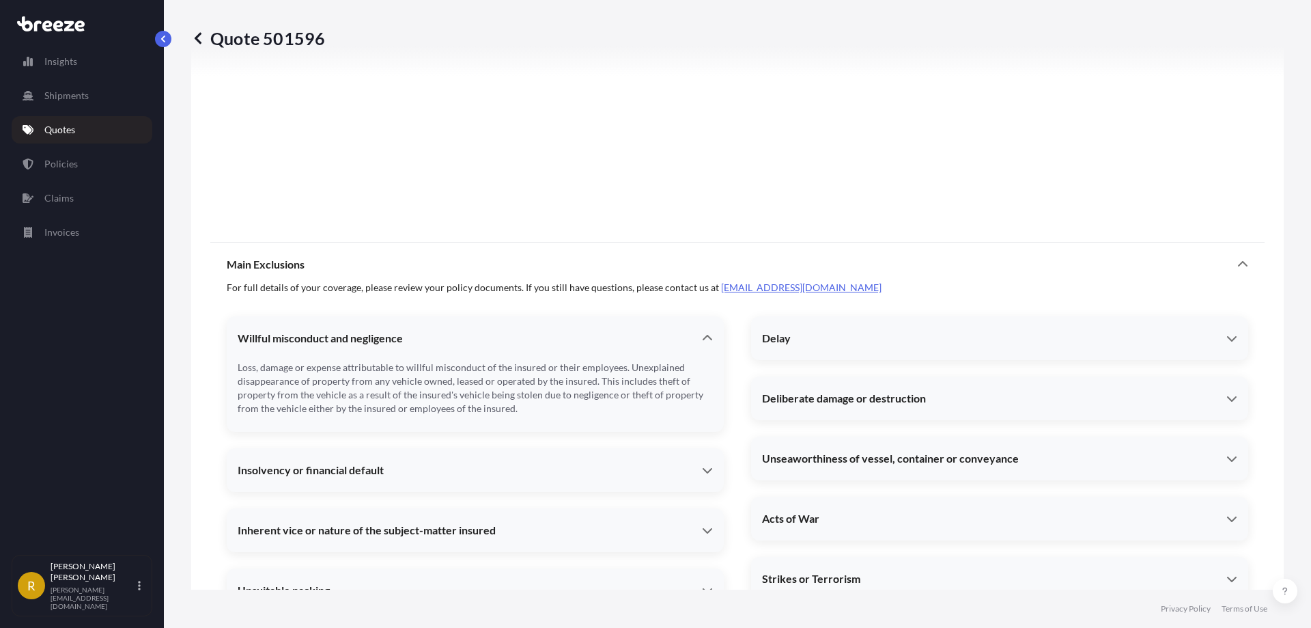
click at [456, 460] on div "Insolvency or financial default" at bounding box center [475, 469] width 497 height 33
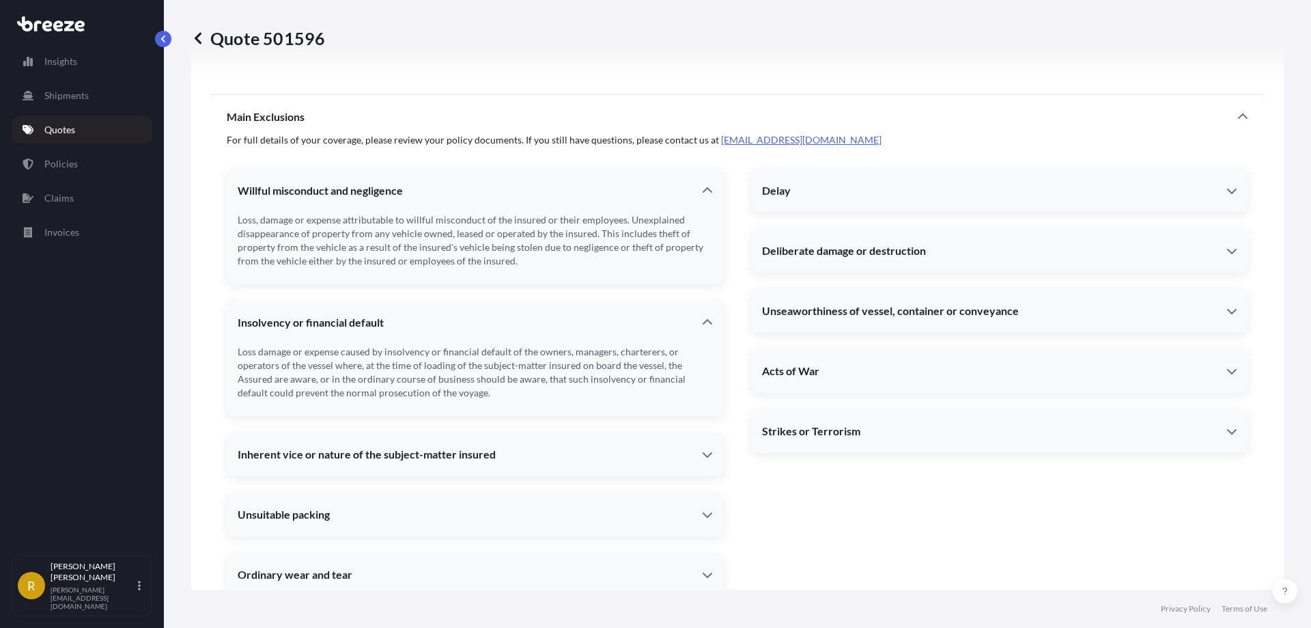
scroll to position [1384, 0]
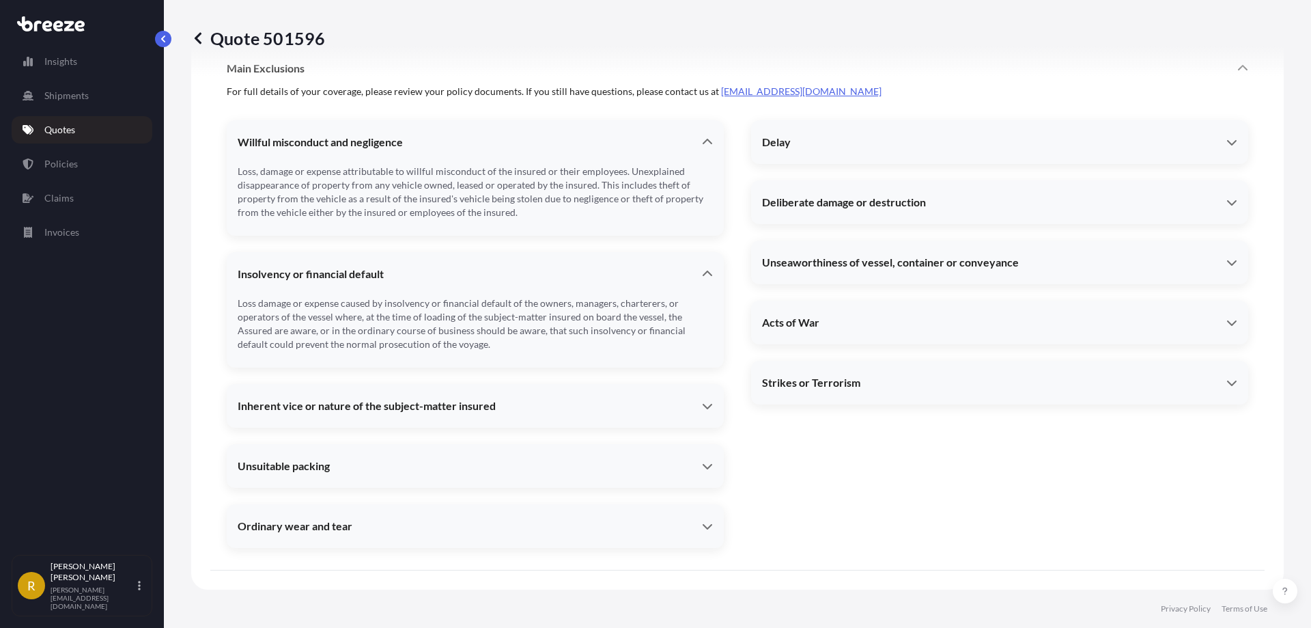
click at [447, 409] on span "Inherent vice or nature of the subject-matter insured" at bounding box center [367, 406] width 258 height 14
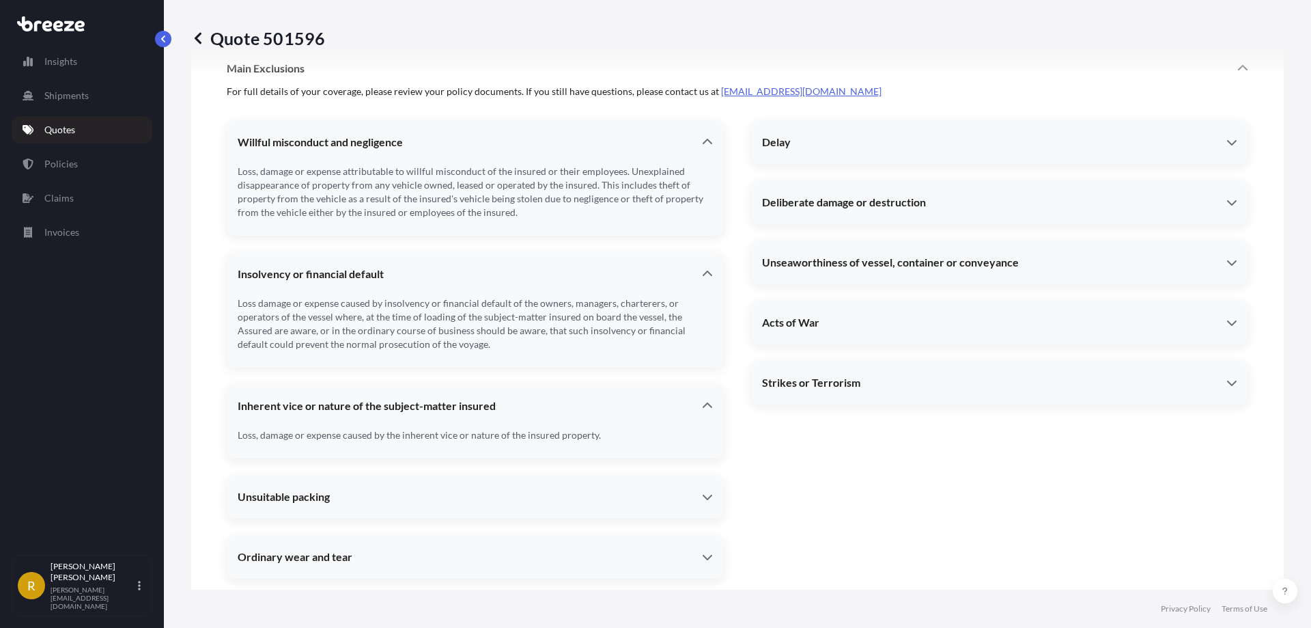
scroll to position [1415, 0]
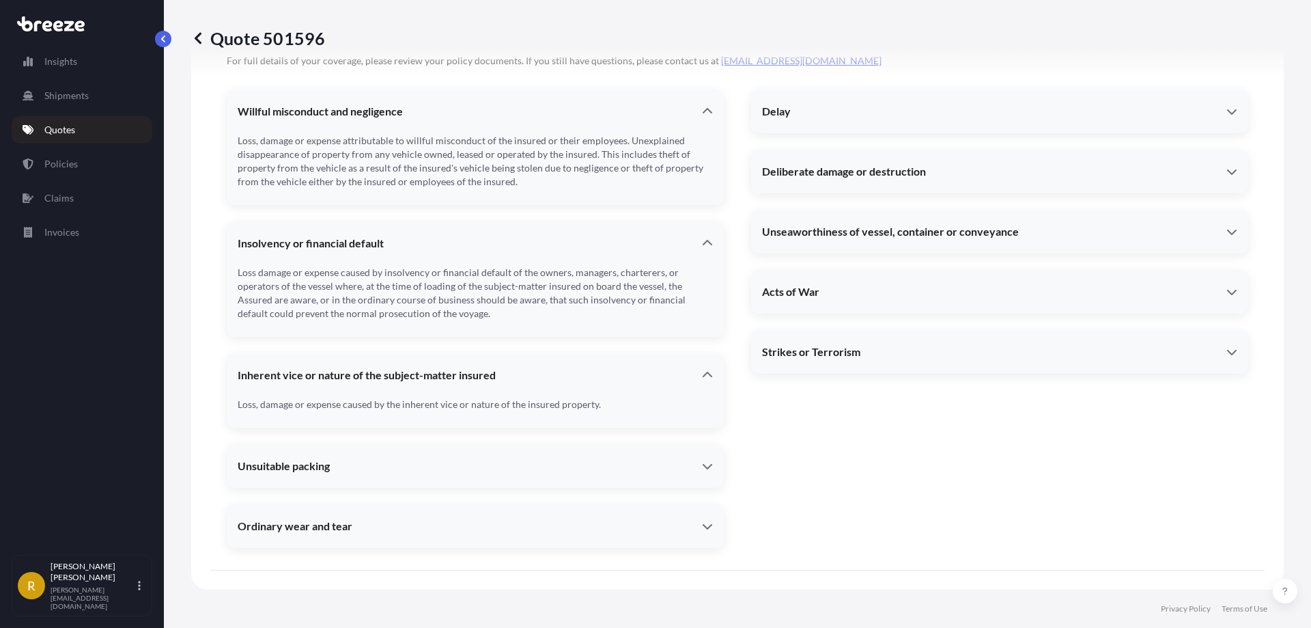
click at [356, 458] on div "Unsuitable packing" at bounding box center [475, 465] width 497 height 33
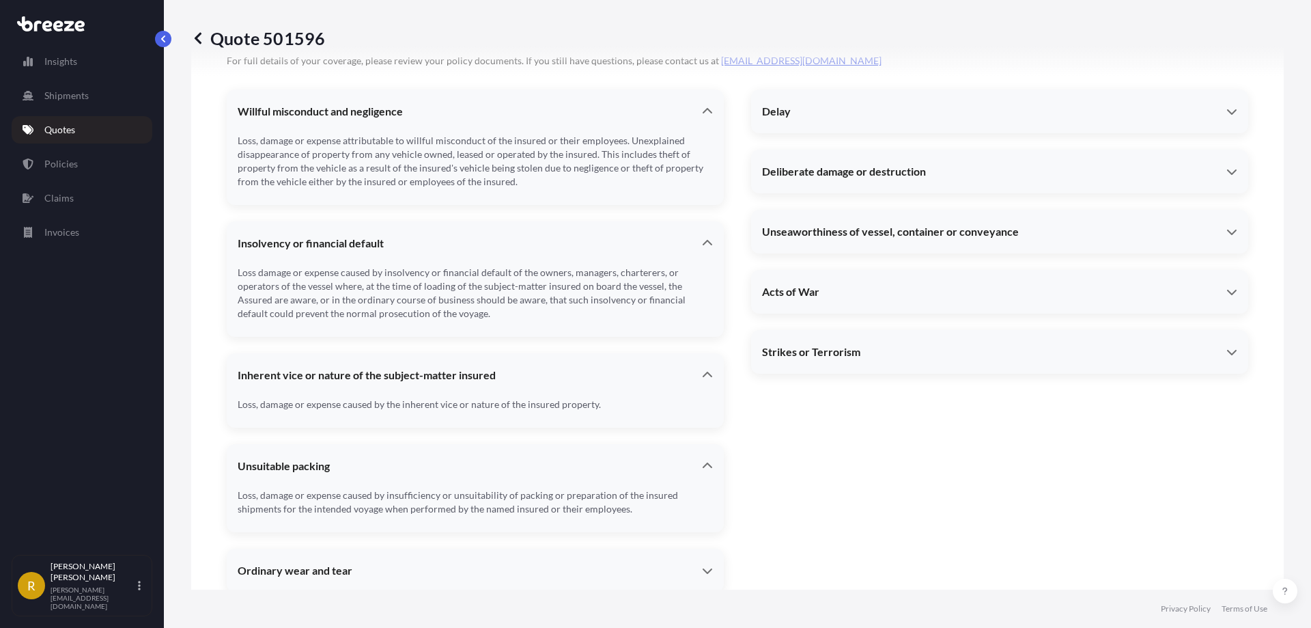
scroll to position [1459, 0]
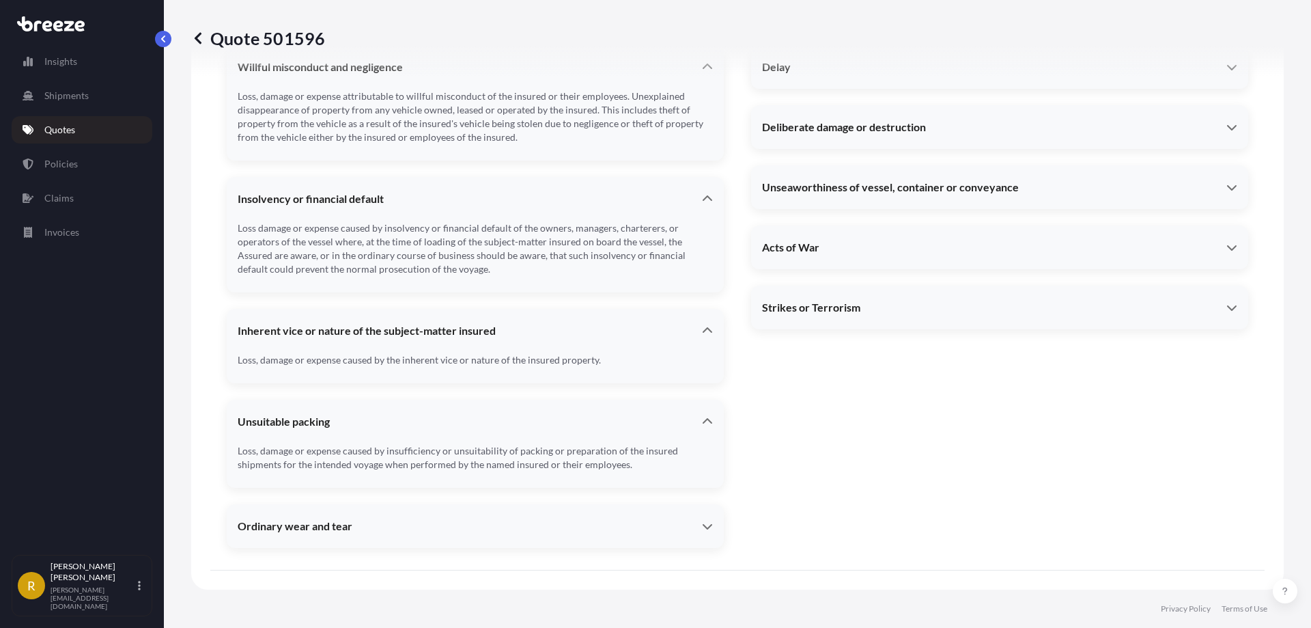
click at [359, 540] on div "Ordinary wear and tear" at bounding box center [475, 525] width 497 height 33
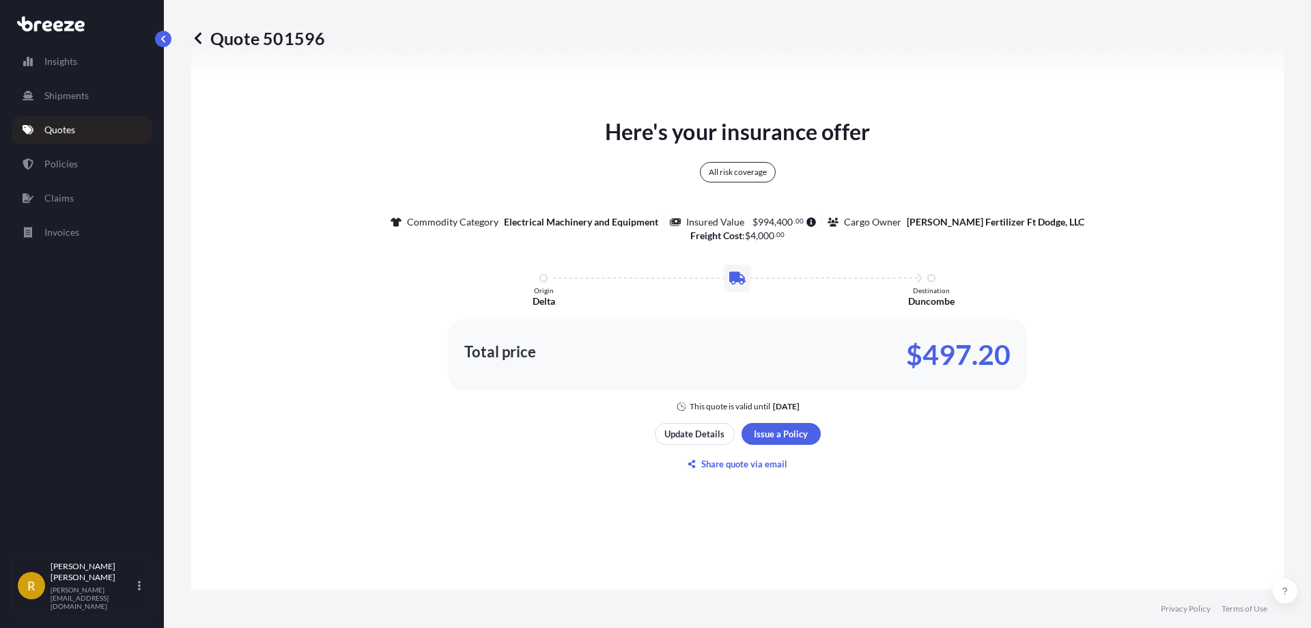
scroll to position [704, 0]
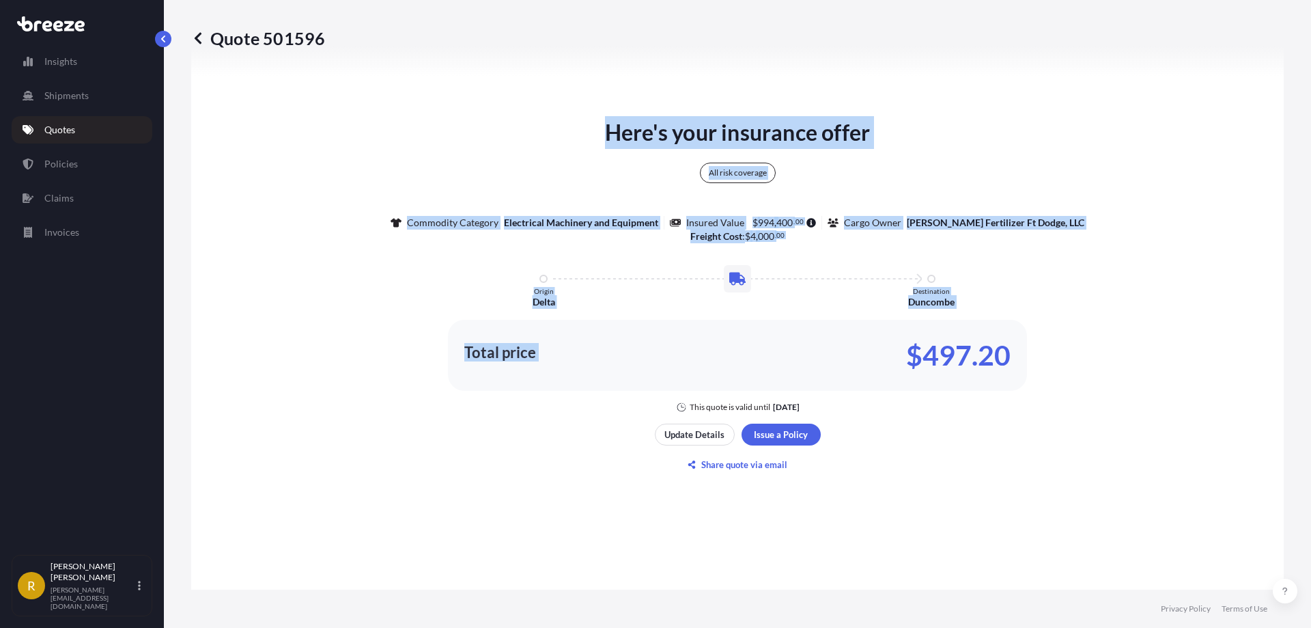
drag, startPoint x: 601, startPoint y: 128, endPoint x: 904, endPoint y: 469, distance: 456.7
click at [904, 469] on div "Here's your insurance offer All risk coverage Commodity Category Electrical Mac…" at bounding box center [737, 295] width 1054 height 833
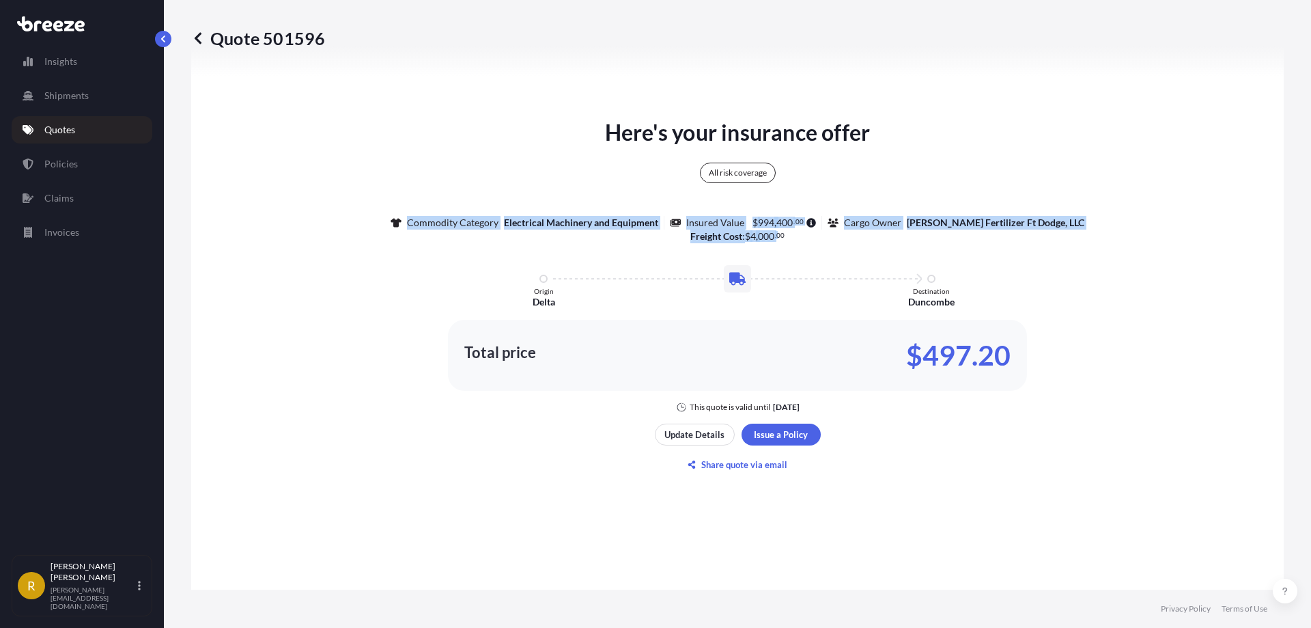
drag, startPoint x: 773, startPoint y: 240, endPoint x: 373, endPoint y: 171, distance: 406.0
click at [373, 171] on div "Here's your insurance offer All risk coverage Commodity Category Electrical Mac…" at bounding box center [737, 264] width 1054 height 296
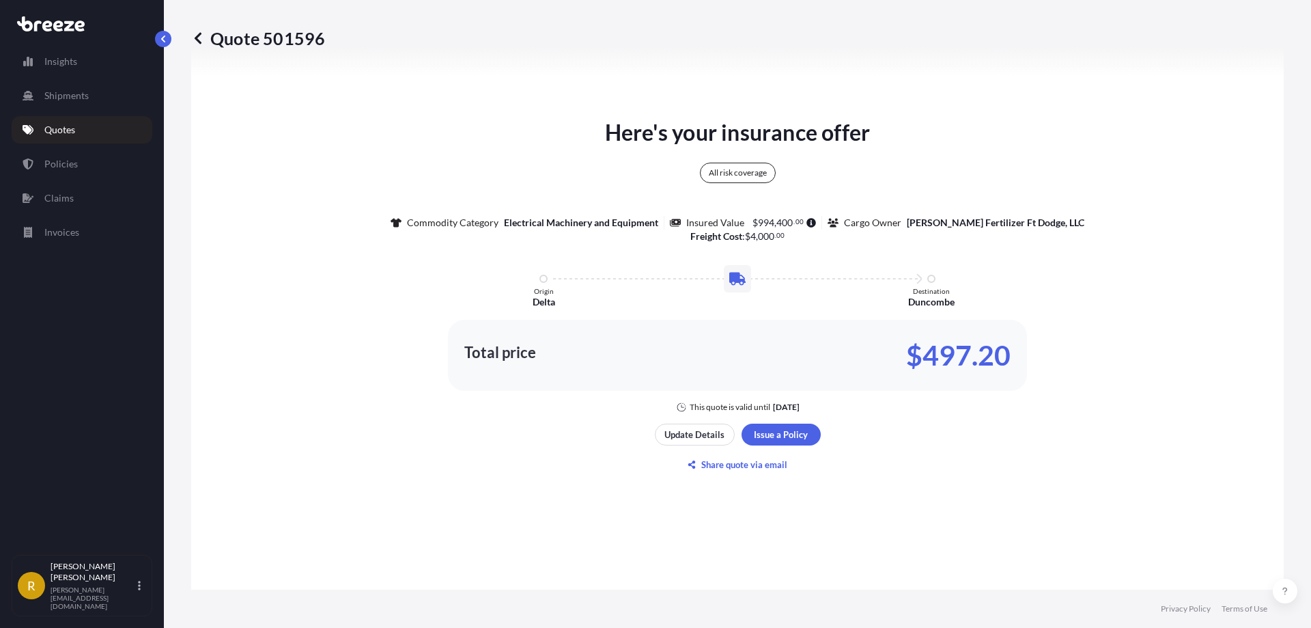
click at [373, 171] on div "Here's your insurance offer All risk coverage Commodity Category Electrical Mac…" at bounding box center [737, 264] width 1054 height 296
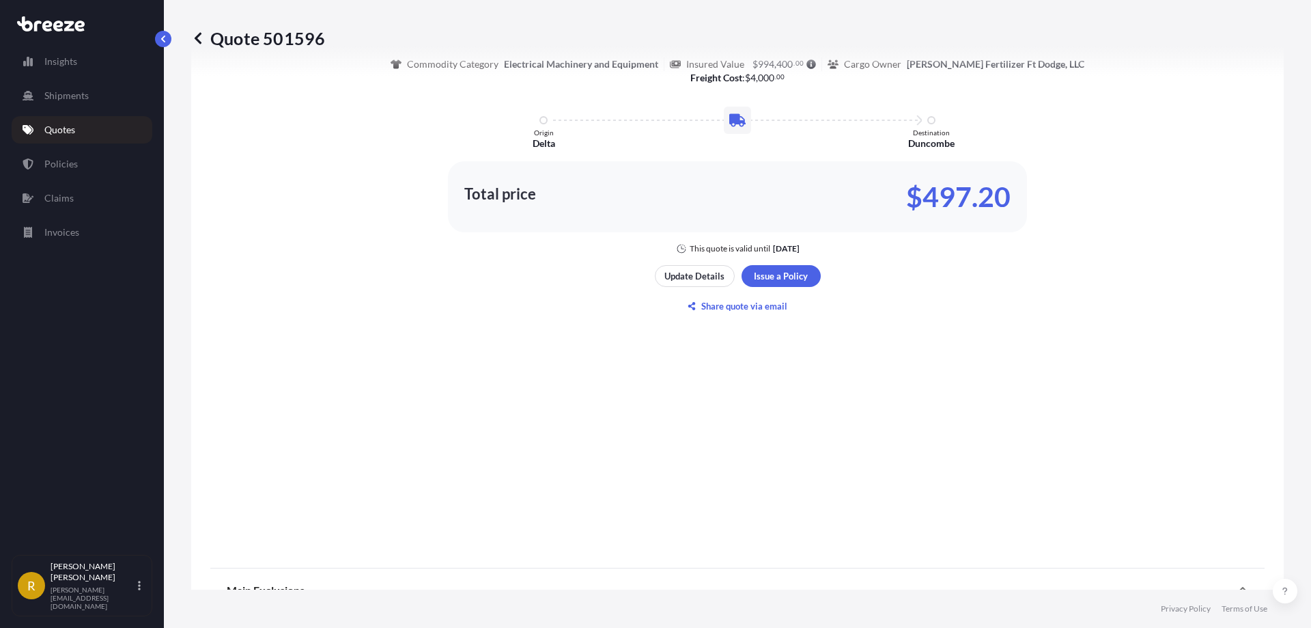
scroll to position [864, 0]
click at [723, 302] on p "Share quote via email" at bounding box center [744, 305] width 86 height 14
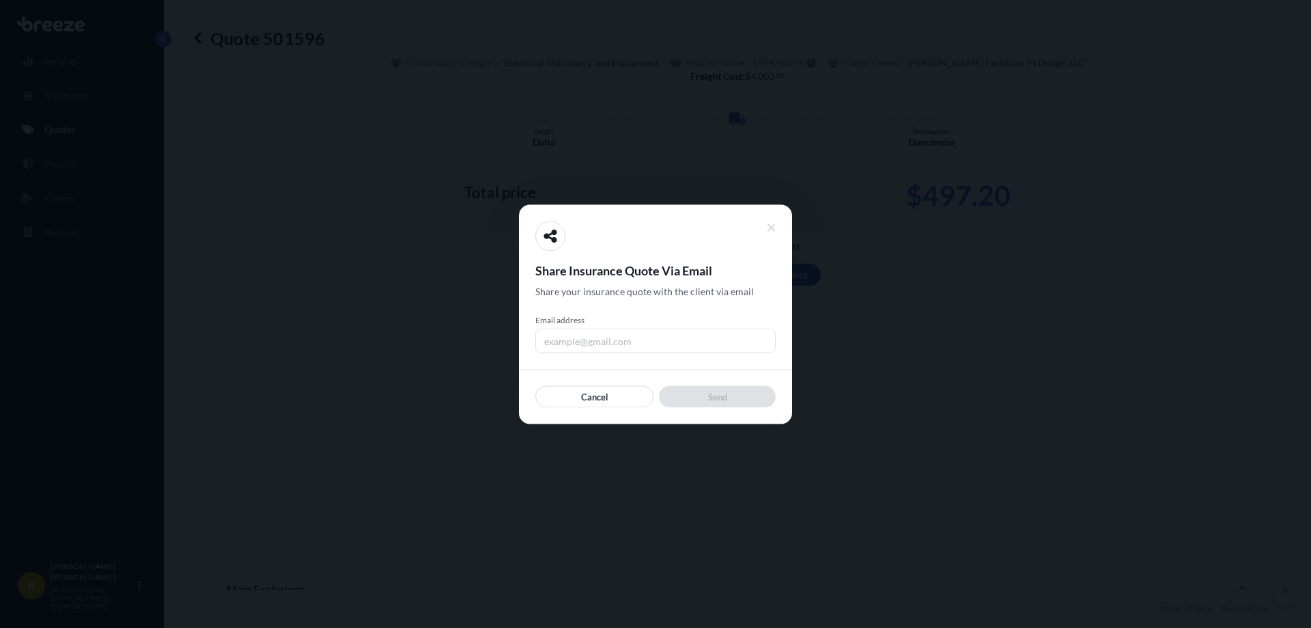
click at [592, 335] on input "Email address" at bounding box center [655, 340] width 240 height 25
type input "[EMAIL_ADDRESS][DOMAIN_NAME]"
